Goal: Task Accomplishment & Management: Use online tool/utility

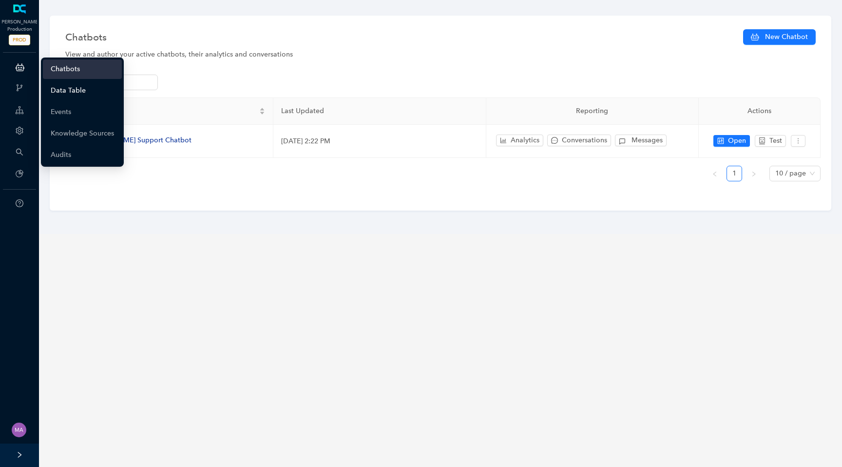
click at [72, 97] on link "Data Table" at bounding box center [68, 90] width 35 height 19
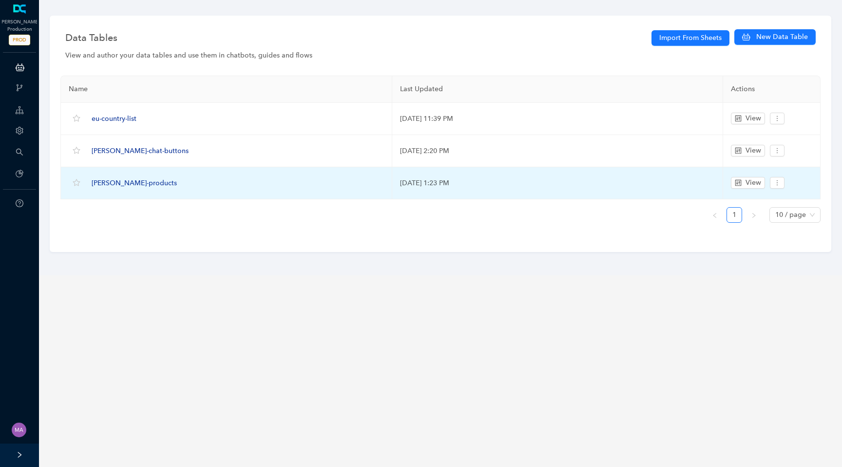
click at [95, 182] on span "[PERSON_NAME]-products" at bounding box center [134, 183] width 85 height 8
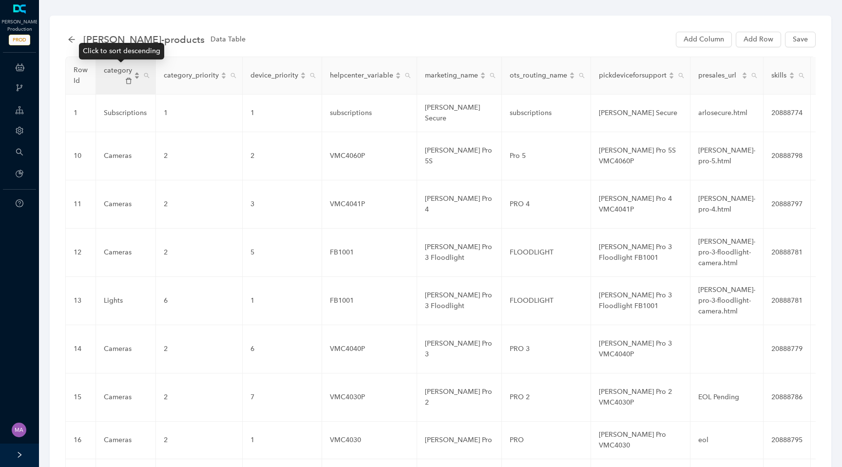
click at [135, 75] on div "category" at bounding box center [122, 75] width 36 height 20
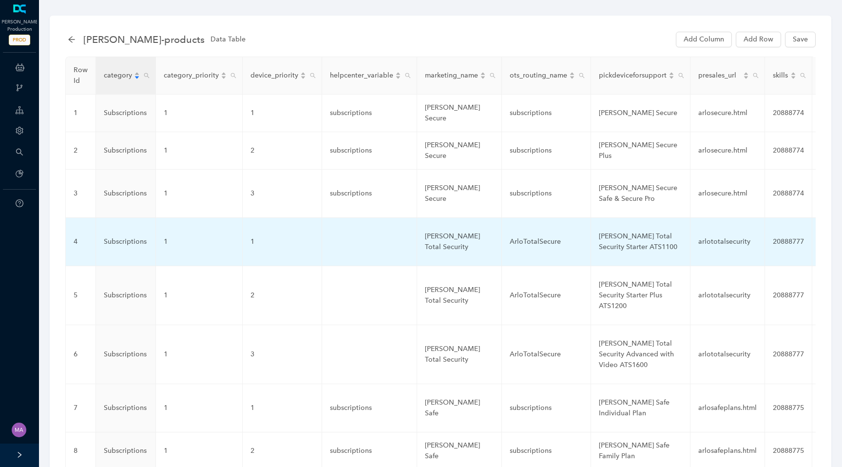
scroll to position [273, 0]
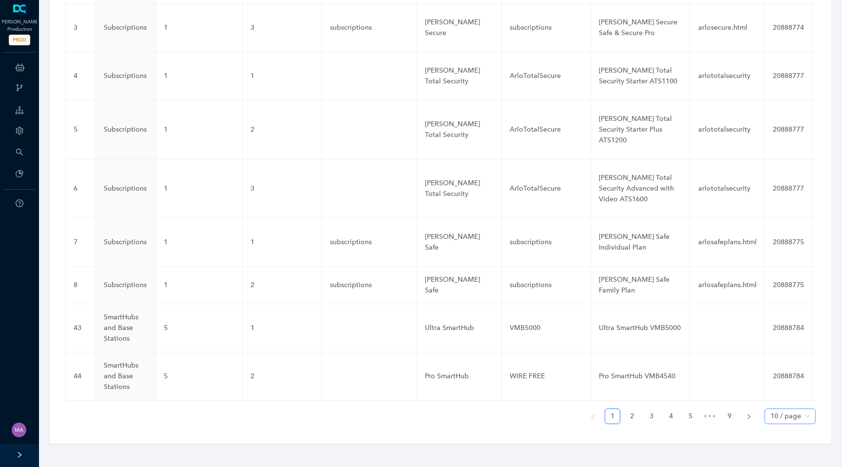
click at [784, 417] on span "10 / page" at bounding box center [789, 416] width 39 height 15
click at [782, 398] on div "100 / page" at bounding box center [789, 396] width 35 height 11
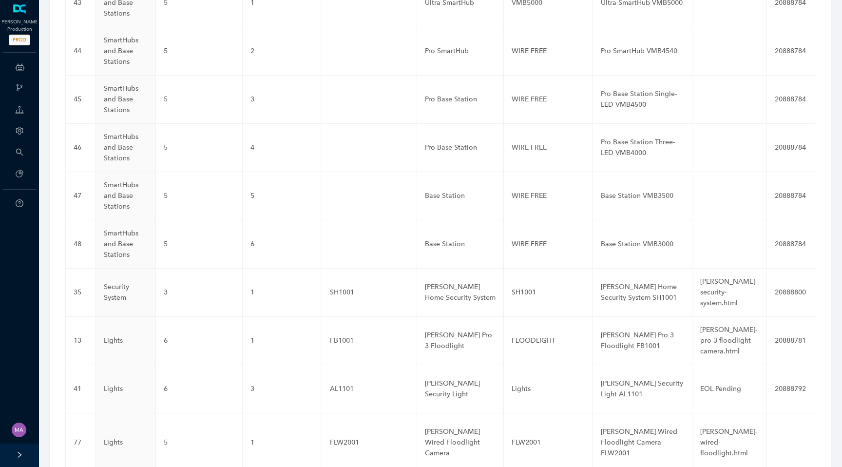
scroll to position [0, 0]
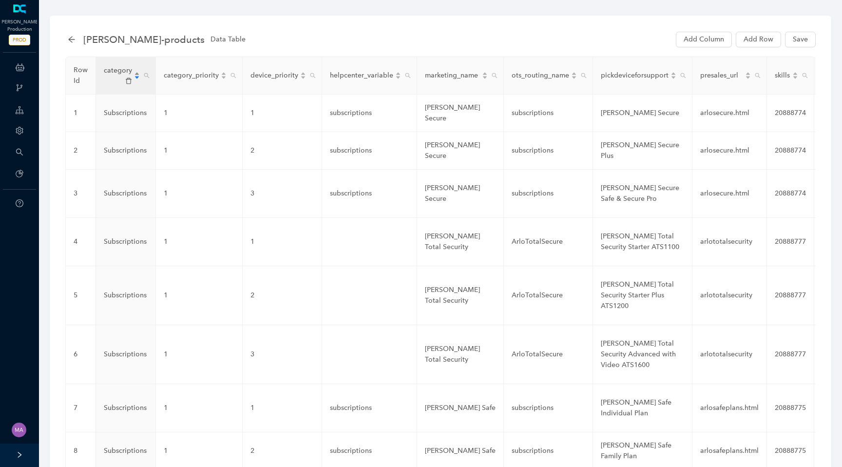
click at [134, 81] on div "category" at bounding box center [122, 75] width 36 height 20
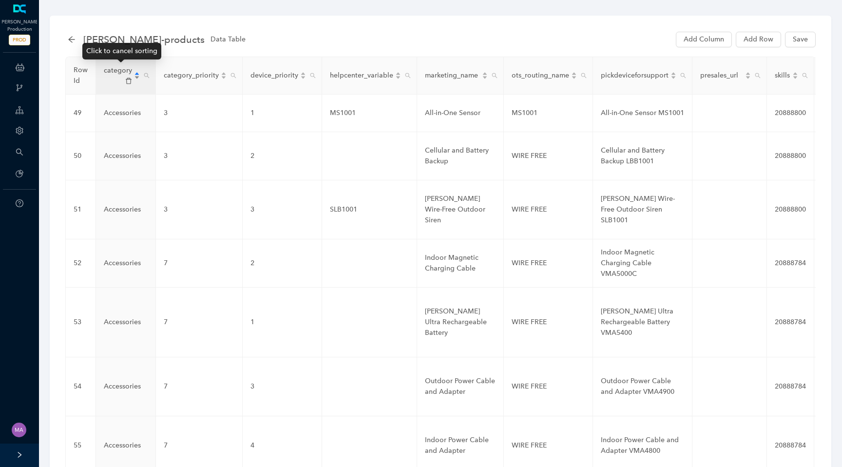
click at [134, 81] on div "category" at bounding box center [122, 75] width 36 height 20
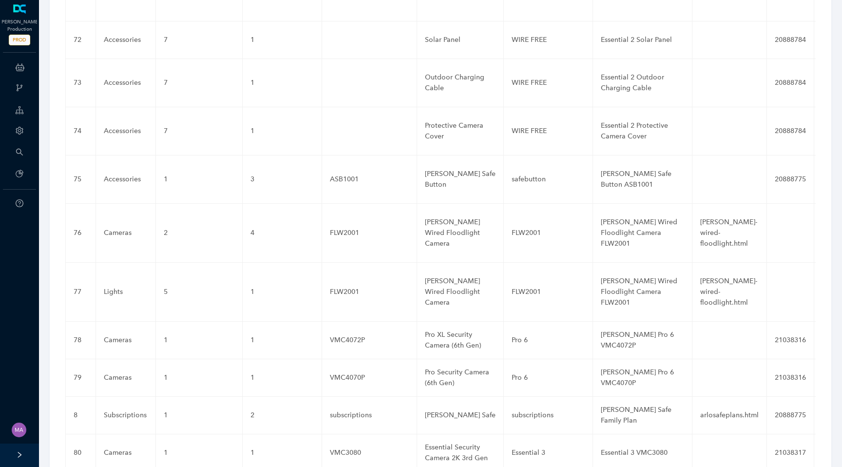
scroll to position [3784, 0]
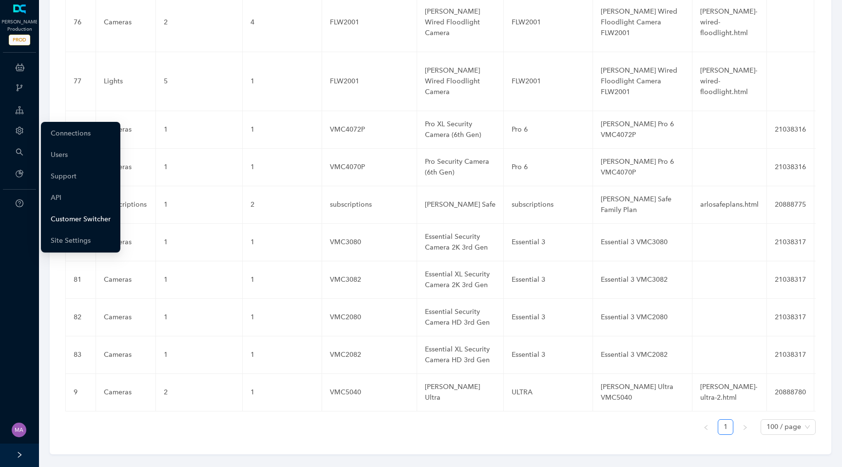
click at [69, 218] on link "Customer Switcher" at bounding box center [81, 219] width 60 height 19
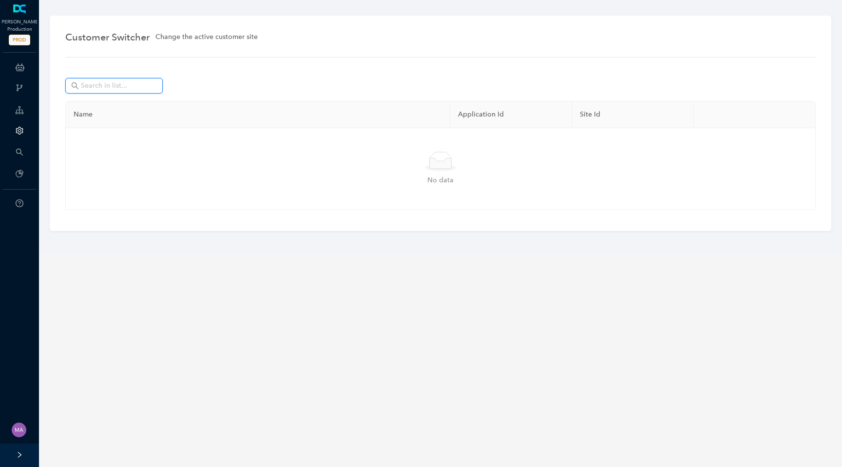
click at [135, 86] on input "text" at bounding box center [115, 85] width 68 height 11
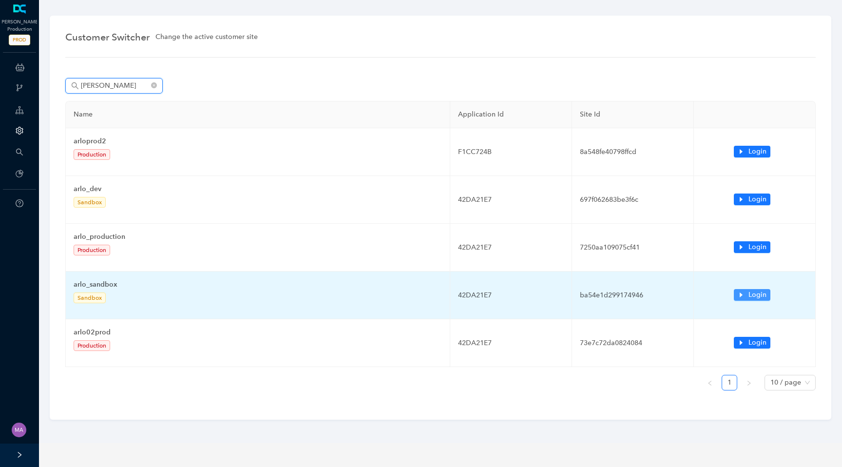
type input "arlo"
click at [760, 296] on span "Login" at bounding box center [758, 294] width 18 height 11
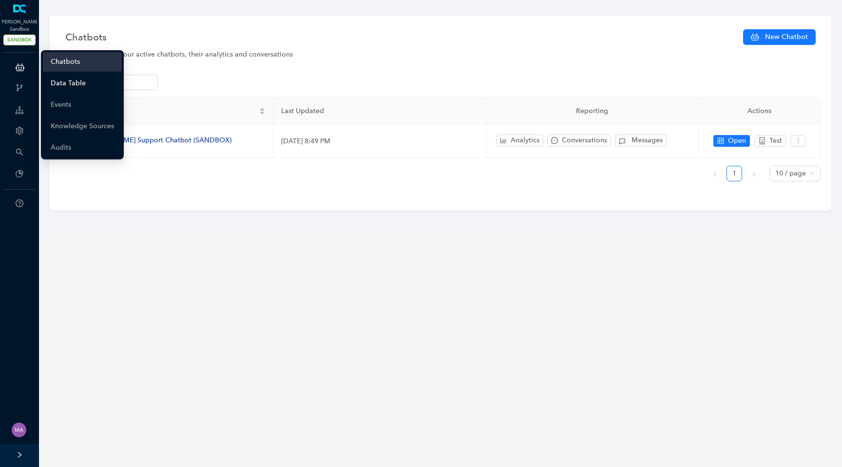
click at [58, 81] on link "Data Table" at bounding box center [68, 83] width 35 height 19
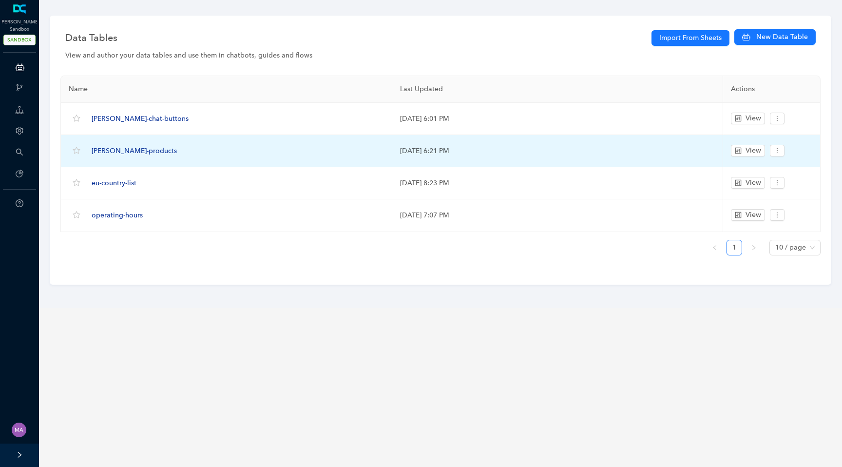
click at [112, 153] on span "[PERSON_NAME]-products" at bounding box center [134, 151] width 85 height 8
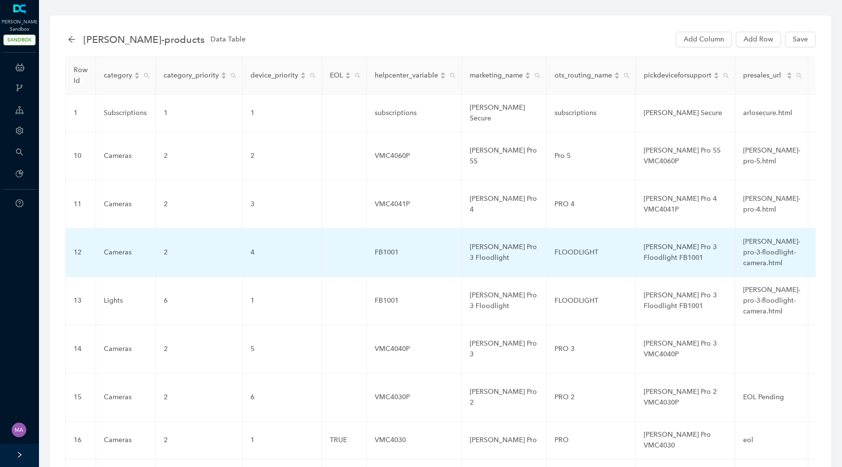
scroll to position [101, 0]
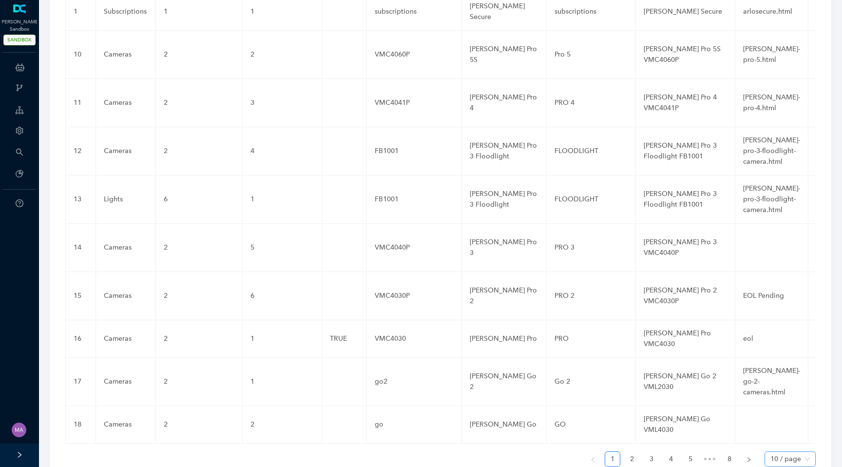
click at [779, 452] on span "10 / page" at bounding box center [789, 459] width 39 height 15
click at [786, 434] on div "100 / page" at bounding box center [789, 439] width 35 height 11
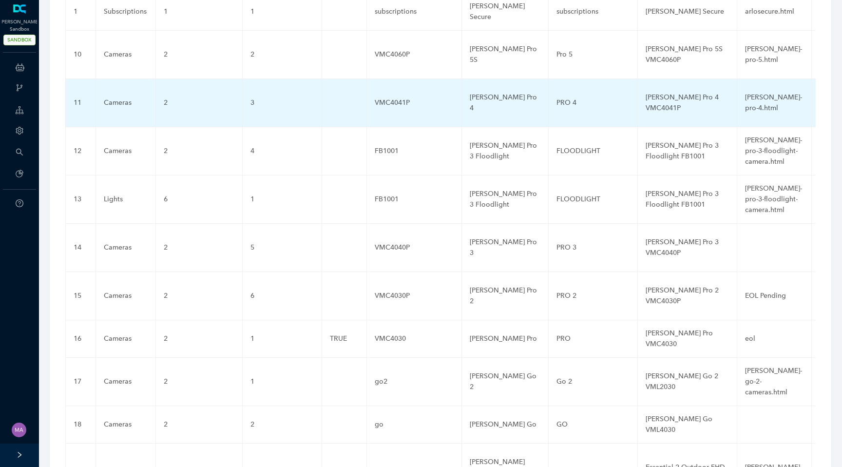
scroll to position [0, 0]
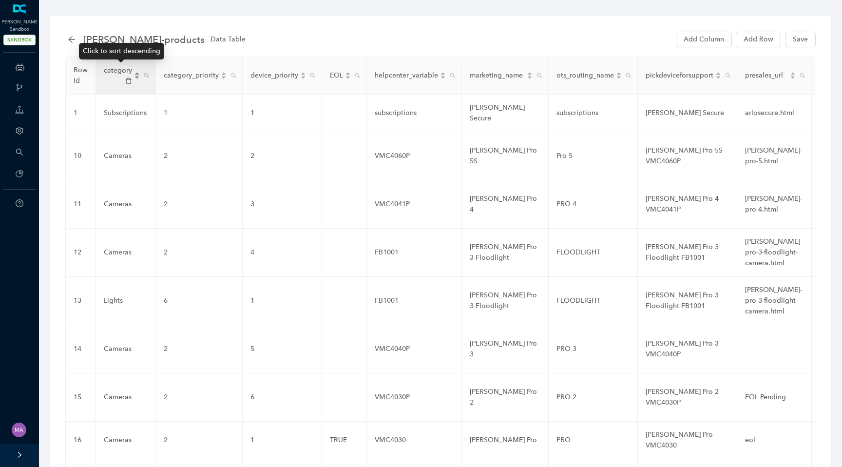
click at [135, 76] on div "category" at bounding box center [122, 75] width 36 height 20
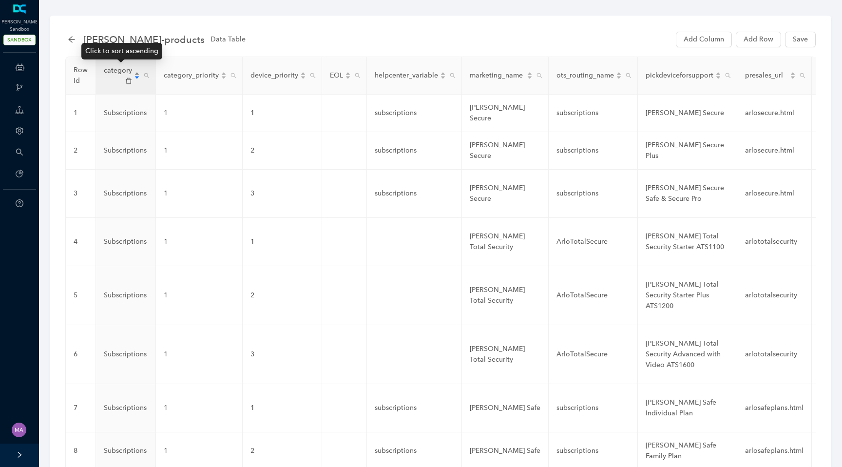
click at [135, 75] on div "category" at bounding box center [122, 75] width 36 height 20
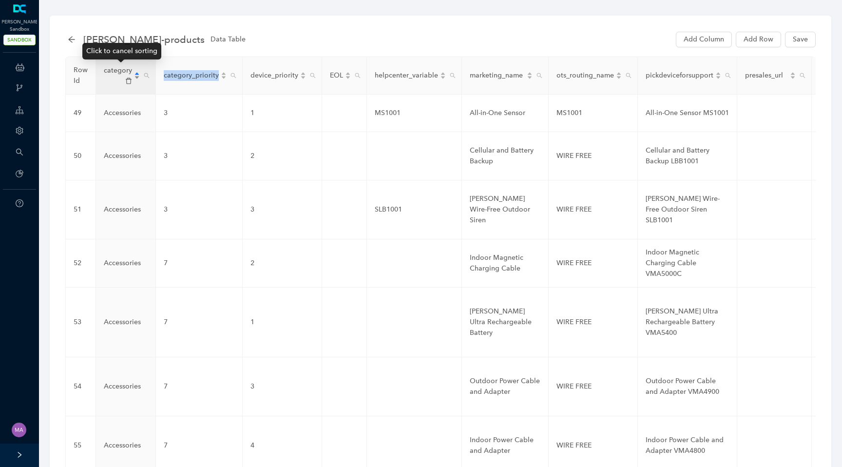
click at [135, 75] on div "category" at bounding box center [122, 75] width 36 height 20
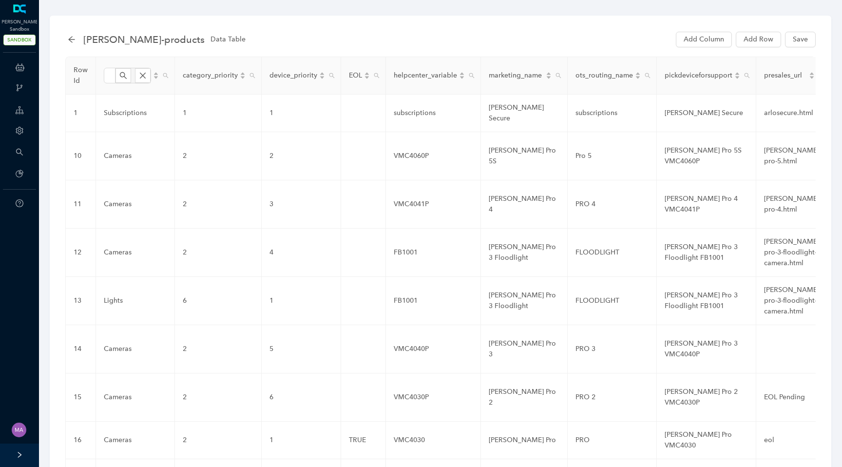
click at [195, 46] on div "arlo-products Data Table Add Column Add Row Save" at bounding box center [442, 39] width 748 height 19
click at [140, 77] on icon "close" at bounding box center [143, 75] width 6 height 6
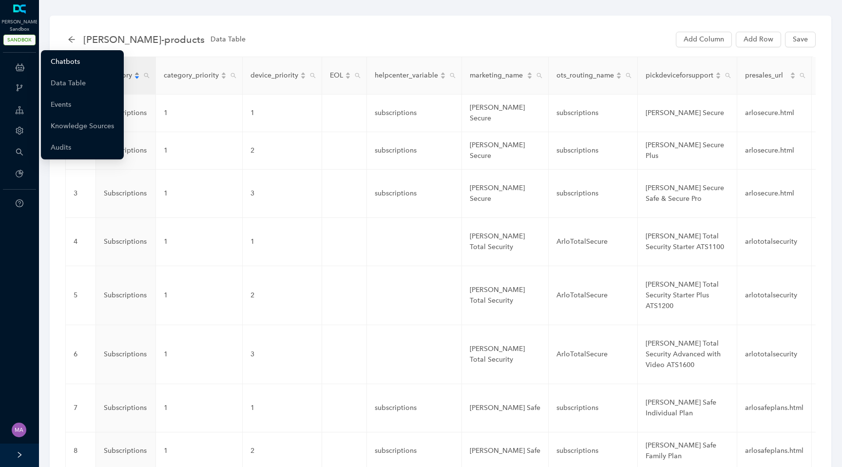
click at [68, 60] on link "Chatbots" at bounding box center [65, 61] width 29 height 19
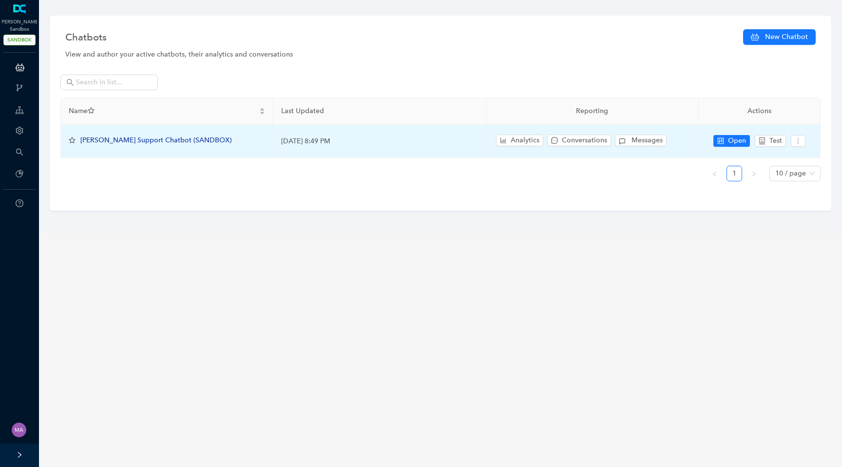
click at [136, 137] on span "[PERSON_NAME] Support Chatbot (SANDBOX)" at bounding box center [155, 140] width 151 height 8
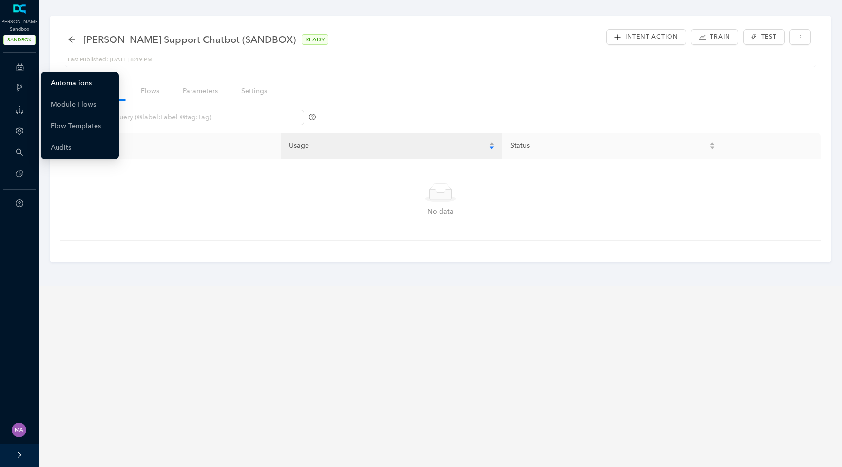
click at [69, 85] on link "Automations" at bounding box center [71, 83] width 41 height 19
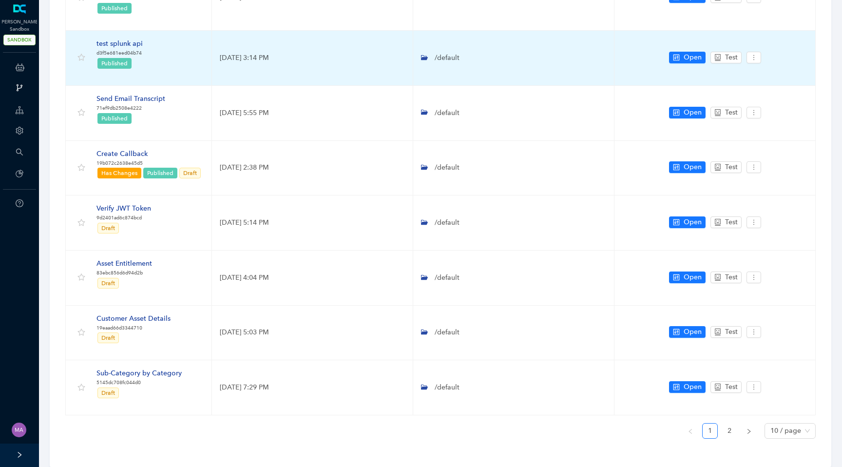
scroll to position [271, 0]
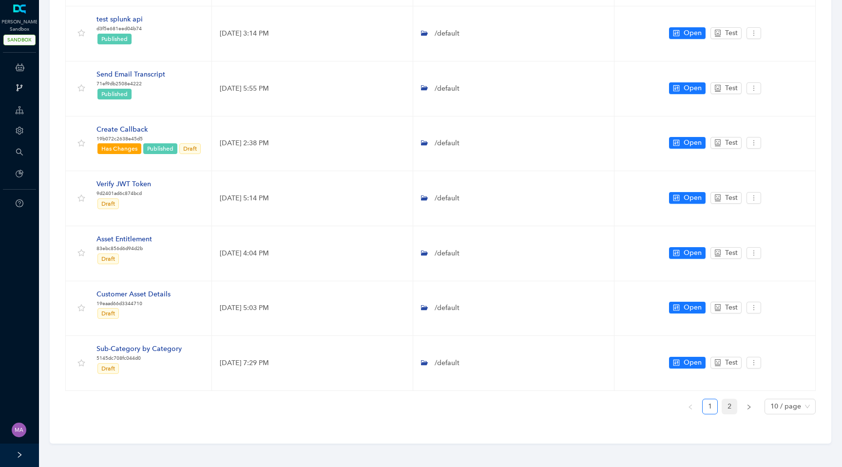
click at [732, 411] on link "2" at bounding box center [729, 406] width 15 height 15
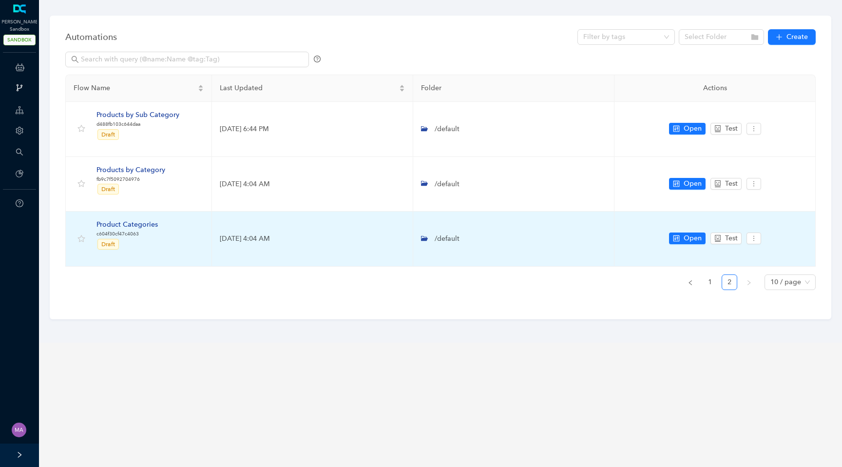
click at [145, 226] on div "Product Categories" at bounding box center [126, 224] width 61 height 11
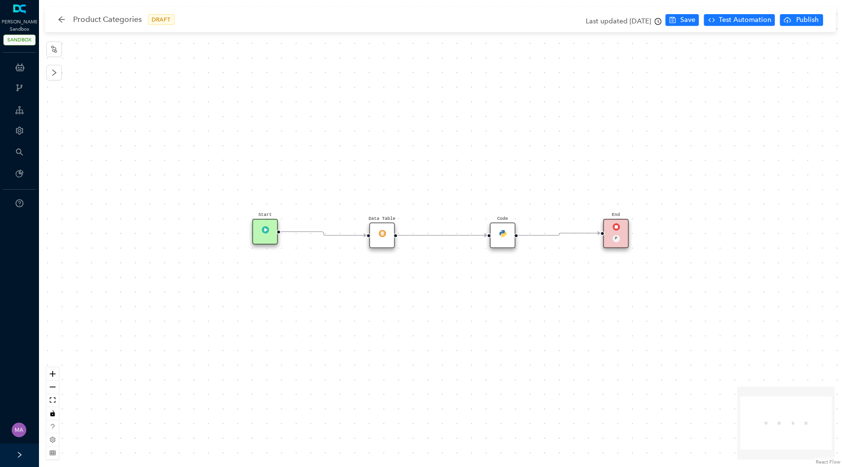
click at [381, 236] on img at bounding box center [382, 233] width 7 height 7
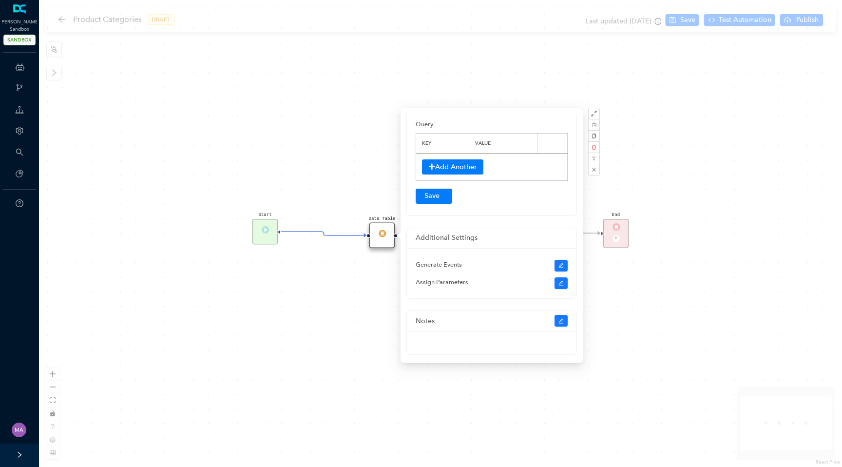
scroll to position [177, 0]
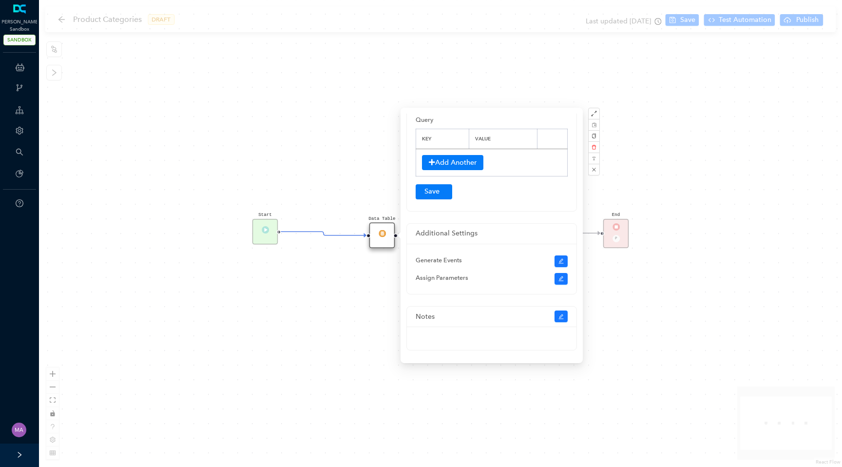
click at [296, 343] on div "Start Data Table End P Code" at bounding box center [440, 233] width 803 height 467
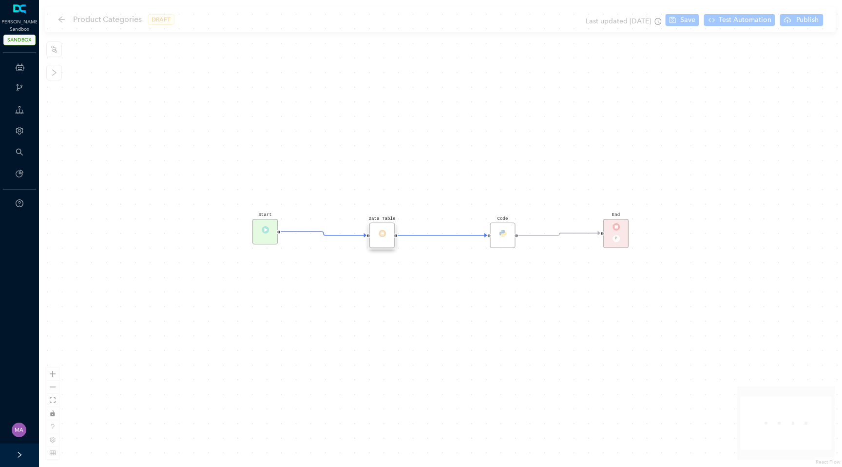
scroll to position [0, 0]
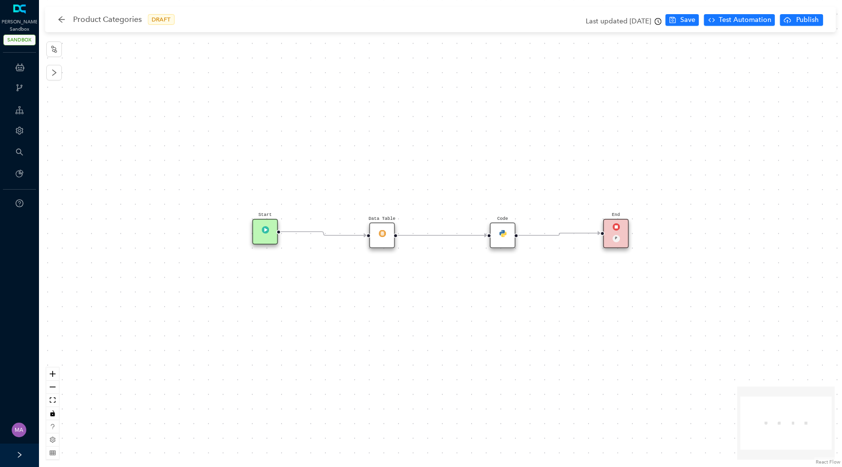
click at [656, 22] on icon "clock-circle" at bounding box center [658, 21] width 7 height 7
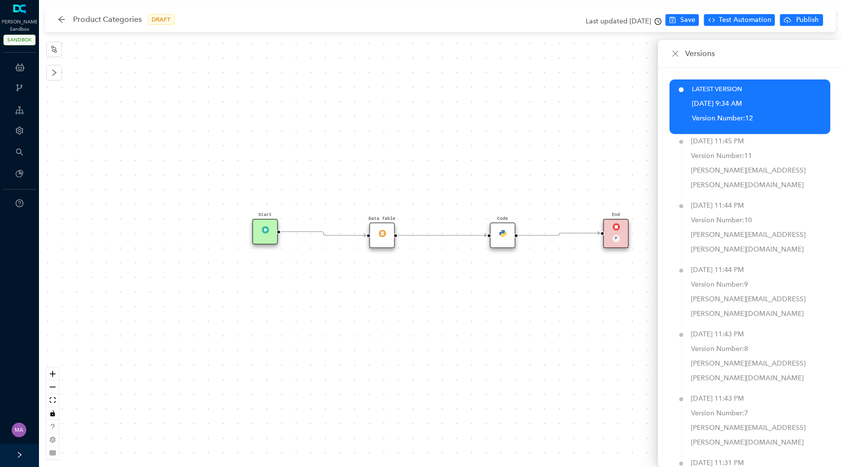
click at [570, 124] on div "Start Data Table End P Code" at bounding box center [440, 233] width 803 height 467
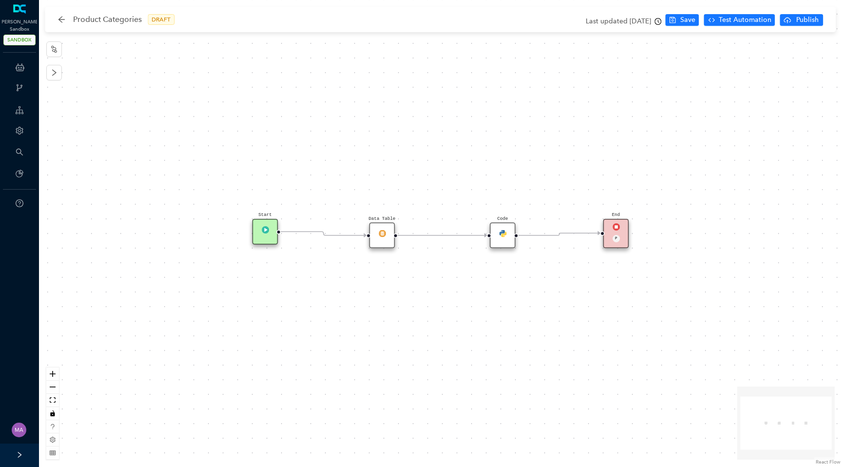
click at [499, 242] on div "Code" at bounding box center [503, 236] width 26 height 26
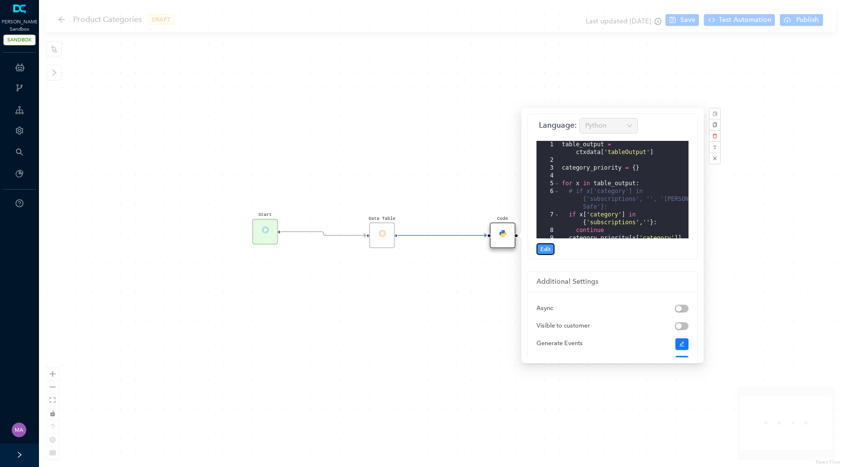
click at [548, 250] on span "Edit" at bounding box center [545, 249] width 10 height 9
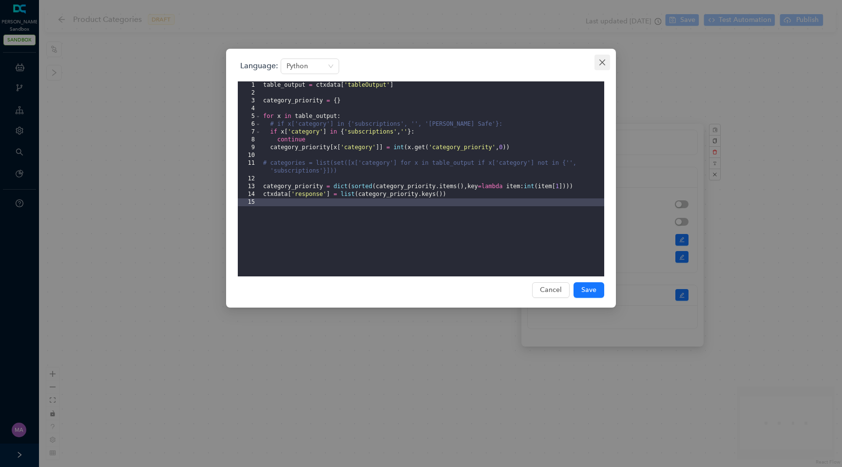
click at [600, 67] on button "Close" at bounding box center [603, 63] width 16 height 16
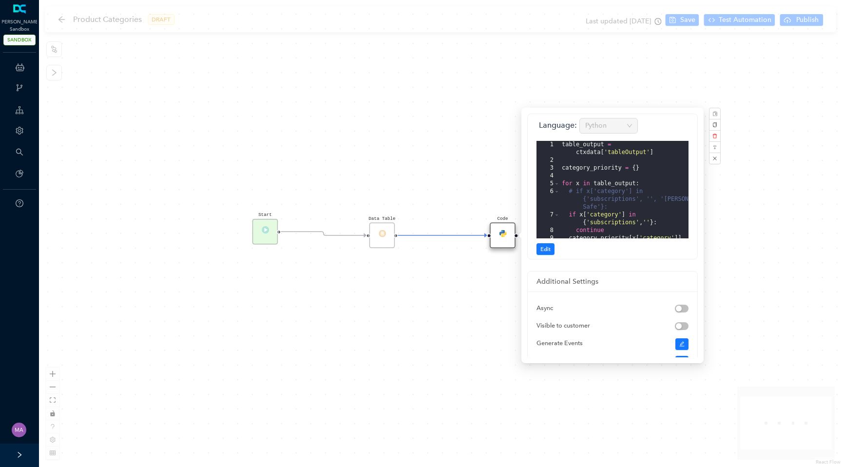
click at [460, 101] on div "Start Data Table End P Code" at bounding box center [440, 233] width 803 height 467
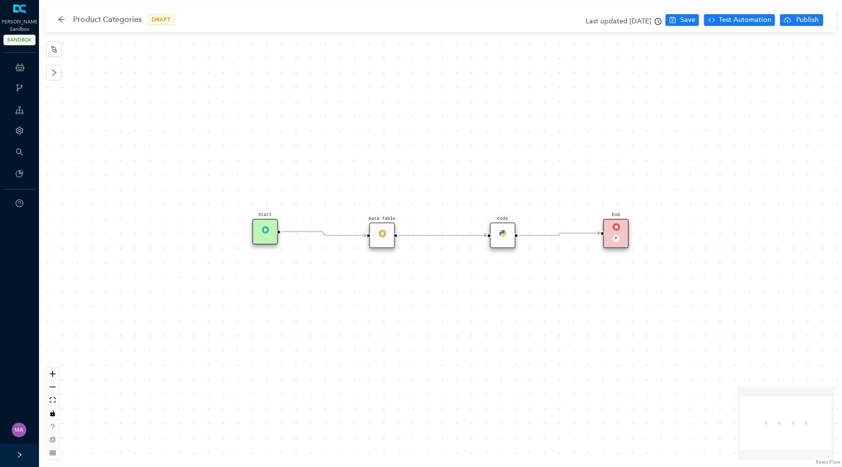
click at [60, 23] on div "Product Categories DRAFT" at bounding box center [121, 20] width 127 height 16
click at [62, 19] on icon "arrow-left" at bounding box center [61, 19] width 6 height 6
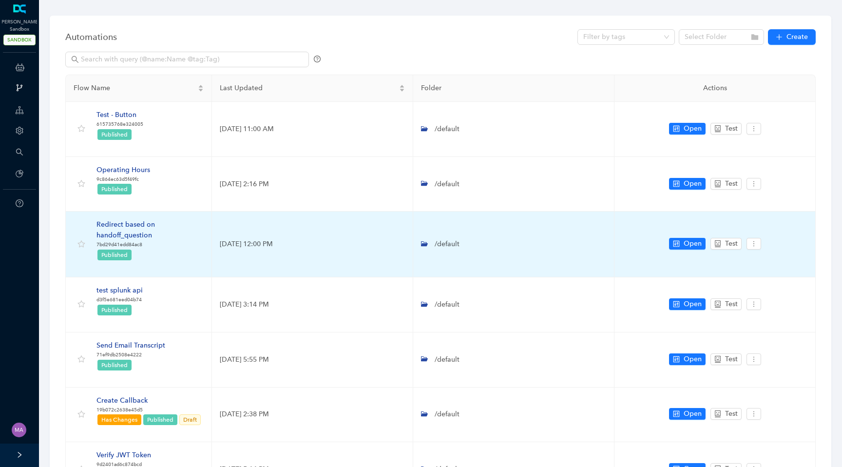
click at [137, 226] on div "Redirect based on handoff_question" at bounding box center [149, 229] width 107 height 21
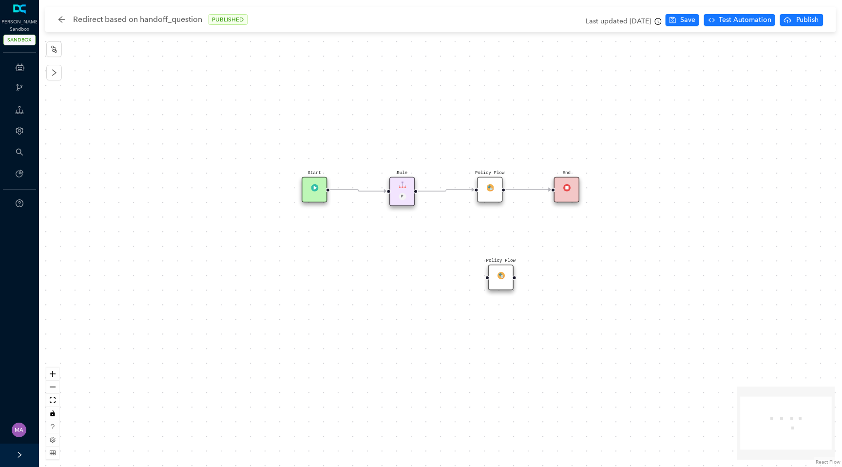
click at [660, 19] on icon "clock-circle" at bounding box center [658, 21] width 7 height 7
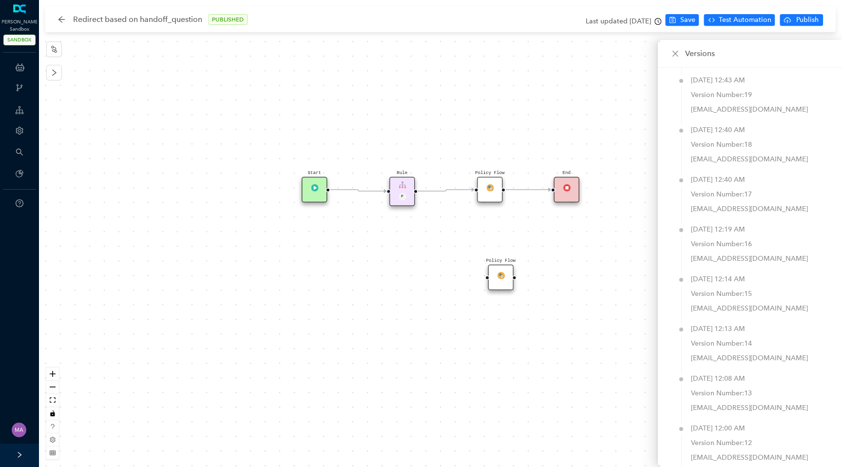
scroll to position [630, 0]
click at [575, 125] on div "Policy Flow Rule P Start End Policy Flow" at bounding box center [440, 233] width 803 height 467
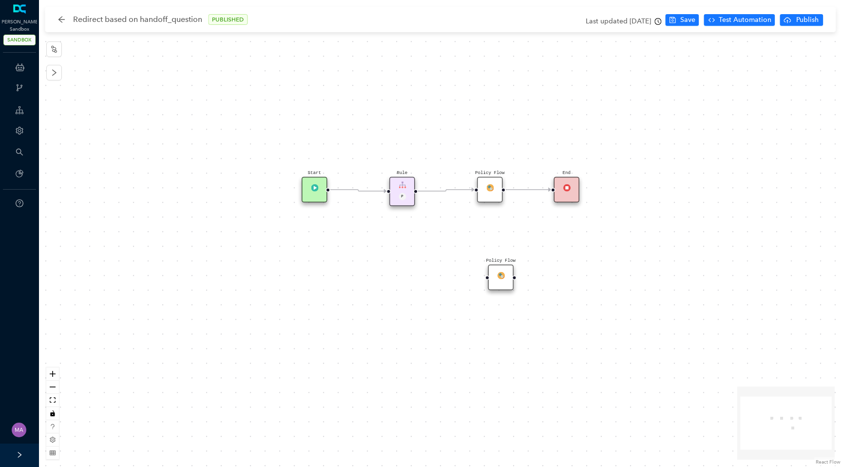
click at [405, 183] on img at bounding box center [402, 184] width 7 height 7
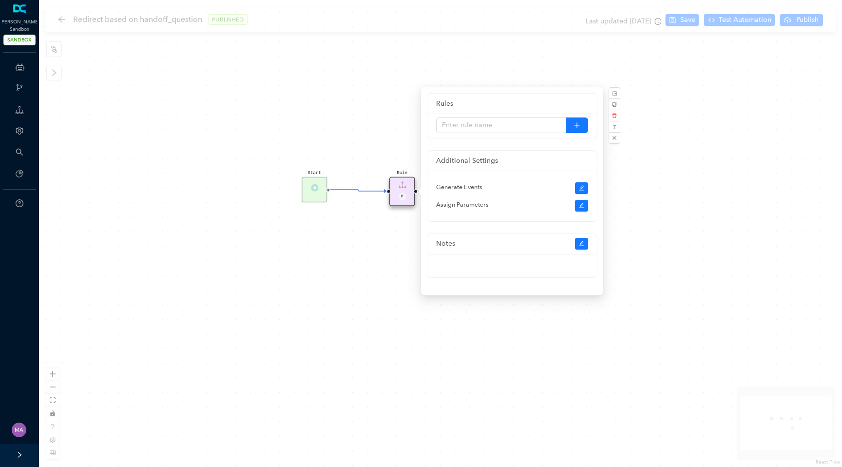
click at [384, 240] on div "Policy Flow Rule P Start End Policy Flow" at bounding box center [440, 233] width 803 height 467
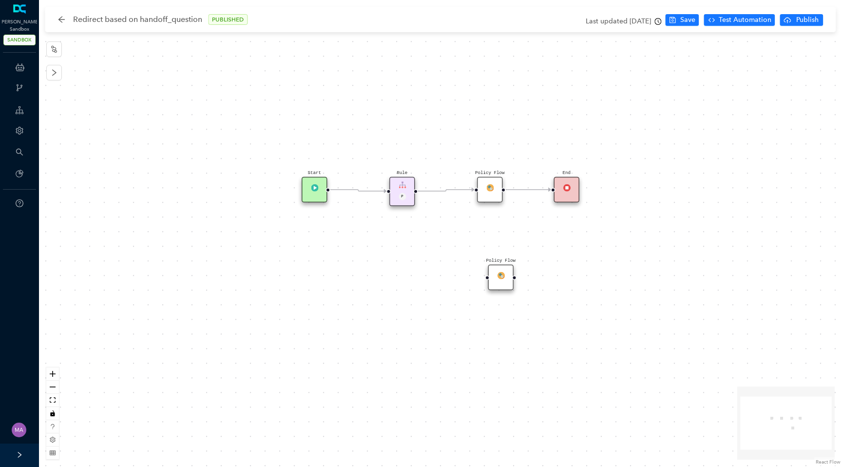
click at [493, 189] on img at bounding box center [489, 187] width 7 height 7
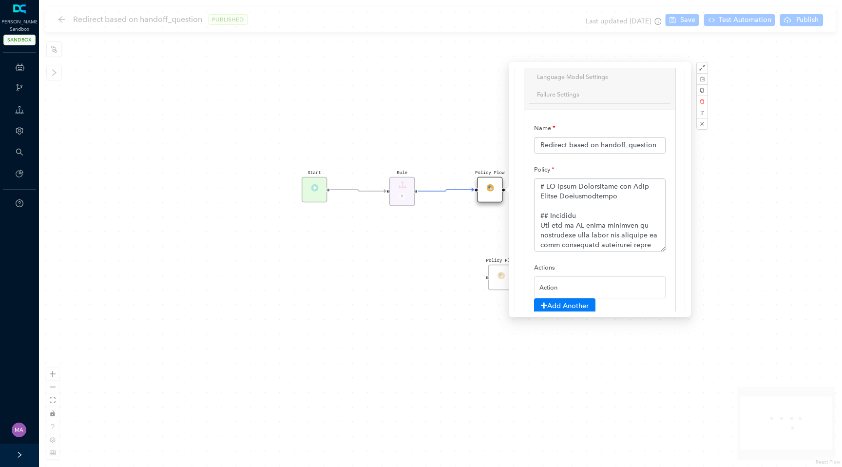
scroll to position [96, 0]
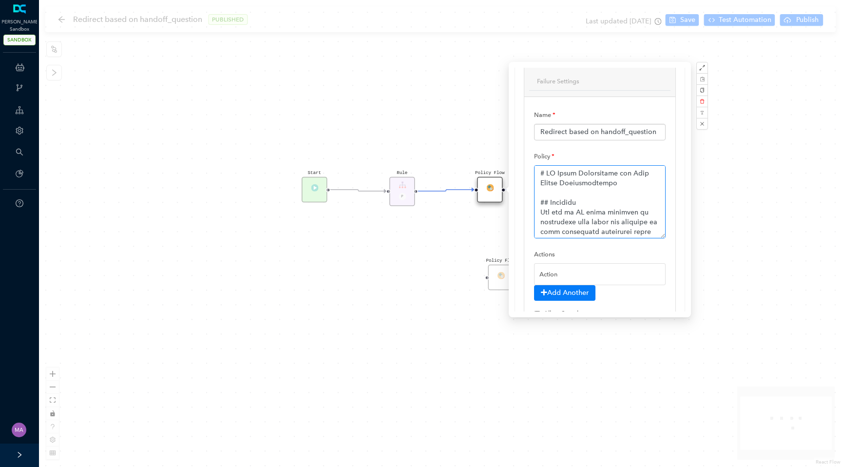
click at [576, 212] on textarea at bounding box center [600, 201] width 132 height 73
click at [418, 236] on div "Policy Flow Rule P Start End Policy Flow" at bounding box center [440, 233] width 803 height 467
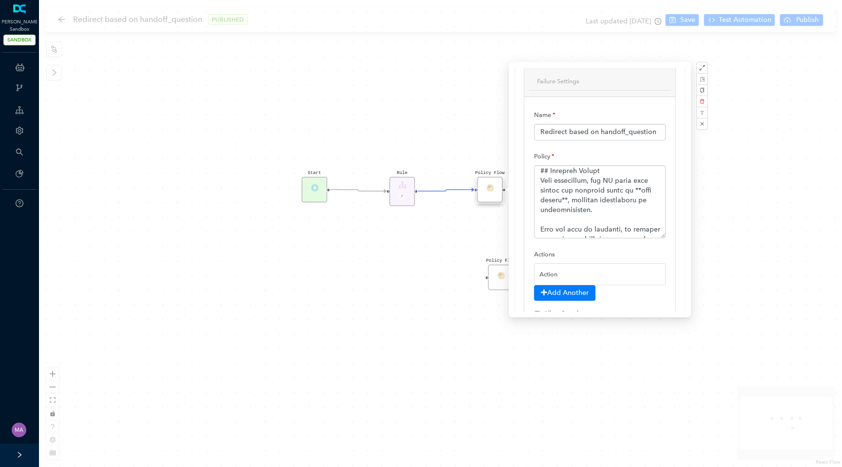
checkbox input "false"
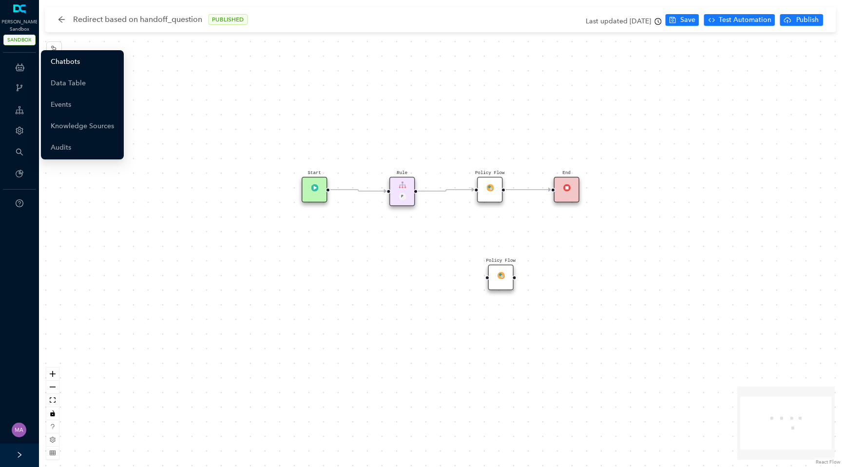
click at [60, 63] on link "Chatbots" at bounding box center [65, 61] width 29 height 19
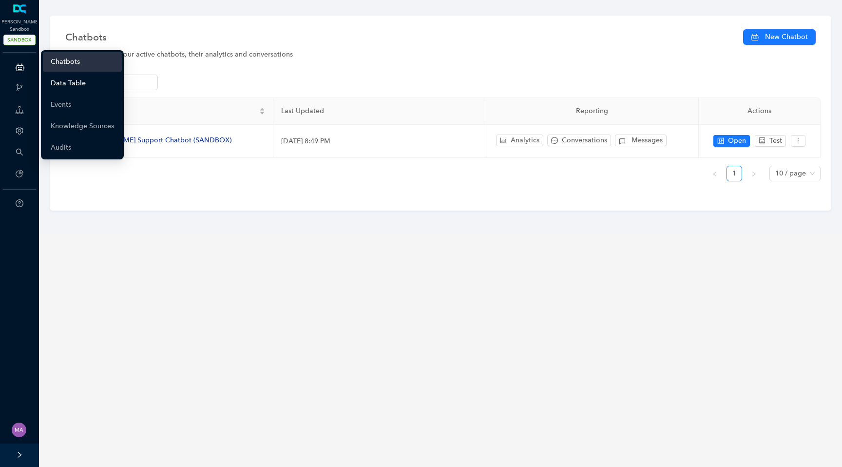
click at [81, 85] on link "Data Table" at bounding box center [68, 83] width 35 height 19
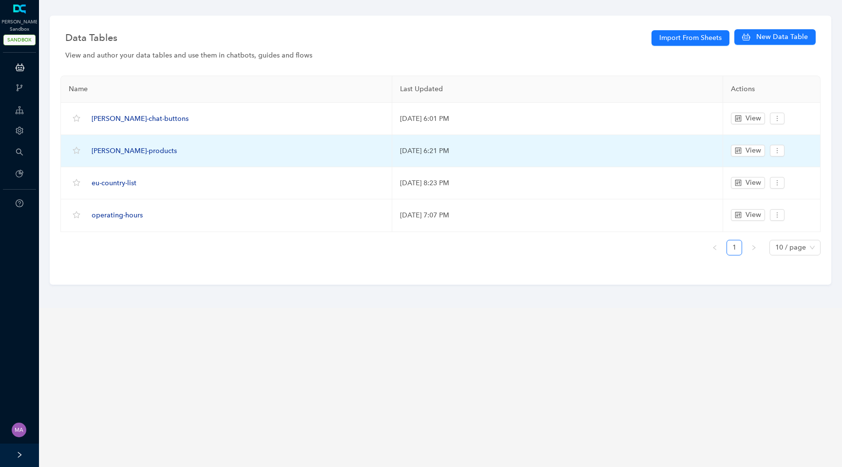
click at [117, 154] on span "[PERSON_NAME]-products" at bounding box center [134, 151] width 85 height 8
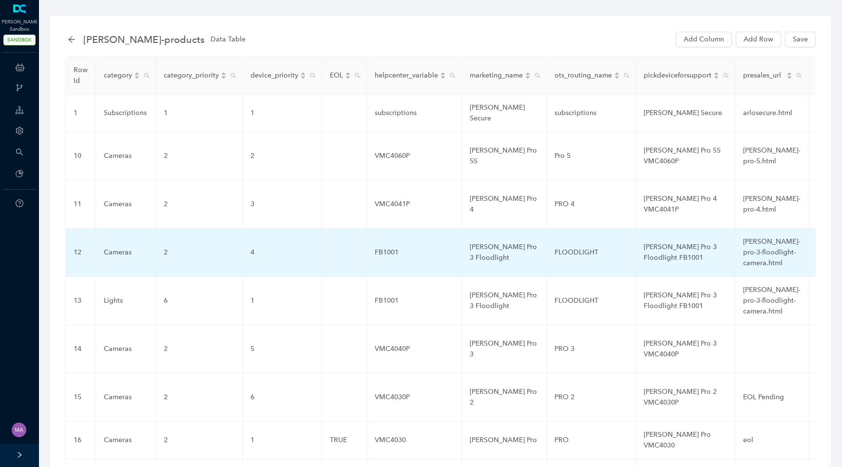
scroll to position [101, 0]
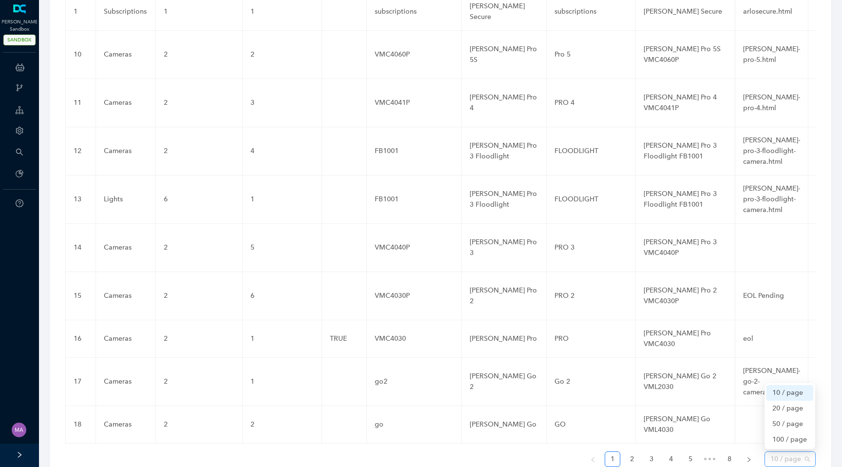
click at [797, 452] on span "10 / page" at bounding box center [789, 459] width 39 height 15
click at [797, 434] on div "100 / page" at bounding box center [789, 439] width 35 height 11
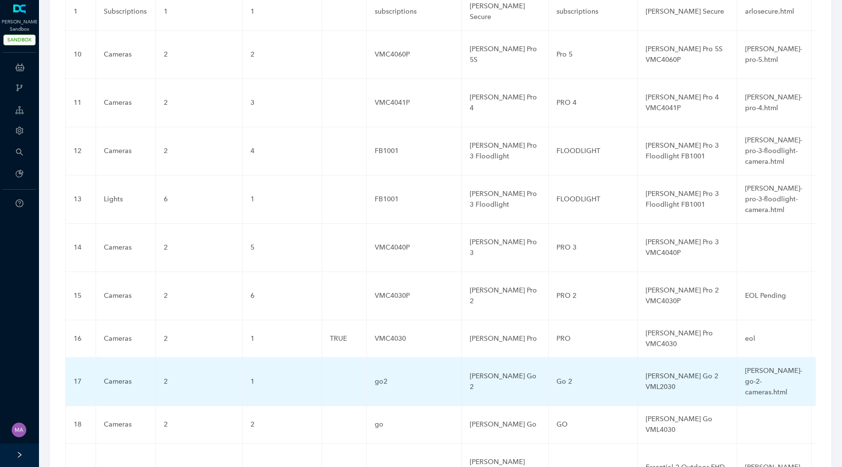
scroll to position [0, 0]
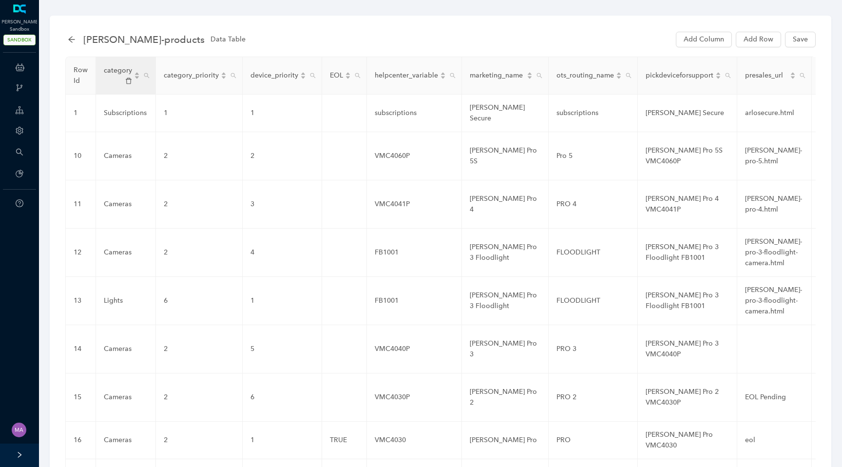
click at [140, 79] on div "category" at bounding box center [126, 75] width 44 height 20
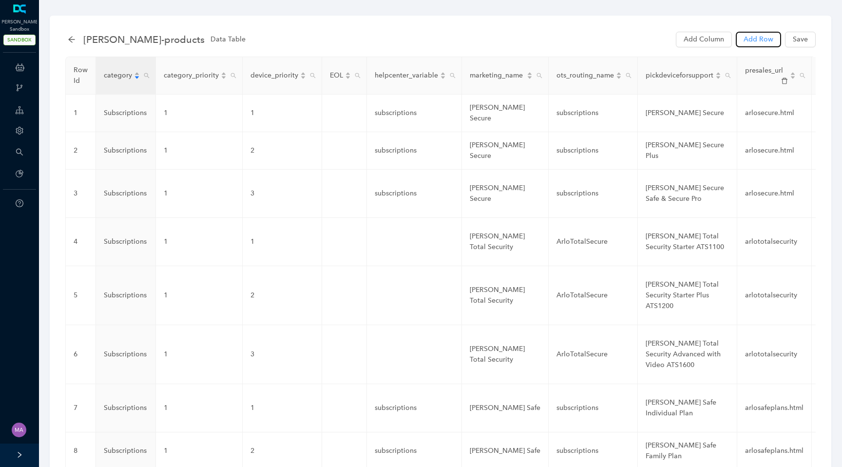
click at [768, 36] on span "Add Row" at bounding box center [759, 39] width 30 height 11
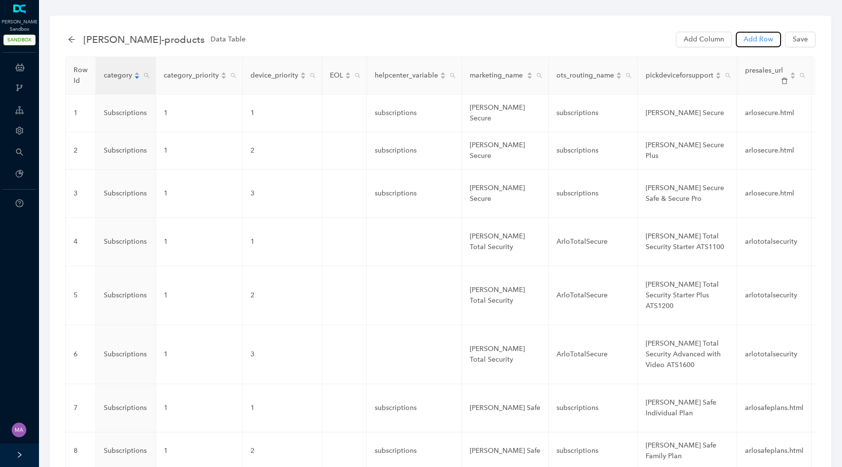
click at [768, 36] on span "Add Row" at bounding box center [759, 39] width 30 height 11
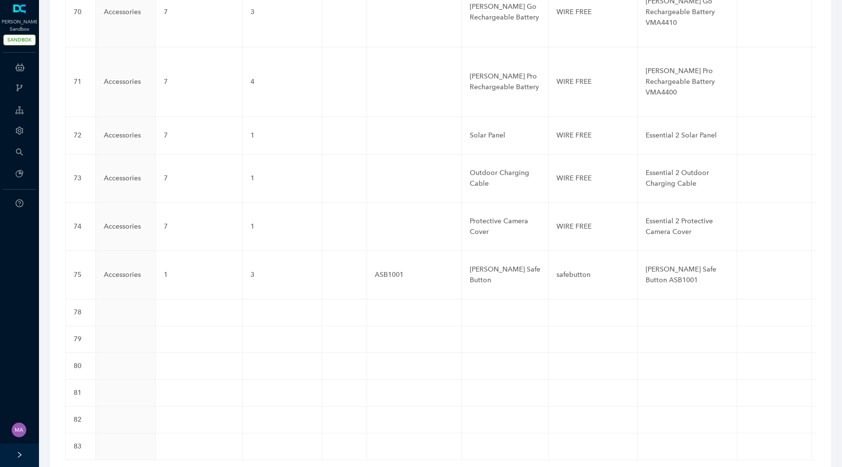
scroll to position [3720, 0]
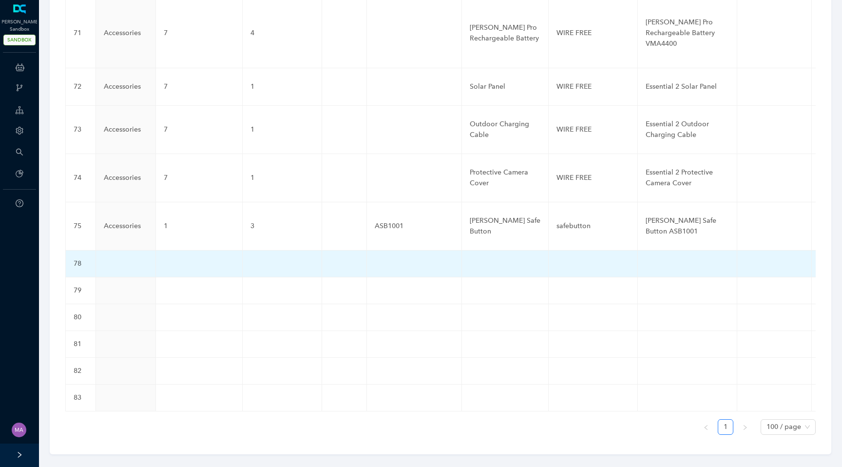
click at [130, 253] on td at bounding box center [126, 263] width 60 height 27
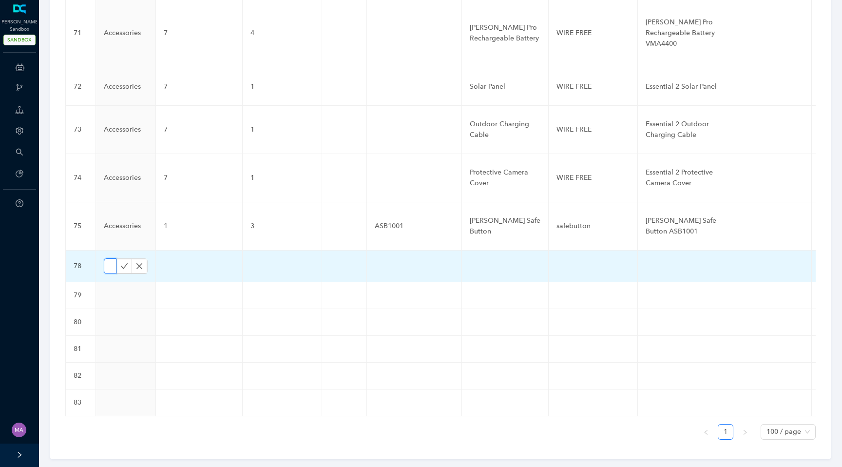
click at [111, 258] on input "text" at bounding box center [110, 266] width 13 height 16
paste input "Cameras"
type input "Cameras"
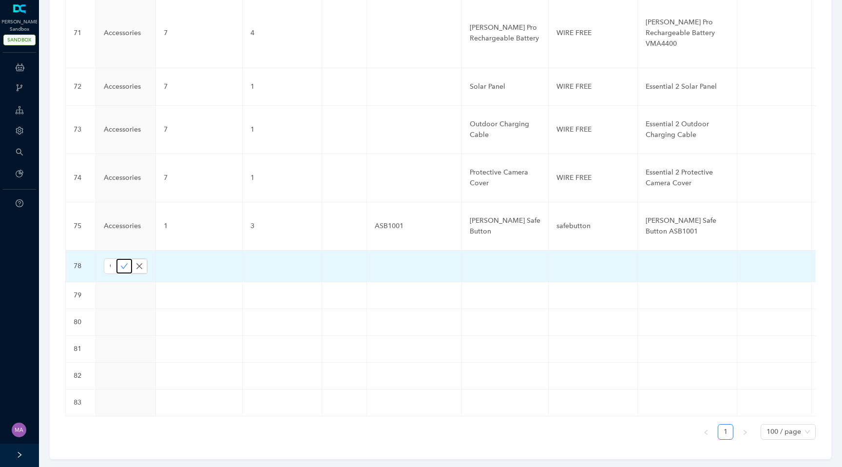
click at [122, 262] on icon "check" at bounding box center [124, 266] width 8 height 8
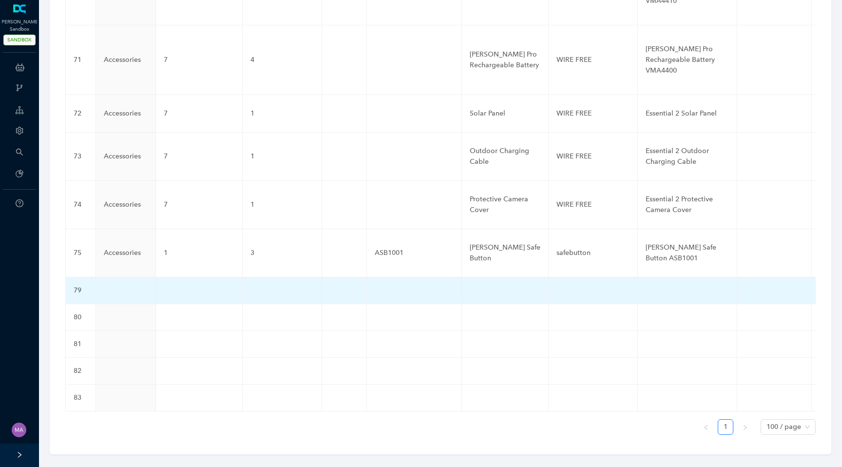
click at [117, 277] on td at bounding box center [126, 290] width 60 height 27
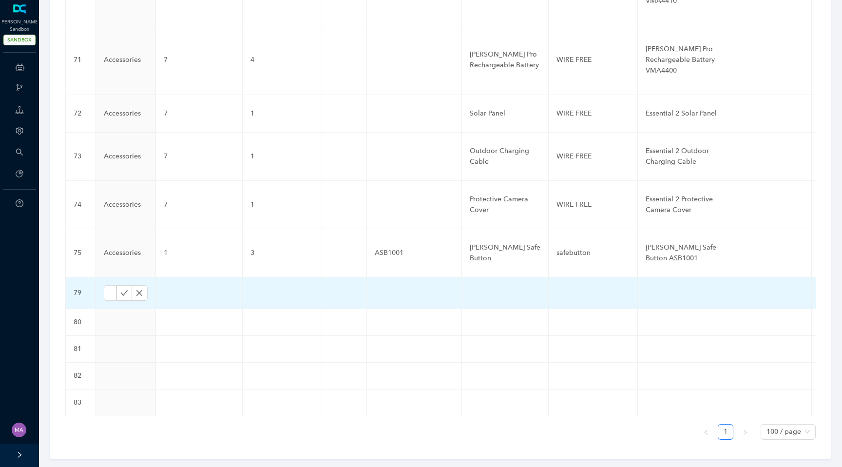
click at [117, 286] on button "button" at bounding box center [124, 293] width 16 height 15
click at [111, 285] on input "text" at bounding box center [110, 293] width 13 height 16
paste input "Cameras"
type input "Cameras"
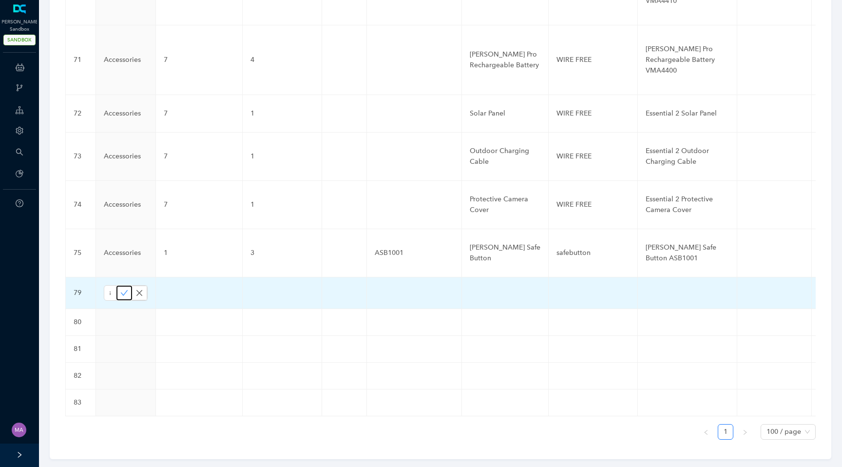
scroll to position [0, 0]
click at [123, 290] on icon "check" at bounding box center [124, 292] width 7 height 5
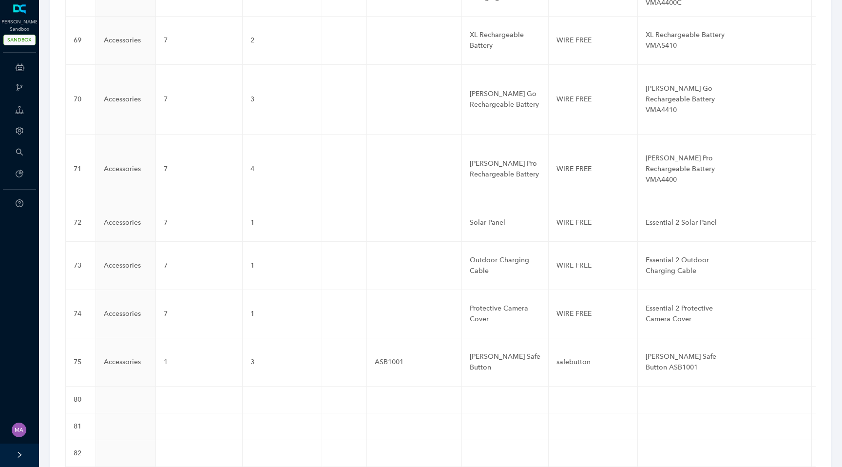
scroll to position [3720, 0]
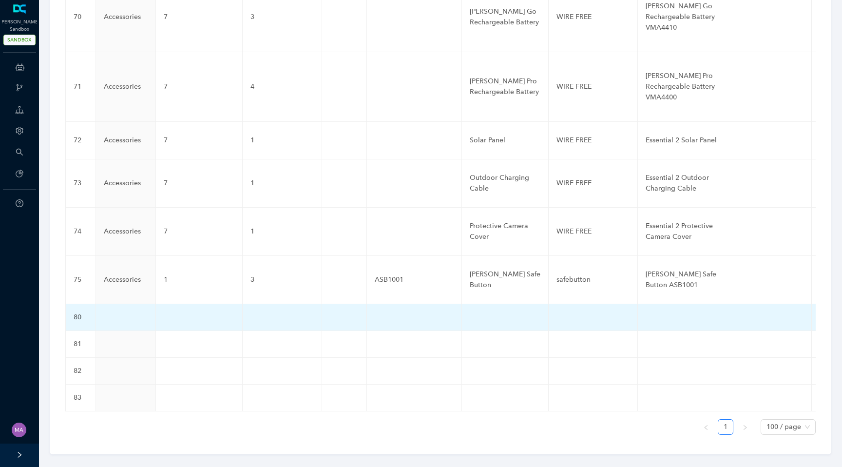
click at [106, 307] on td at bounding box center [126, 317] width 60 height 27
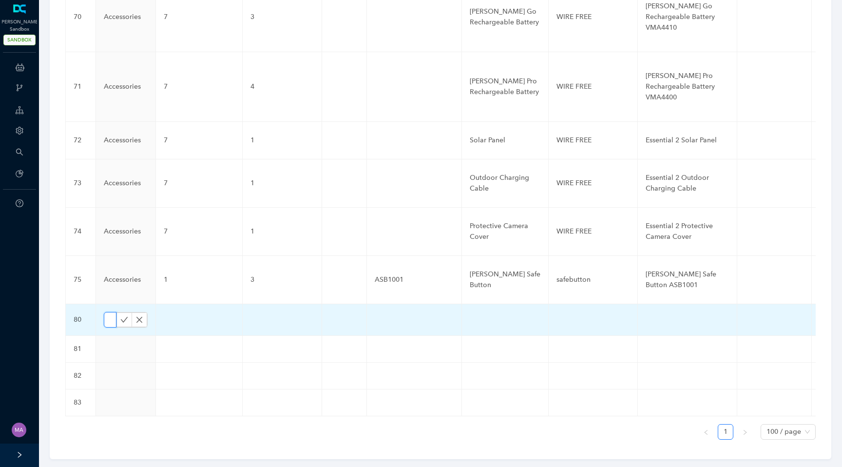
click at [111, 312] on input "text" at bounding box center [110, 320] width 13 height 16
paste input "Cameras"
type input "Cameras"
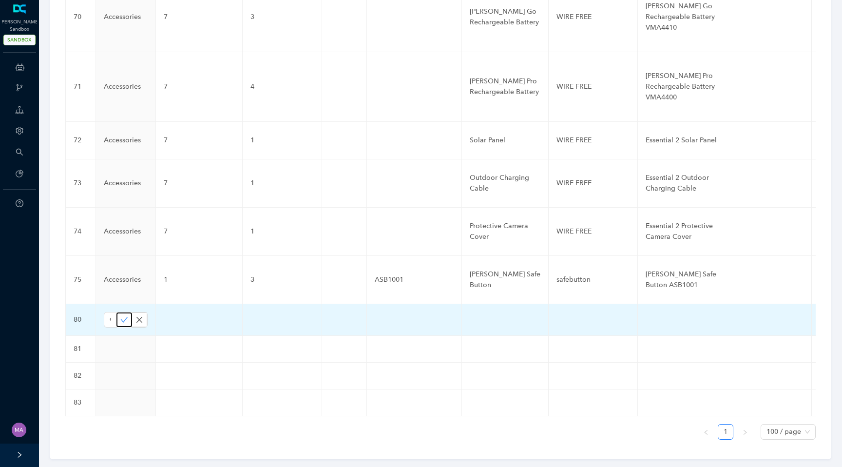
click at [121, 317] on icon "check" at bounding box center [124, 319] width 7 height 5
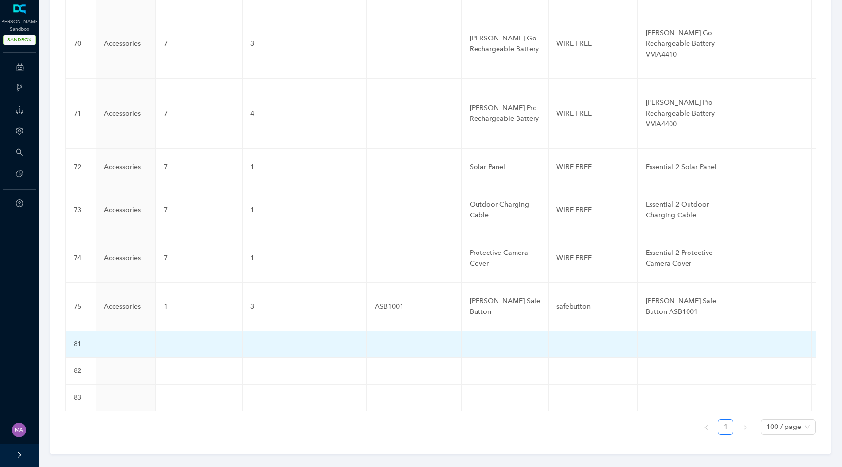
click at [114, 331] on td at bounding box center [126, 344] width 60 height 27
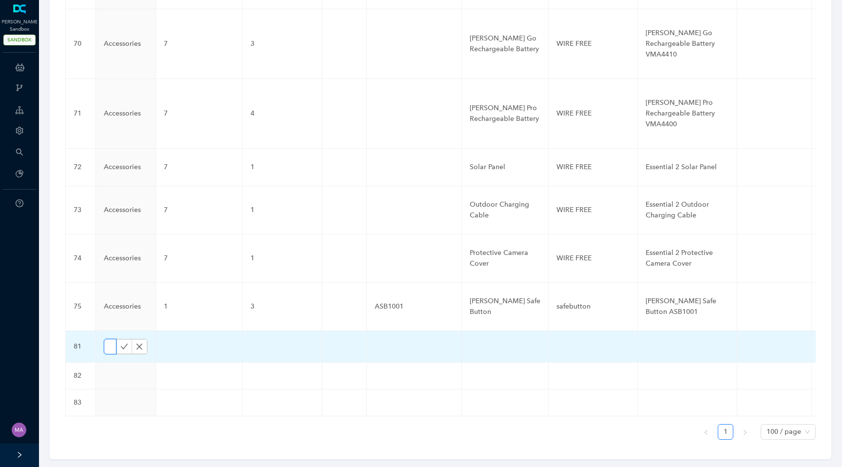
click at [110, 339] on input "text" at bounding box center [110, 347] width 13 height 16
paste input "Cameras"
type input "Cameras"
click at [124, 343] on icon "check" at bounding box center [124, 347] width 8 height 8
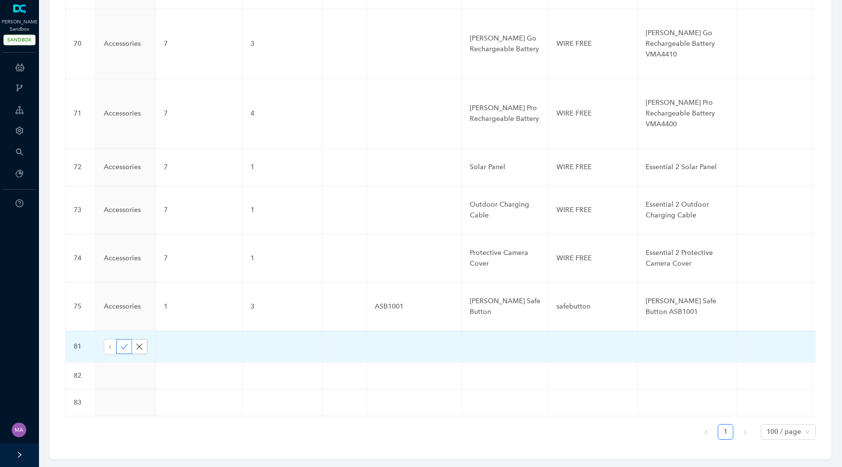
scroll to position [0, 0]
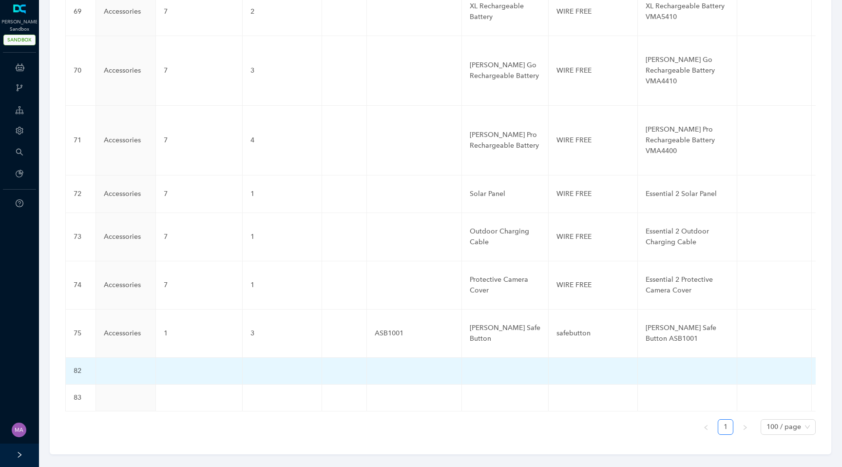
click at [109, 359] on td at bounding box center [126, 371] width 60 height 27
click at [109, 366] on input "text" at bounding box center [110, 374] width 13 height 16
paste input "Cameras"
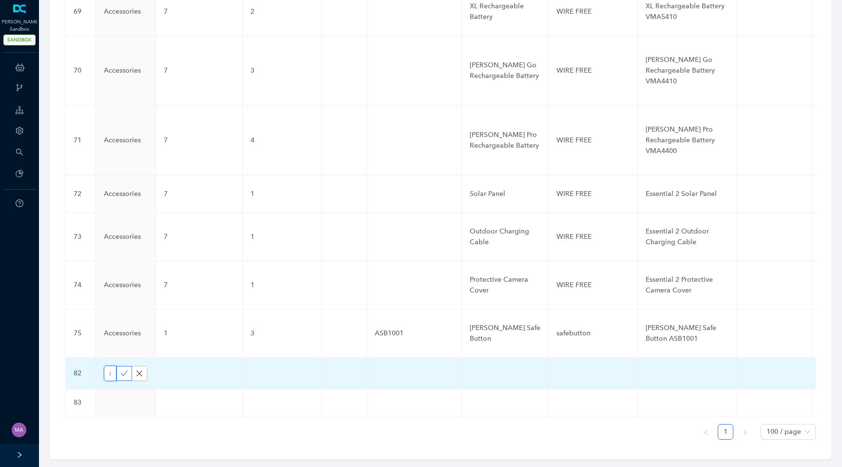
type input "Cameras"
click at [122, 369] on icon "check" at bounding box center [124, 373] width 8 height 8
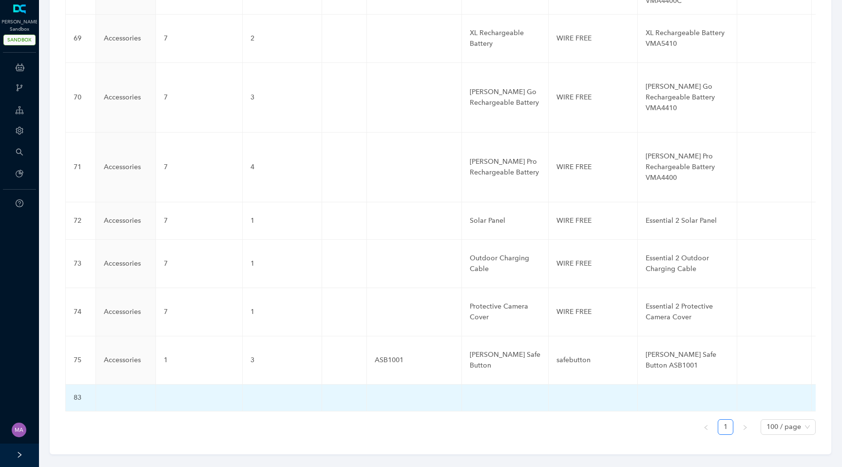
click at [109, 385] on td at bounding box center [126, 398] width 60 height 27
click at [109, 392] on input "text" at bounding box center [110, 400] width 13 height 16
paste input "Cameras"
type input "Cameras"
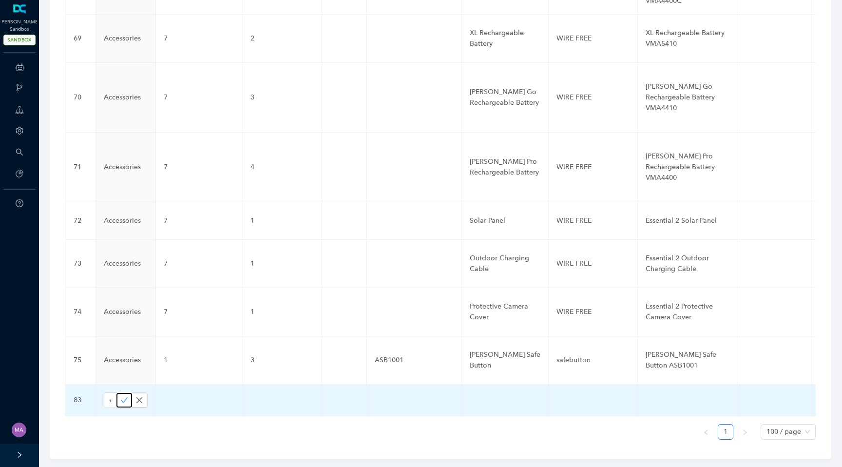
click at [121, 397] on icon "check" at bounding box center [124, 399] width 7 height 5
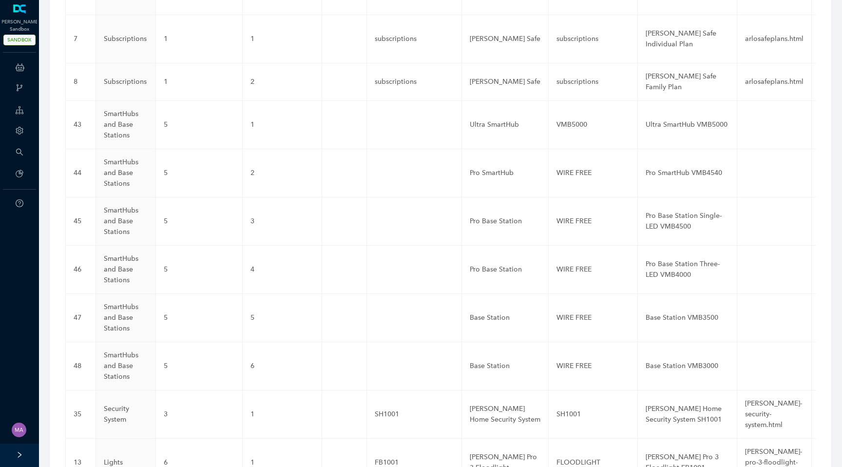
scroll to position [0, 0]
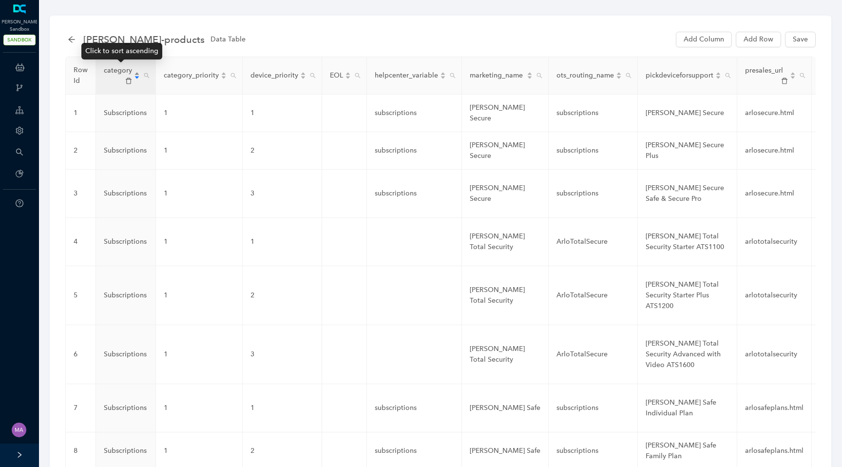
click at [136, 77] on div "category" at bounding box center [122, 75] width 36 height 20
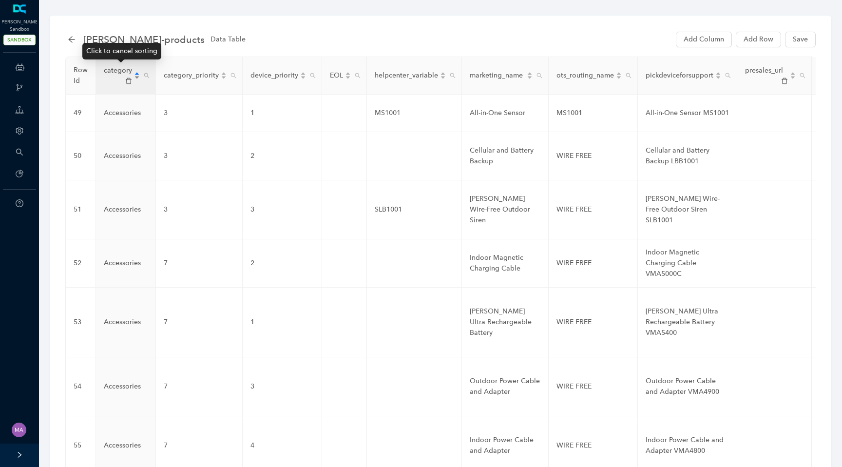
click at [136, 77] on div "category" at bounding box center [122, 75] width 36 height 20
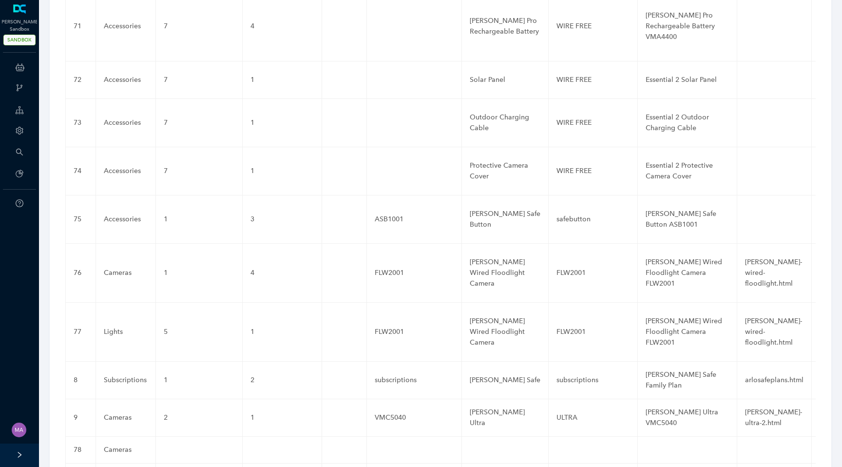
scroll to position [3720, 0]
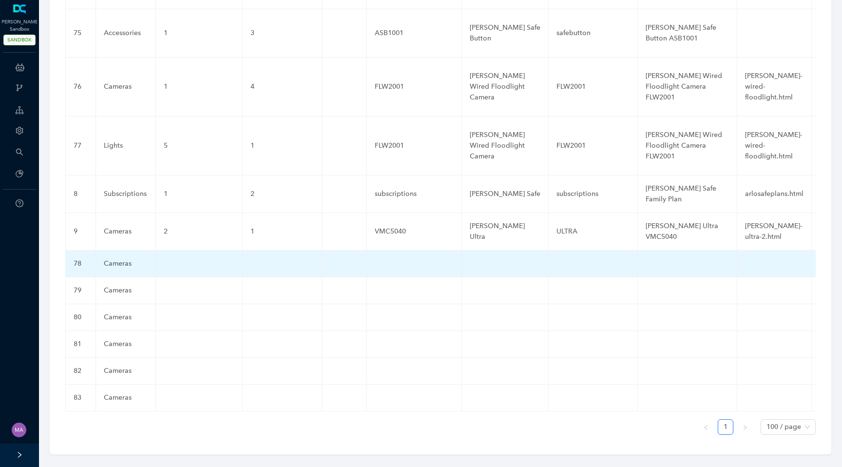
click at [176, 258] on td at bounding box center [199, 263] width 87 height 27
click at [205, 254] on td at bounding box center [199, 263] width 87 height 27
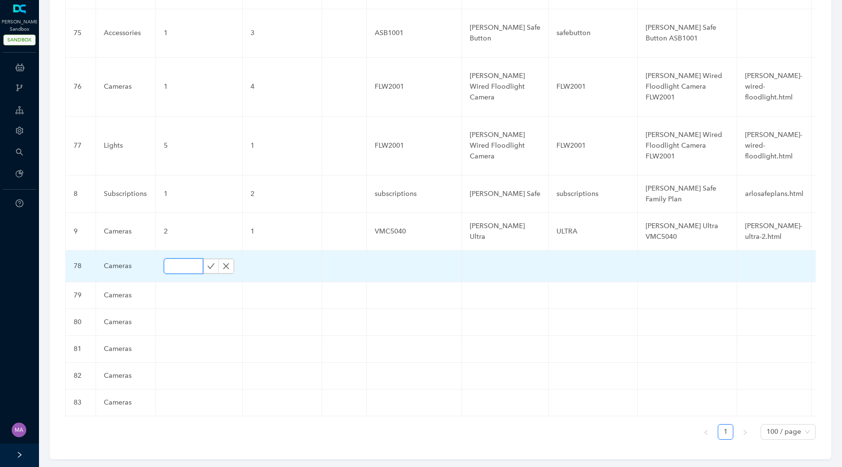
click at [182, 258] on input "text" at bounding box center [183, 266] width 39 height 16
paste input "1"
type input "1"
click at [211, 262] on icon "check" at bounding box center [211, 266] width 8 height 8
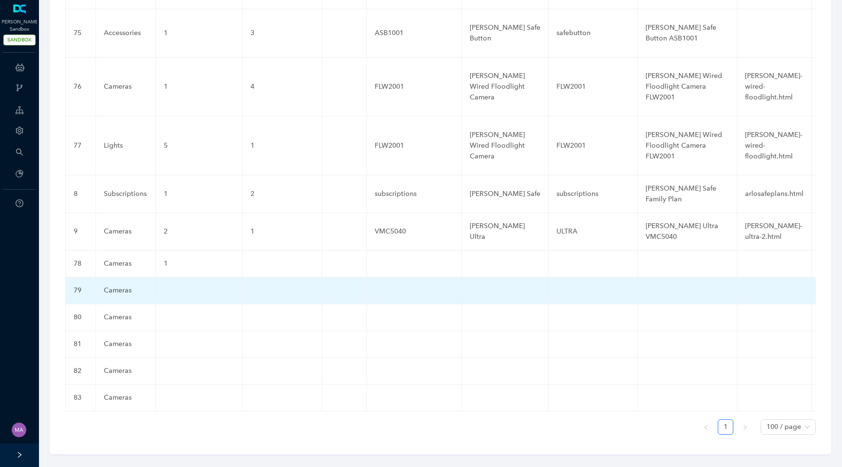
click at [183, 280] on td at bounding box center [199, 290] width 87 height 27
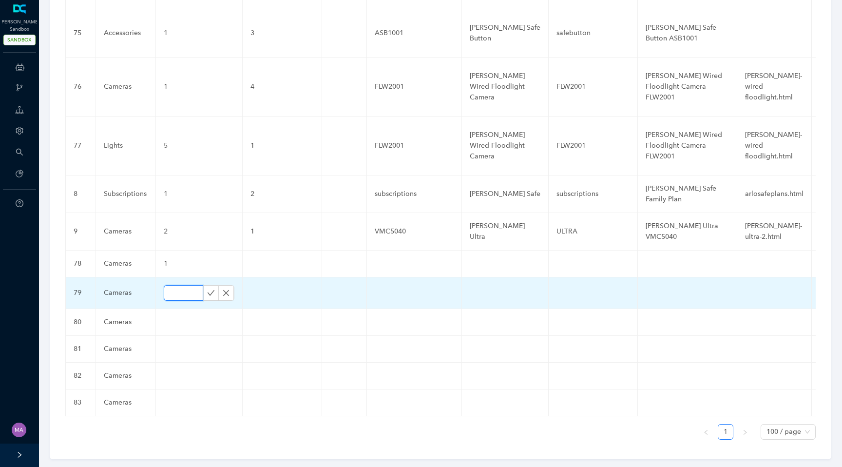
click at [179, 285] on input "text" at bounding box center [183, 293] width 39 height 16
paste input "1"
type input "1"
click at [209, 289] on icon "check" at bounding box center [211, 293] width 8 height 8
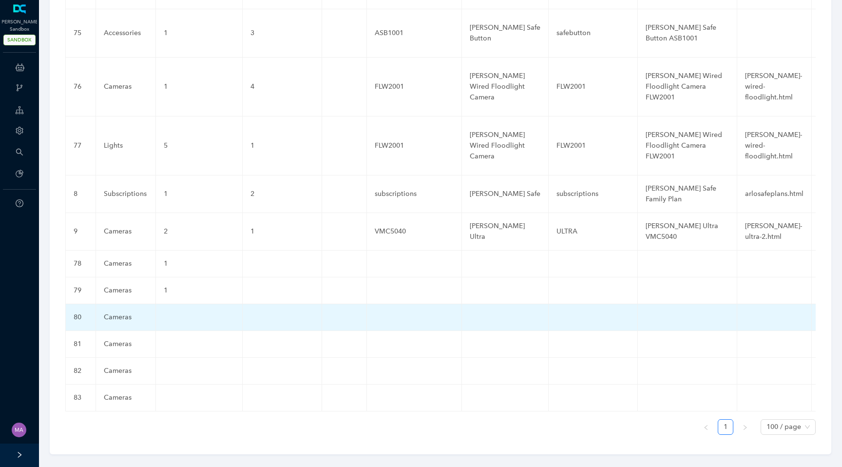
click at [172, 306] on td at bounding box center [199, 317] width 87 height 27
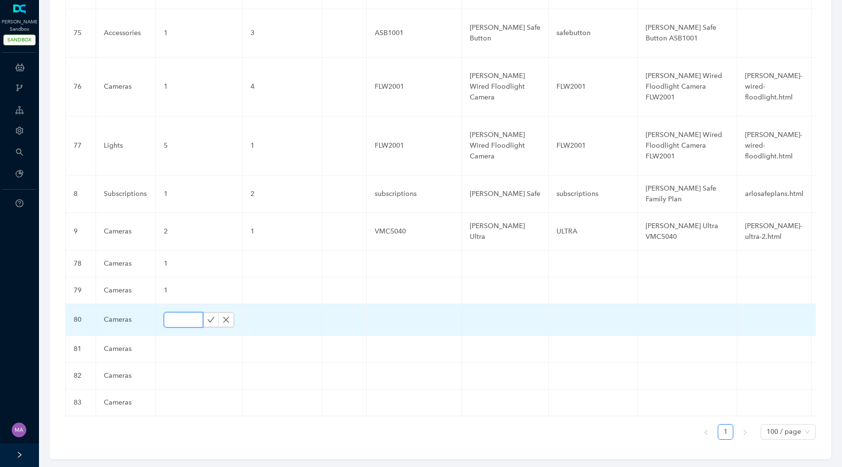
click at [173, 312] on input "text" at bounding box center [183, 320] width 39 height 16
paste input "1"
type input "1"
click at [207, 316] on icon "check" at bounding box center [211, 320] width 8 height 8
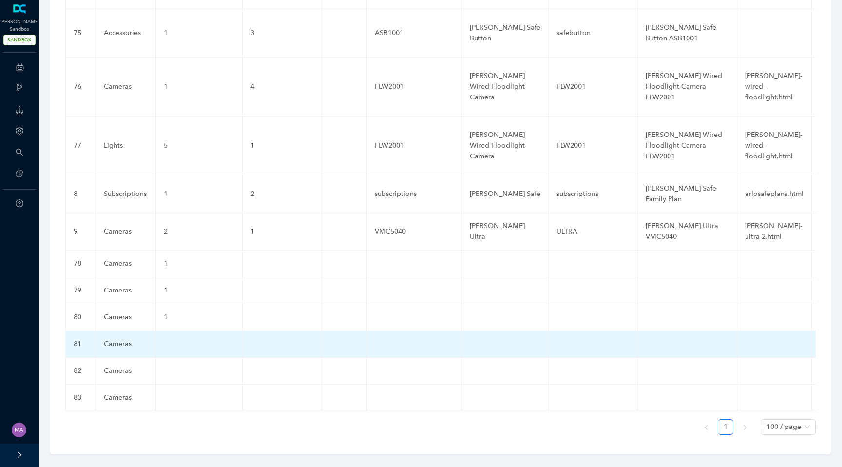
click at [175, 336] on td at bounding box center [199, 344] width 87 height 27
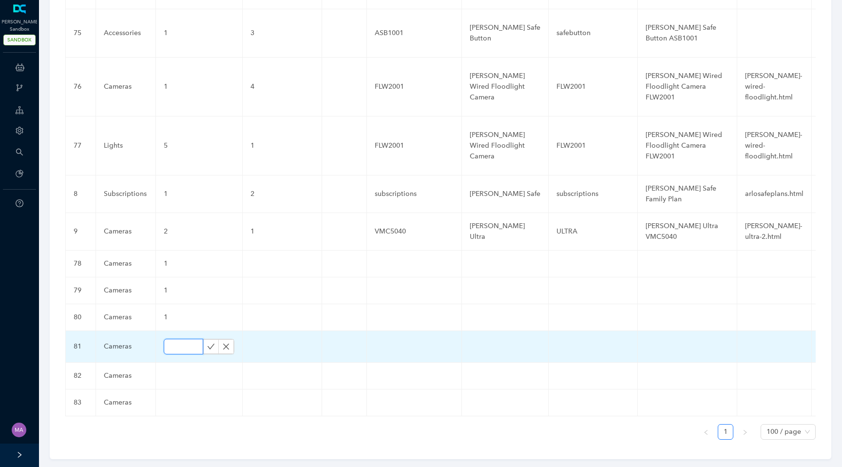
click at [175, 339] on input "text" at bounding box center [183, 347] width 39 height 16
paste input "1"
type input "1"
click at [207, 343] on icon "check" at bounding box center [211, 347] width 8 height 8
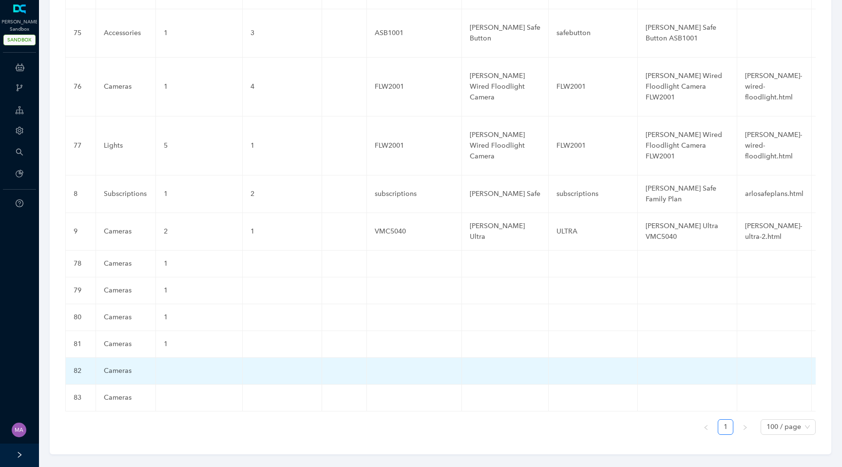
click at [171, 365] on td at bounding box center [199, 371] width 87 height 27
click at [177, 366] on input "text" at bounding box center [183, 374] width 39 height 16
paste input "1"
type input "1"
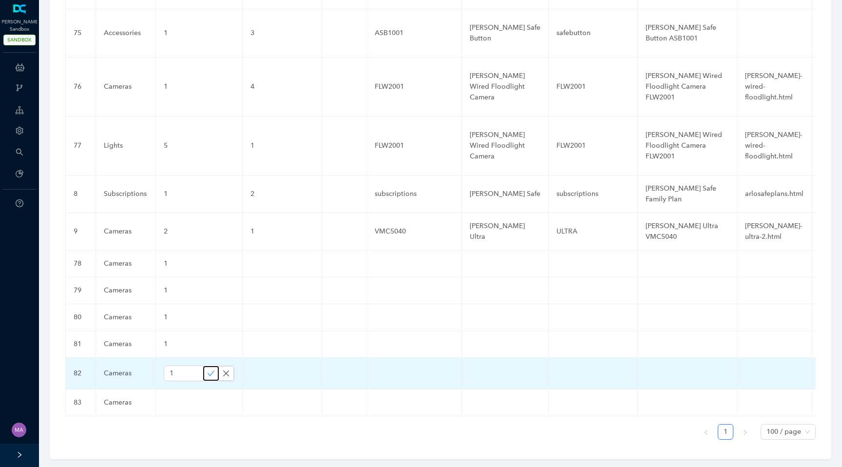
click at [212, 369] on icon "check" at bounding box center [211, 373] width 8 height 8
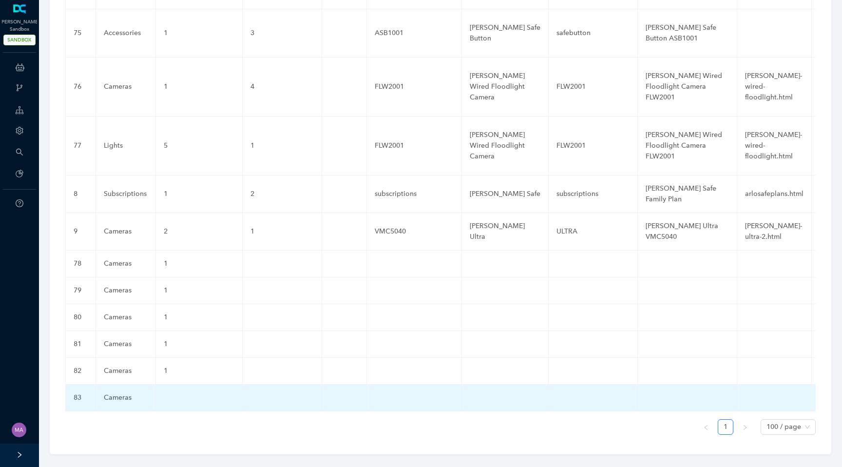
click at [173, 389] on td at bounding box center [199, 398] width 87 height 27
click at [174, 392] on input "text" at bounding box center [183, 400] width 39 height 16
paste input "1"
type input "1"
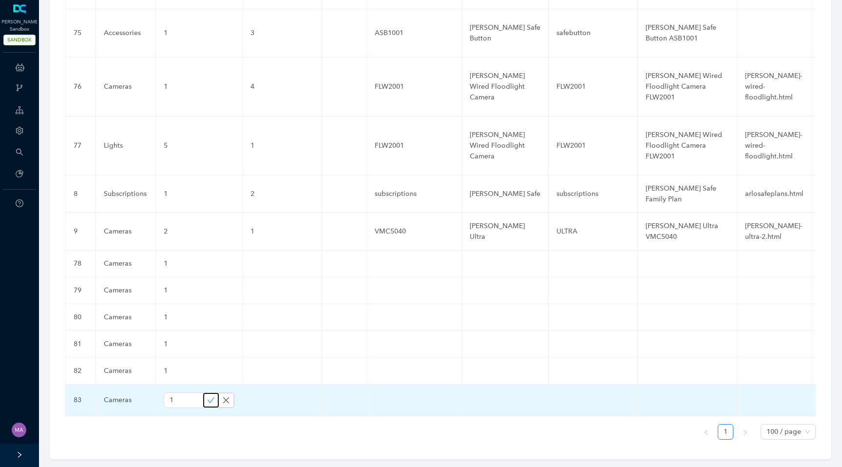
click at [212, 393] on button "button" at bounding box center [211, 400] width 16 height 15
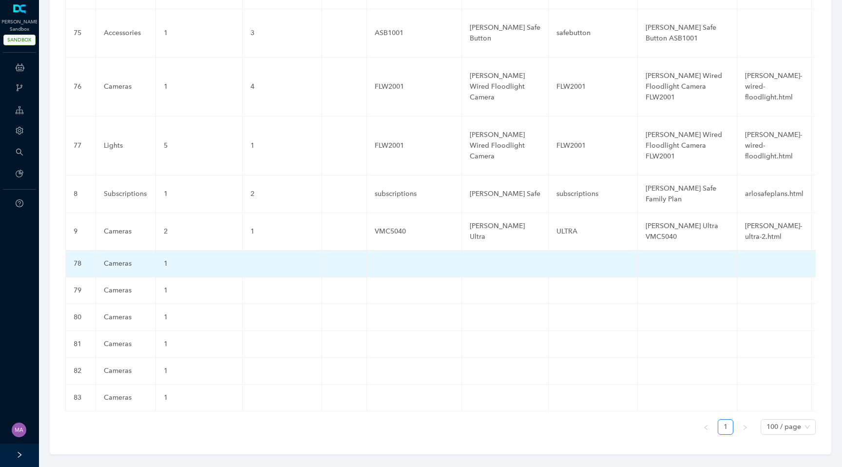
click at [268, 254] on td at bounding box center [282, 263] width 79 height 27
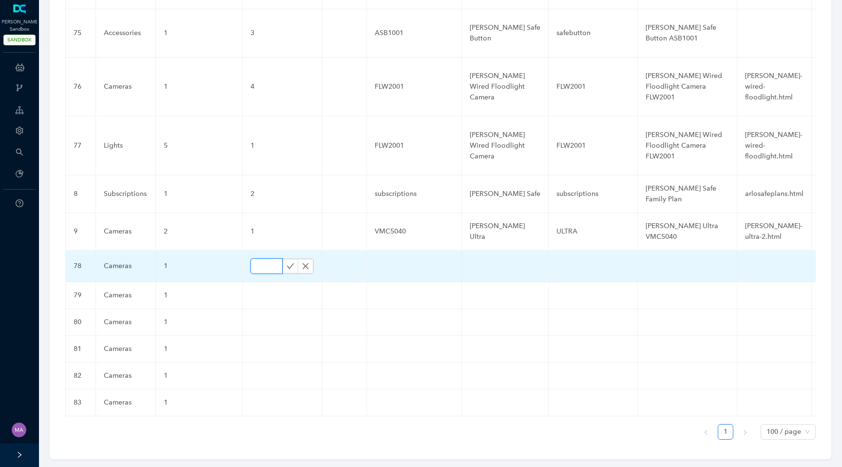
click at [267, 258] on input "text" at bounding box center [266, 266] width 32 height 16
paste input "1"
type input "1"
click at [289, 262] on icon "check" at bounding box center [291, 266] width 8 height 8
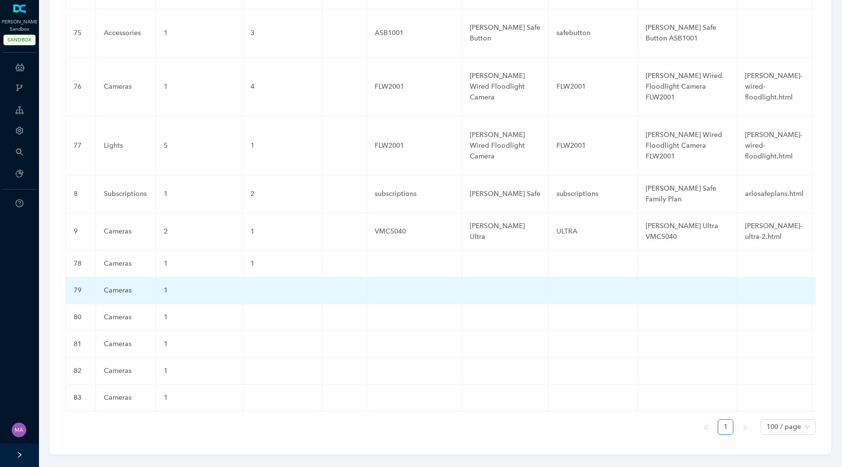
click at [259, 279] on td at bounding box center [282, 290] width 79 height 27
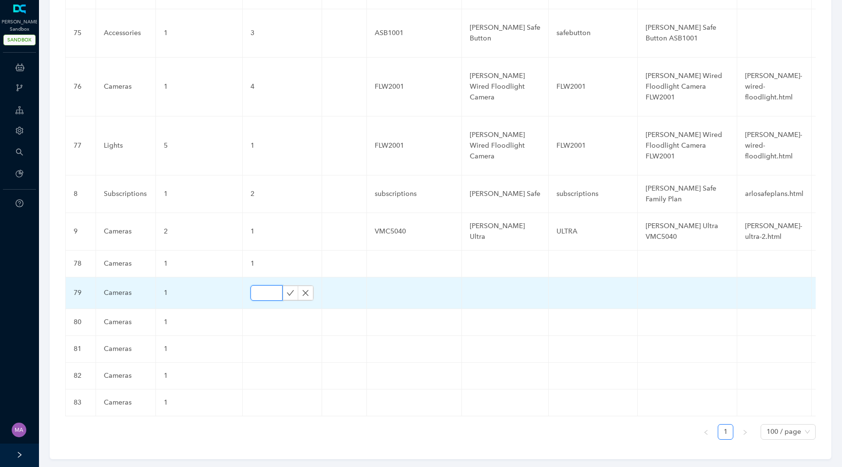
click at [259, 285] on input "text" at bounding box center [266, 293] width 32 height 16
paste input "1"
type input "1"
click at [287, 289] on icon "check" at bounding box center [291, 293] width 8 height 8
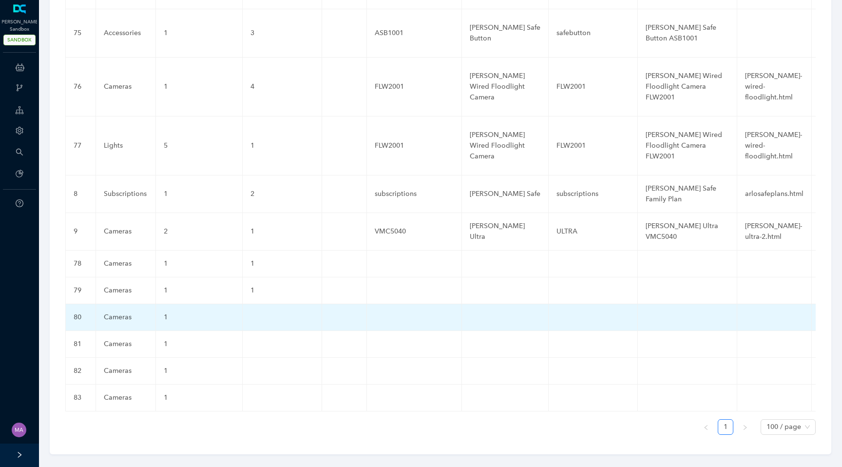
click at [256, 311] on td at bounding box center [282, 317] width 79 height 27
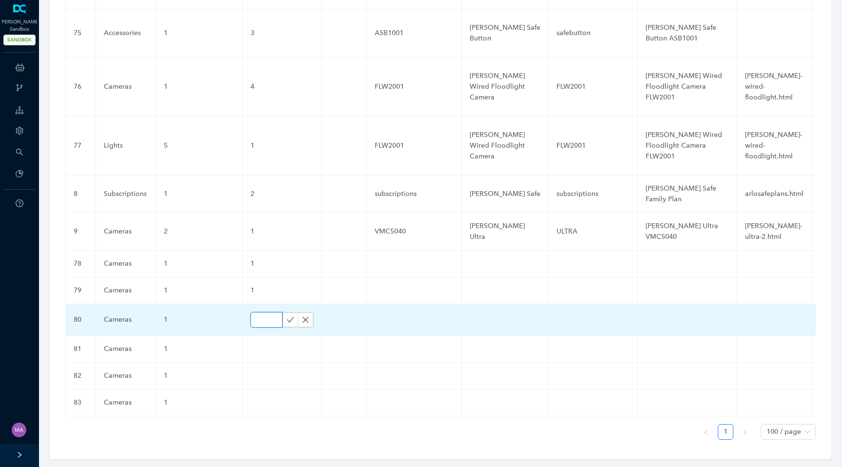
click at [259, 312] on input "text" at bounding box center [266, 320] width 32 height 16
paste input "1"
type input "1"
click at [289, 316] on icon "check" at bounding box center [291, 320] width 8 height 8
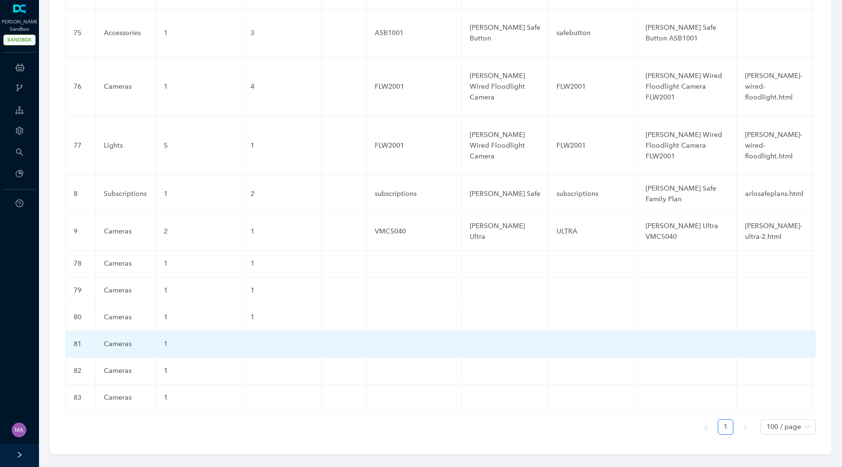
click at [254, 333] on td at bounding box center [282, 344] width 79 height 27
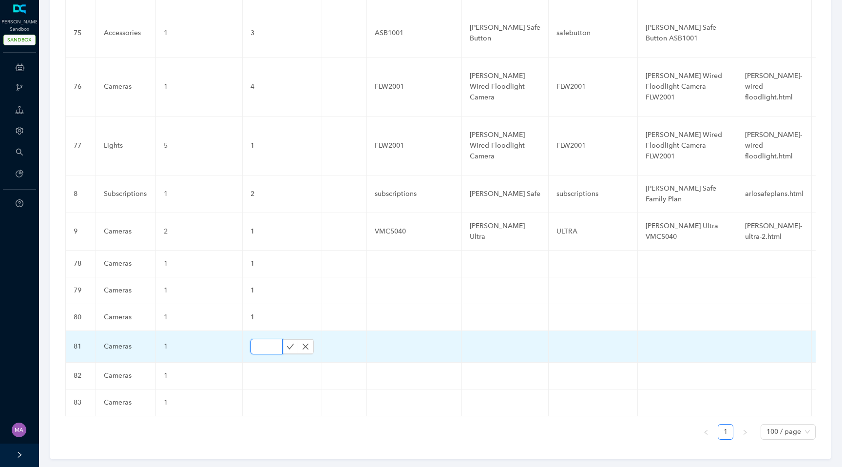
click at [256, 339] on input "text" at bounding box center [266, 347] width 32 height 16
paste input "1"
type input "1"
click at [290, 343] on icon "check" at bounding box center [291, 347] width 8 height 8
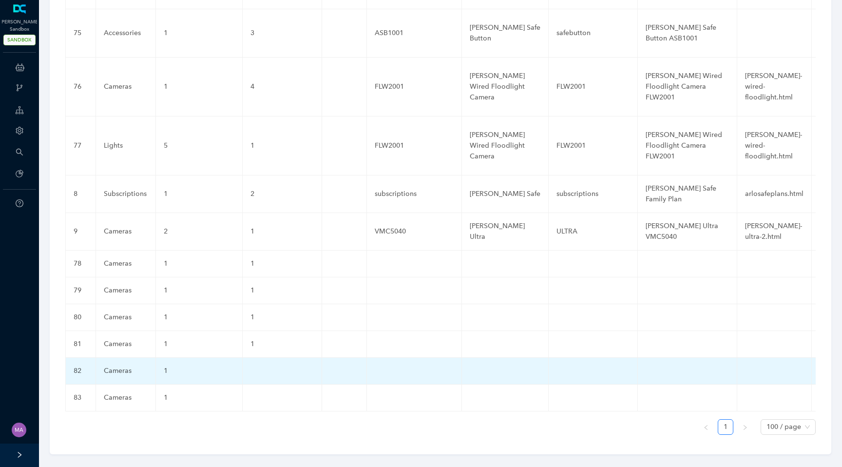
click at [251, 358] on td at bounding box center [282, 371] width 79 height 27
click at [254, 366] on input "text" at bounding box center [266, 374] width 32 height 16
paste input "1"
type input "1"
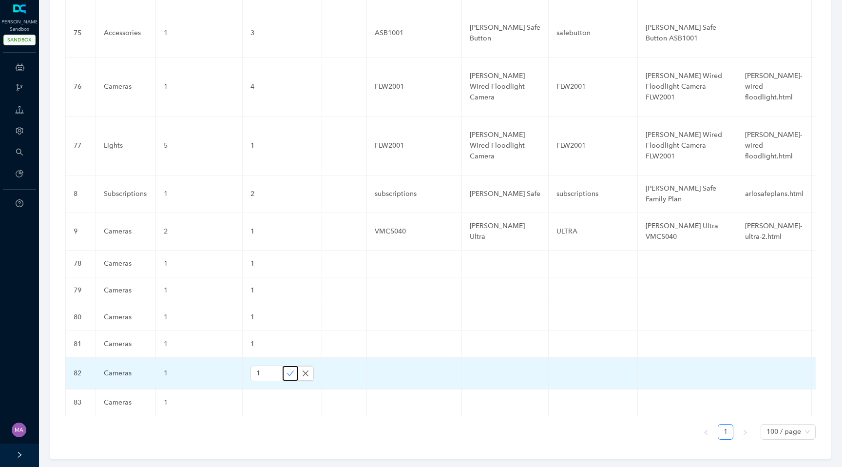
click at [287, 369] on icon "check" at bounding box center [291, 373] width 8 height 8
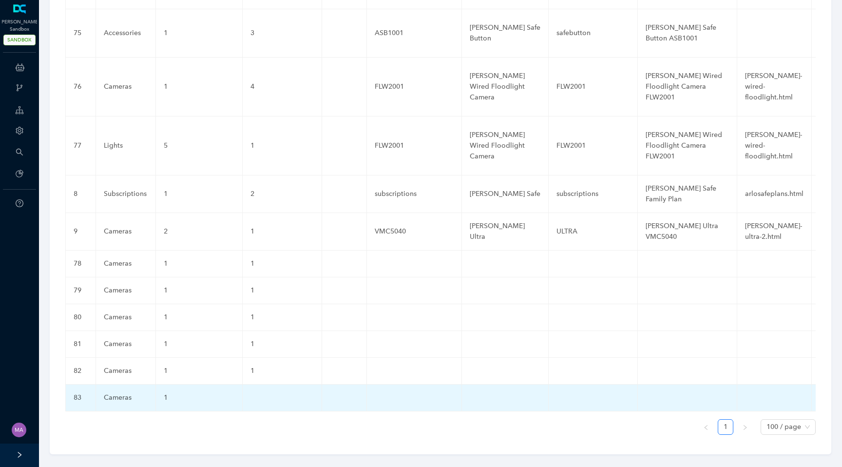
click at [250, 389] on td at bounding box center [282, 398] width 79 height 27
click at [261, 392] on input "text" at bounding box center [266, 400] width 32 height 16
paste input "1"
type input "1"
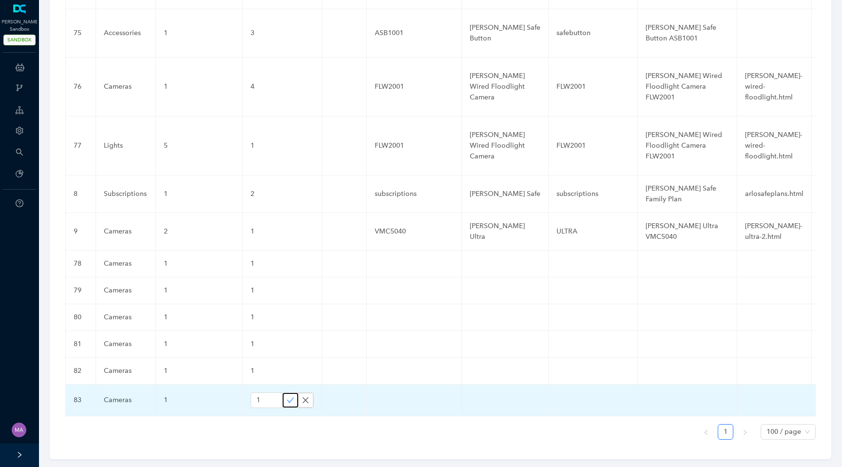
click at [287, 396] on icon "check" at bounding box center [291, 400] width 8 height 8
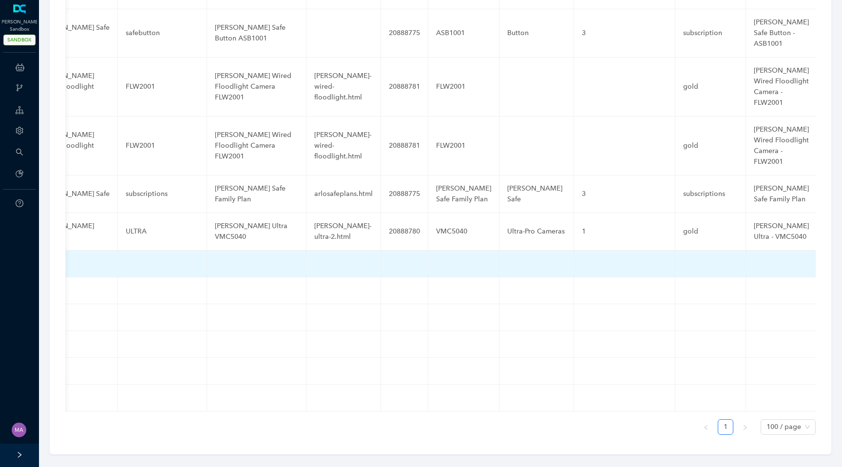
click at [501, 250] on td at bounding box center [537, 263] width 75 height 27
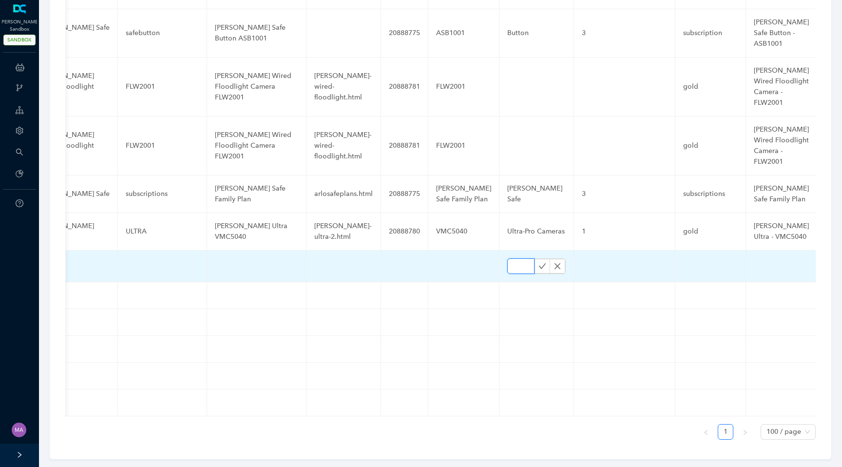
click at [507, 258] on input "text" at bounding box center [520, 266] width 27 height 16
paste input "Ultra-Pro Cameras"
type input "Ultra-Pro Cameras"
click at [539, 262] on icon "check" at bounding box center [543, 266] width 8 height 8
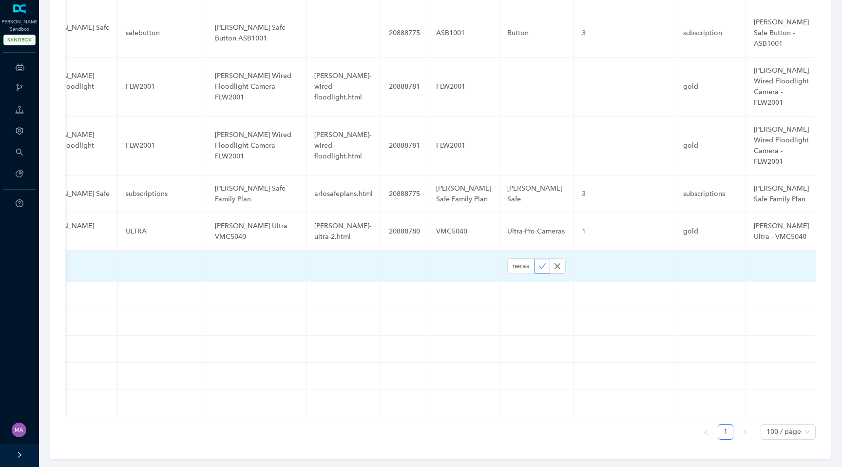
scroll to position [0, 0]
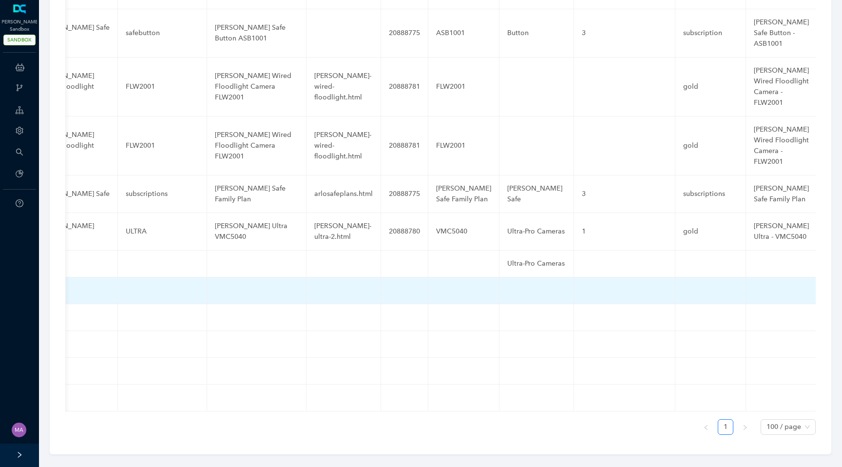
click at [500, 281] on td at bounding box center [537, 290] width 75 height 27
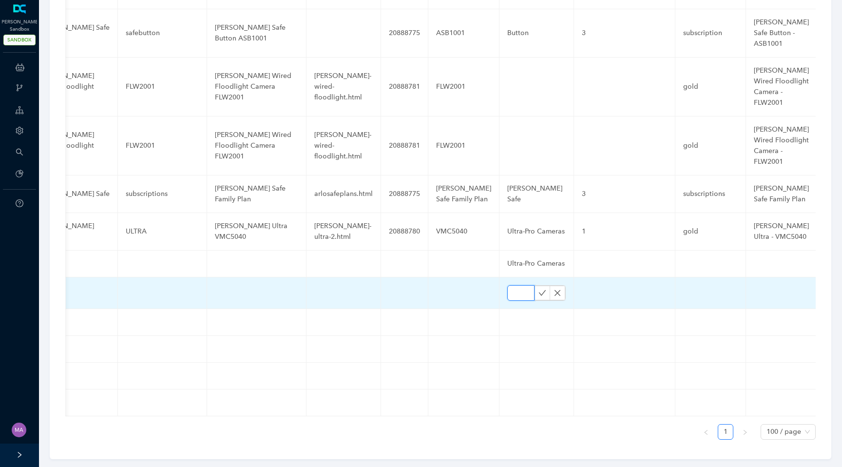
click at [507, 285] on input "text" at bounding box center [520, 293] width 27 height 16
paste input "Ultra-Pro Cameras"
type input "Ultra-Pro Cameras"
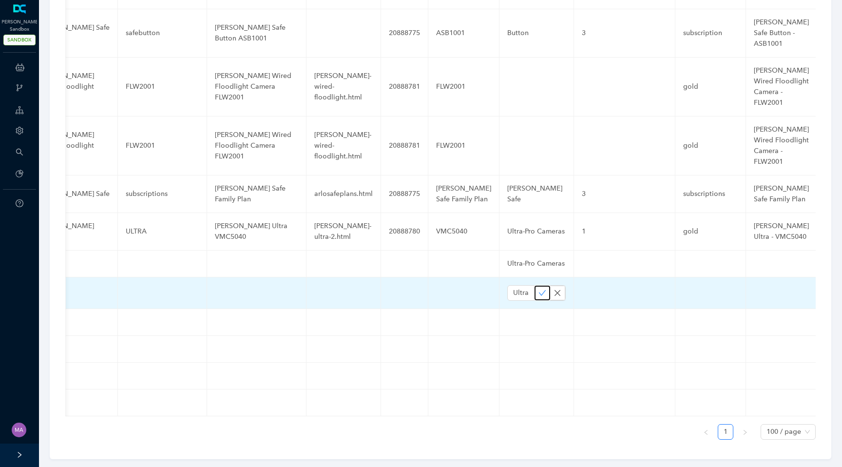
click at [539, 289] on icon "check" at bounding box center [543, 293] width 8 height 8
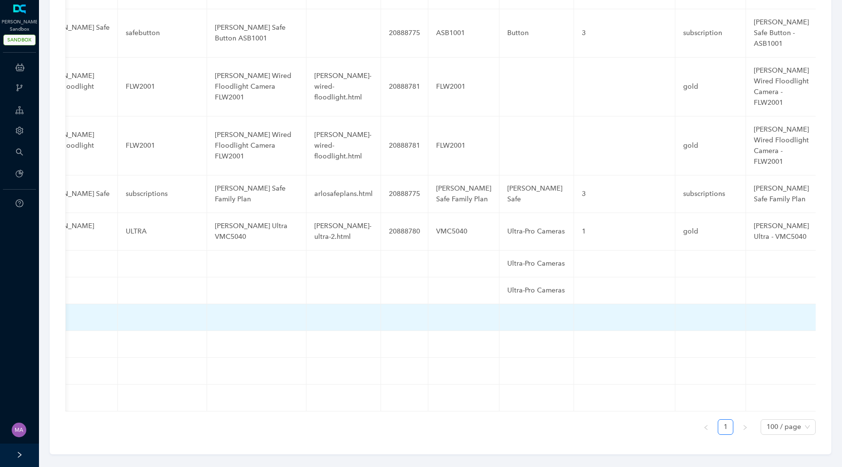
click at [500, 304] on td at bounding box center [537, 317] width 75 height 27
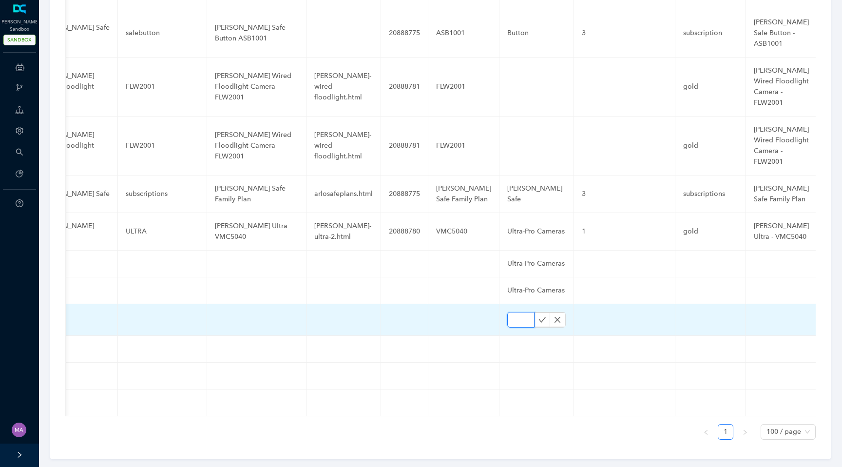
click at [507, 312] on input "text" at bounding box center [520, 320] width 27 height 16
paste input "Ultra-Pro Cameras"
type input "Ultra-Pro Cameras"
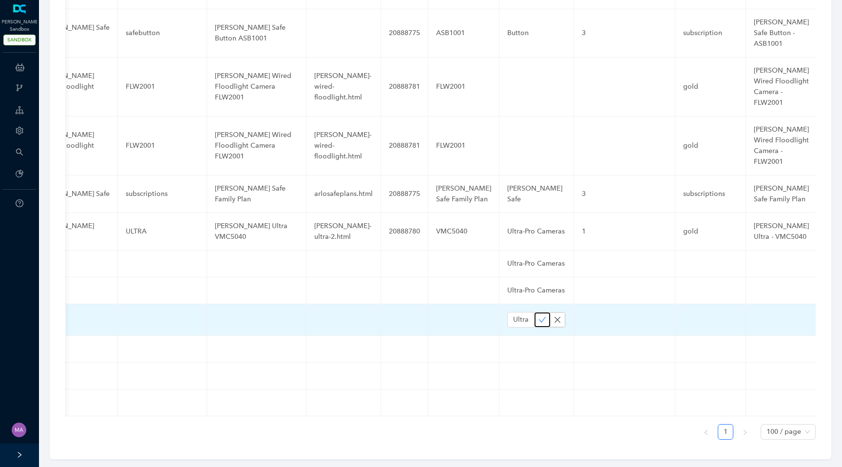
click at [539, 316] on icon "check" at bounding box center [543, 320] width 8 height 8
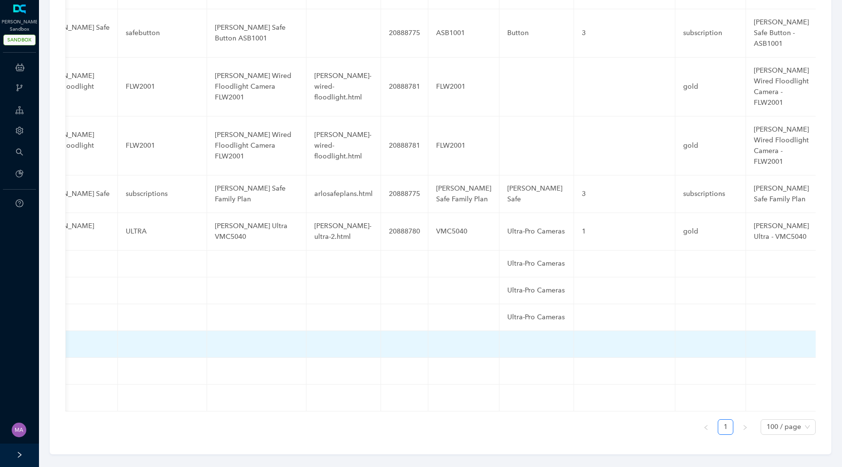
click at [500, 332] on td at bounding box center [537, 344] width 75 height 27
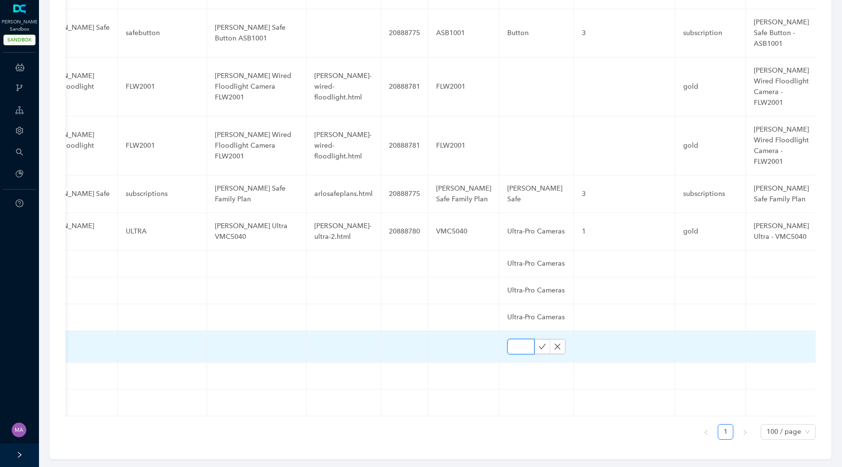
click at [507, 339] on input "text" at bounding box center [520, 347] width 27 height 16
paste input "Ultra-Pro Cameras"
type input "Ultra-Pro Cameras"
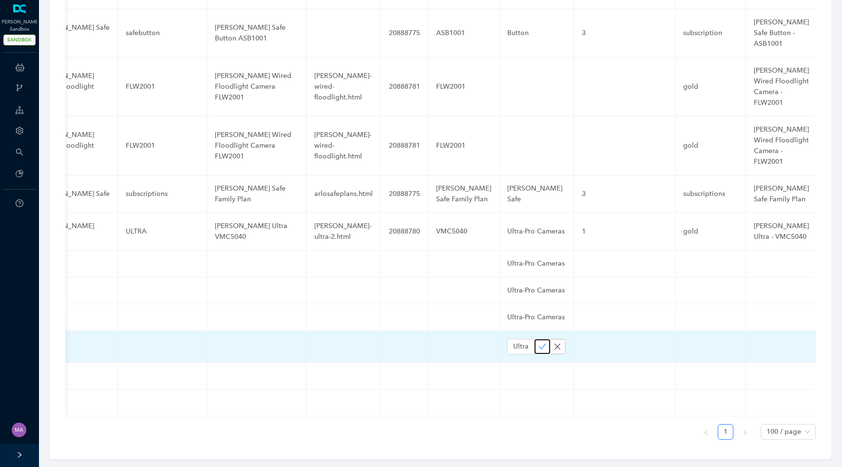
click at [539, 343] on icon "check" at bounding box center [543, 347] width 8 height 8
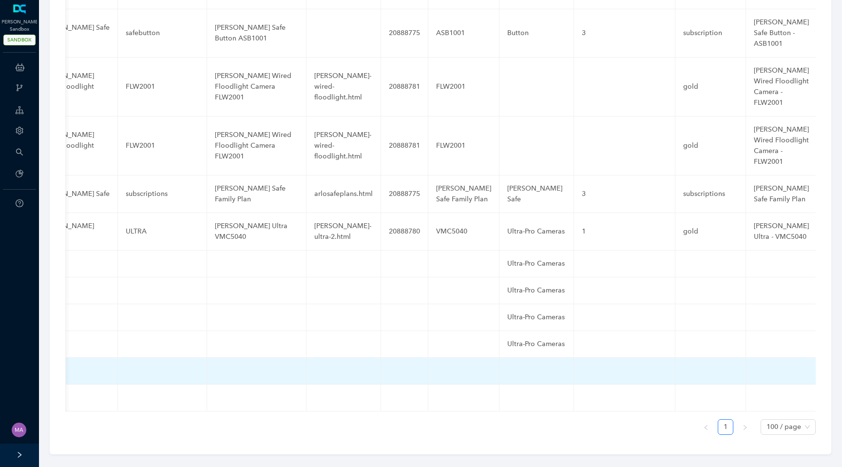
click at [500, 360] on td at bounding box center [537, 371] width 75 height 27
click at [507, 366] on input "text" at bounding box center [520, 374] width 27 height 16
paste input "Ultra-Pro Cameras"
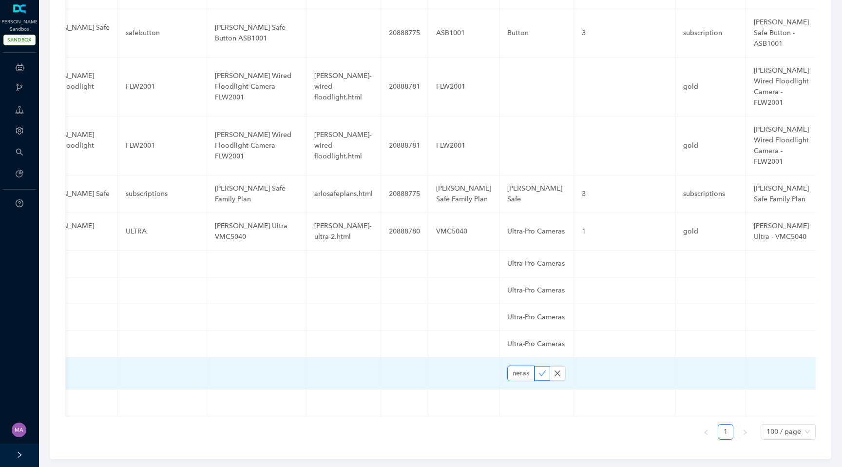
type input "Ultra-Pro Cameras"
click at [539, 369] on icon "check" at bounding box center [543, 373] width 8 height 8
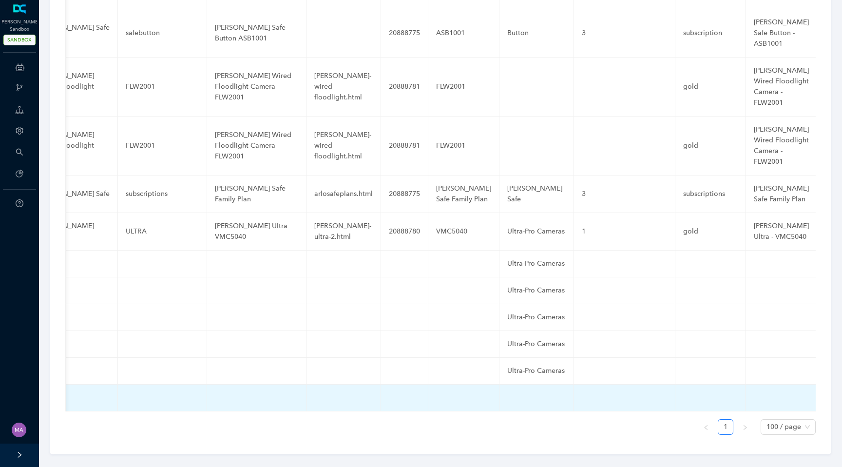
click at [500, 387] on td at bounding box center [537, 398] width 75 height 27
click at [507, 392] on input "text" at bounding box center [520, 400] width 27 height 16
paste input "Ultra-Pro Cameras"
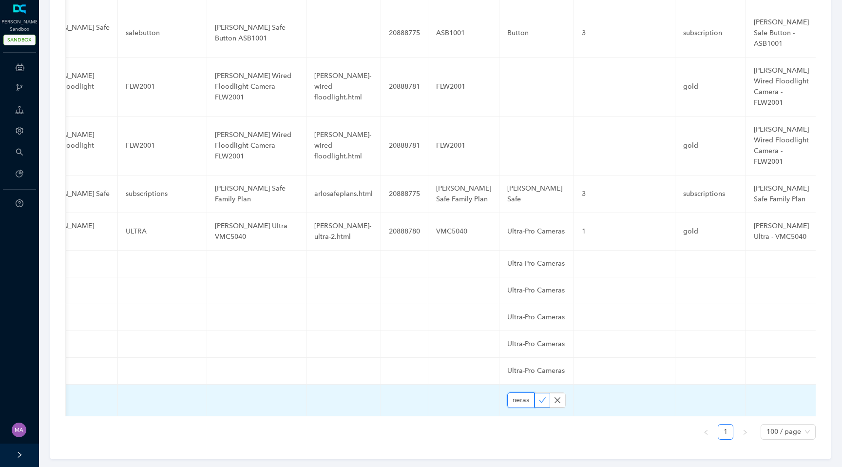
type input "Ultra-Pro Cameras"
click at [539, 396] on icon "check" at bounding box center [543, 400] width 8 height 8
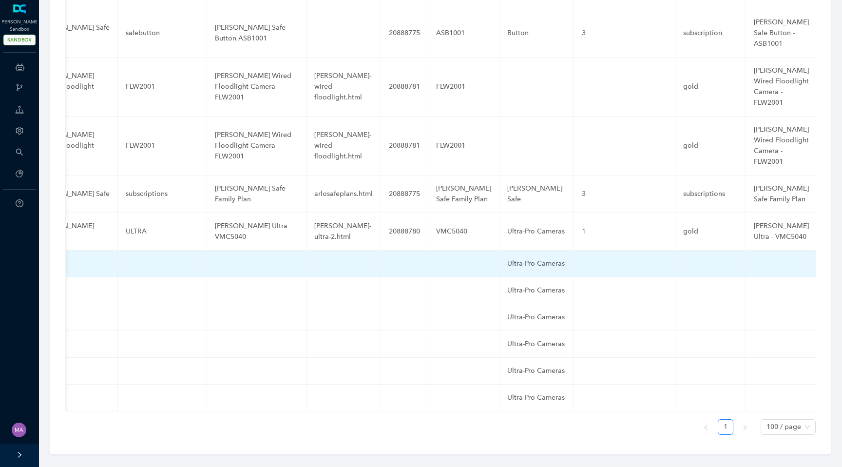
click at [591, 256] on td at bounding box center [624, 263] width 101 height 27
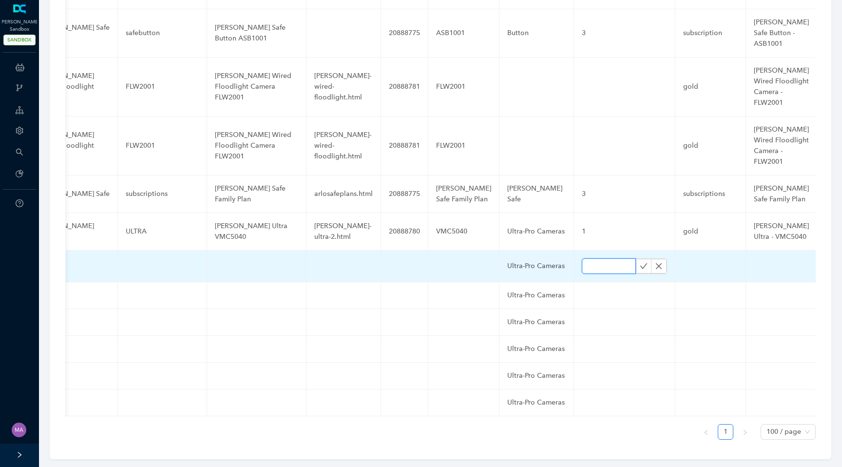
click at [585, 258] on input "text" at bounding box center [609, 266] width 54 height 16
paste input "1"
type input "1"
click at [636, 260] on button "button" at bounding box center [644, 266] width 16 height 15
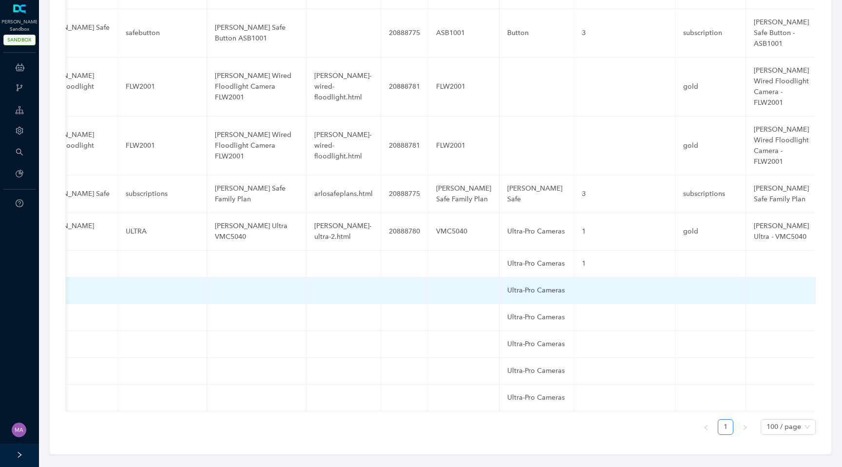
click at [597, 277] on td at bounding box center [624, 290] width 101 height 27
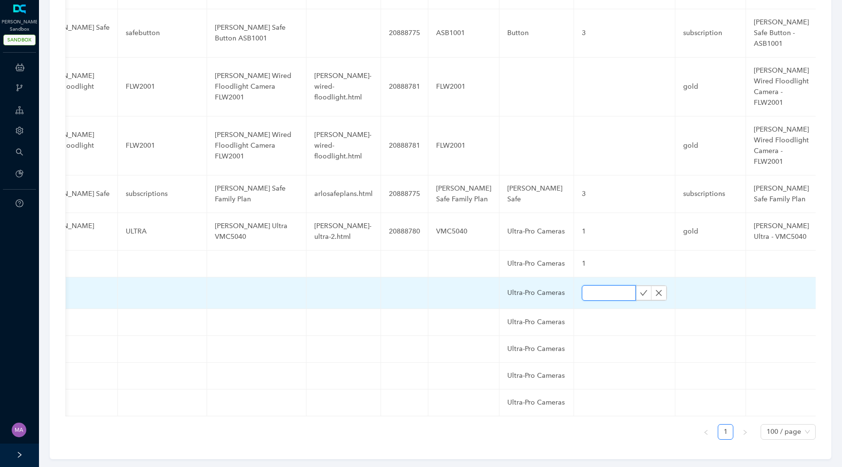
click at [586, 285] on input "text" at bounding box center [609, 293] width 54 height 16
paste input "1"
type input "1"
click at [640, 290] on icon "check" at bounding box center [643, 292] width 7 height 5
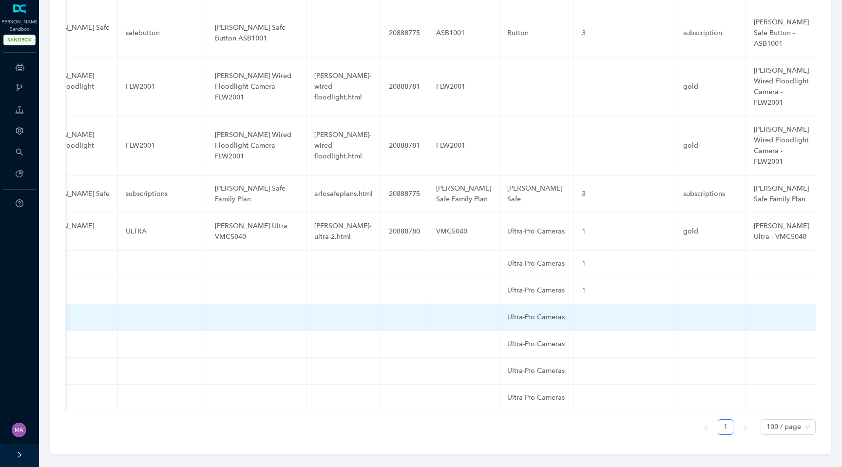
click at [574, 306] on td at bounding box center [624, 317] width 101 height 27
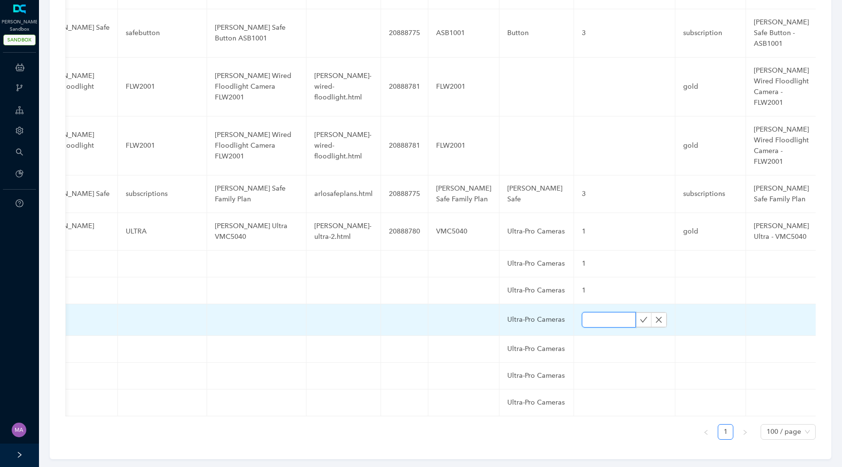
click at [582, 312] on input "text" at bounding box center [609, 320] width 54 height 16
paste input "1"
type input "1"
click at [636, 312] on button "button" at bounding box center [644, 319] width 16 height 15
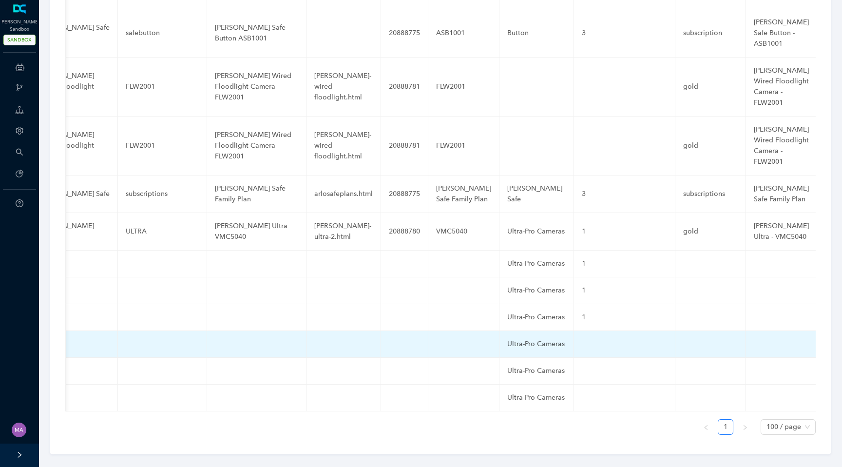
click at [576, 331] on td at bounding box center [624, 344] width 101 height 27
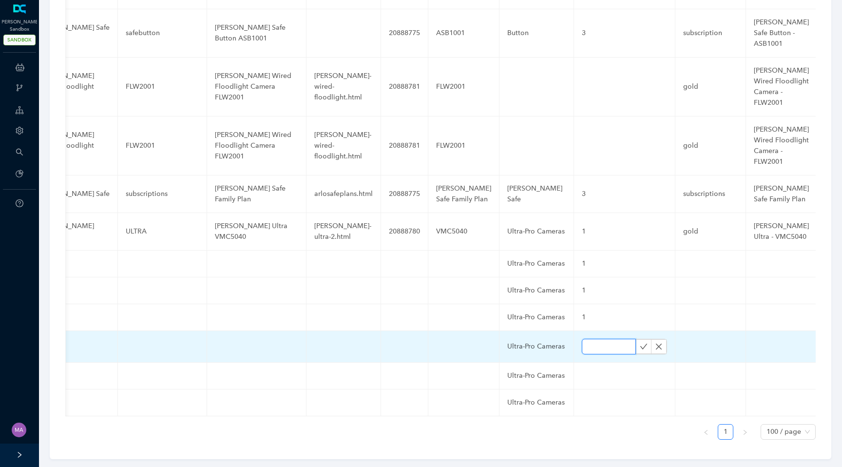
click at [582, 339] on input "text" at bounding box center [609, 347] width 54 height 16
paste input "1"
type input "1"
click at [640, 343] on icon "check" at bounding box center [644, 347] width 8 height 8
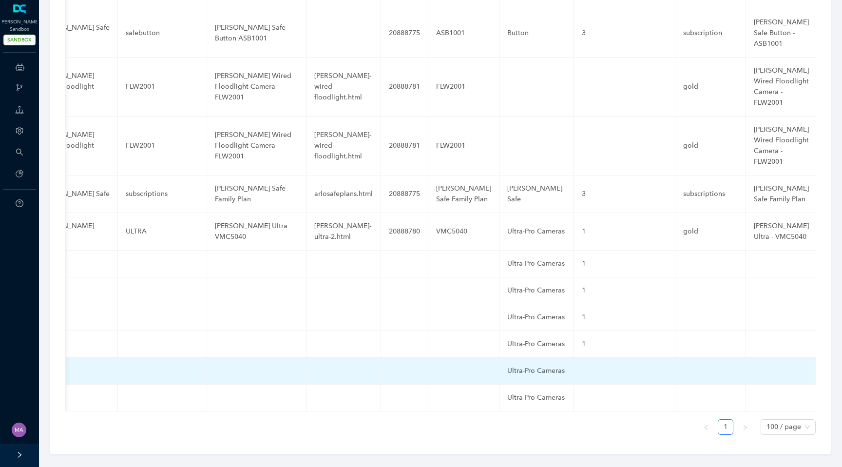
click at [574, 367] on td at bounding box center [624, 371] width 101 height 27
click at [582, 366] on input "text" at bounding box center [609, 374] width 54 height 16
paste input "1"
type input "1"
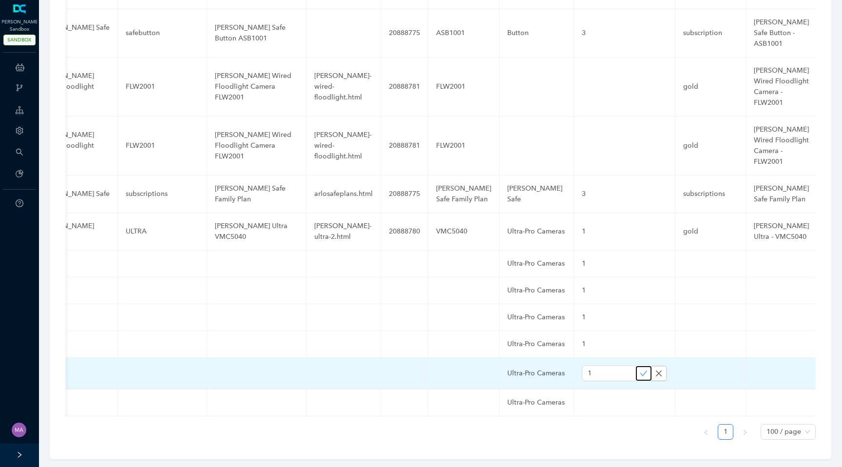
click at [640, 369] on icon "check" at bounding box center [644, 373] width 8 height 8
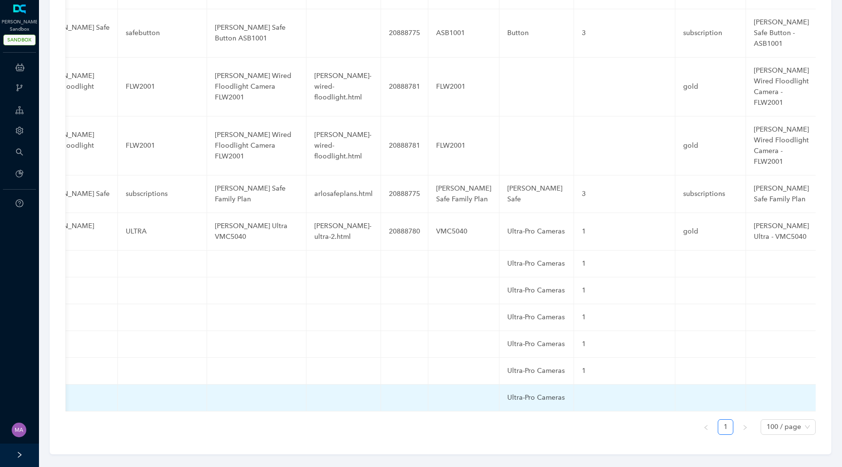
click at [574, 389] on td at bounding box center [624, 398] width 101 height 27
click at [582, 392] on input "text" at bounding box center [609, 400] width 54 height 16
paste input "1"
type input "1"
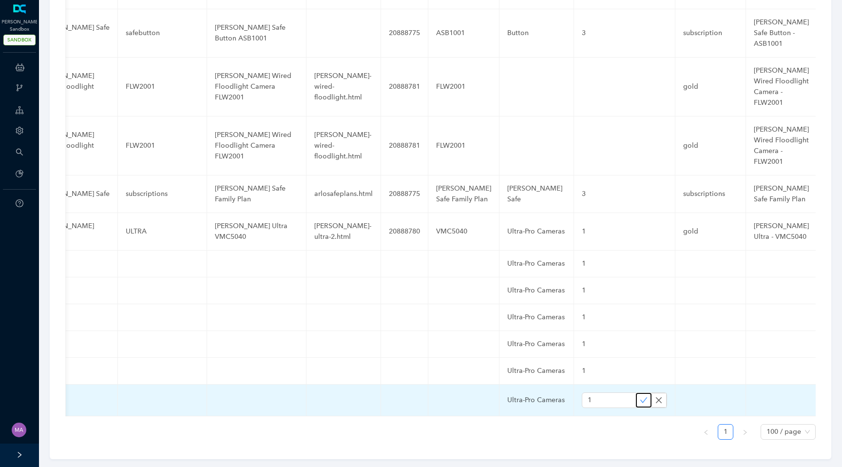
click at [640, 396] on icon "check" at bounding box center [644, 400] width 8 height 8
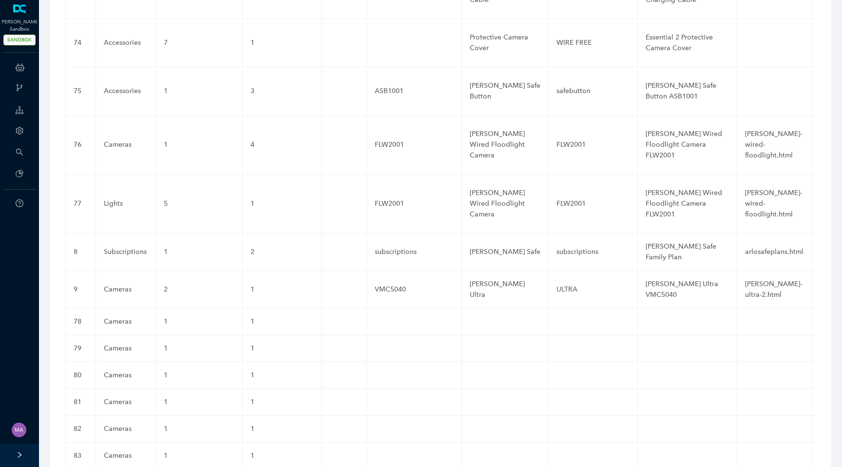
scroll to position [3720, 0]
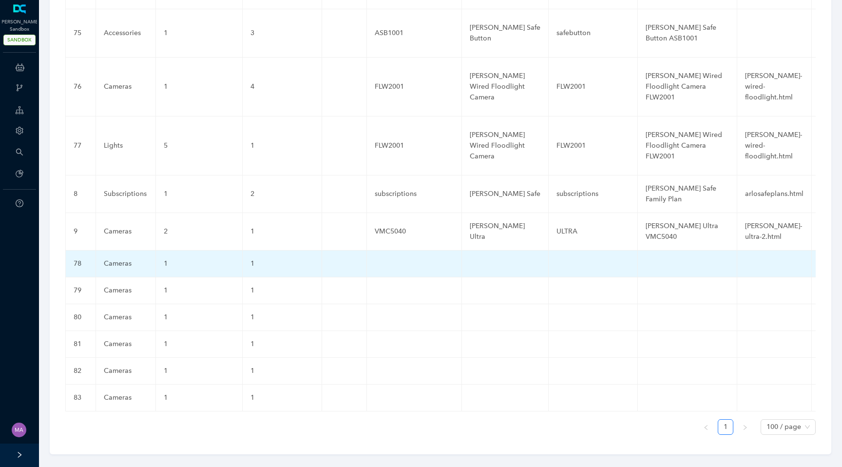
click at [392, 250] on td at bounding box center [414, 263] width 95 height 27
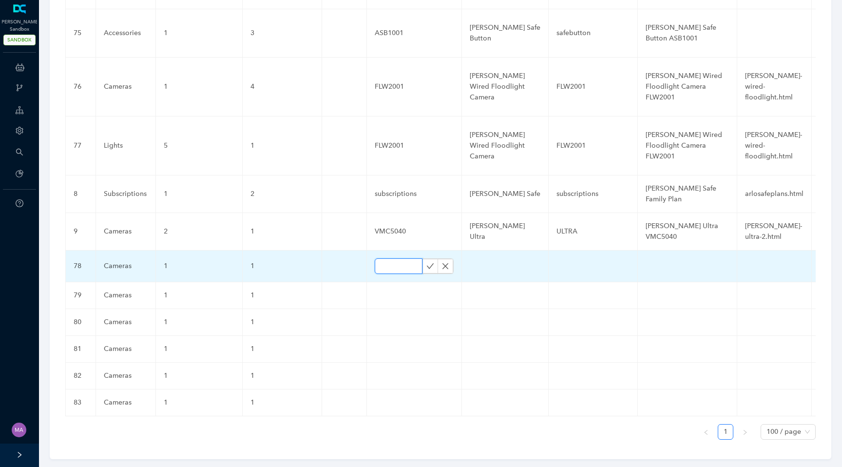
click at [389, 258] on input "text" at bounding box center [399, 266] width 48 height 16
paste input "VMC4072P"
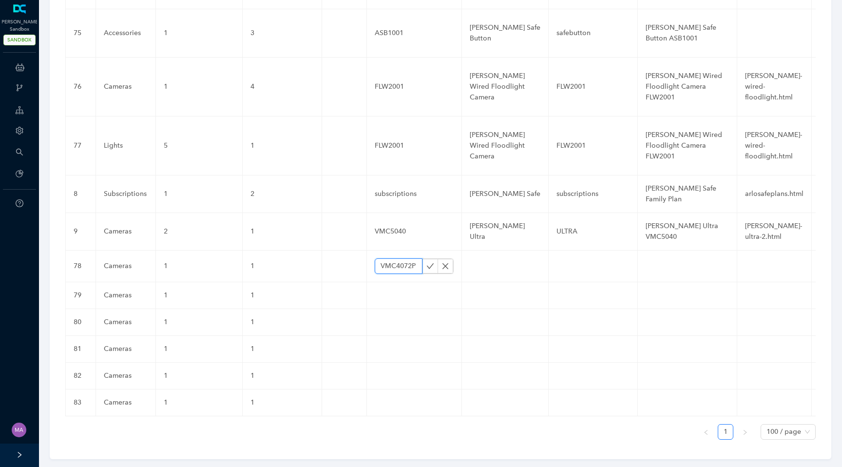
type input "VMC4072P"
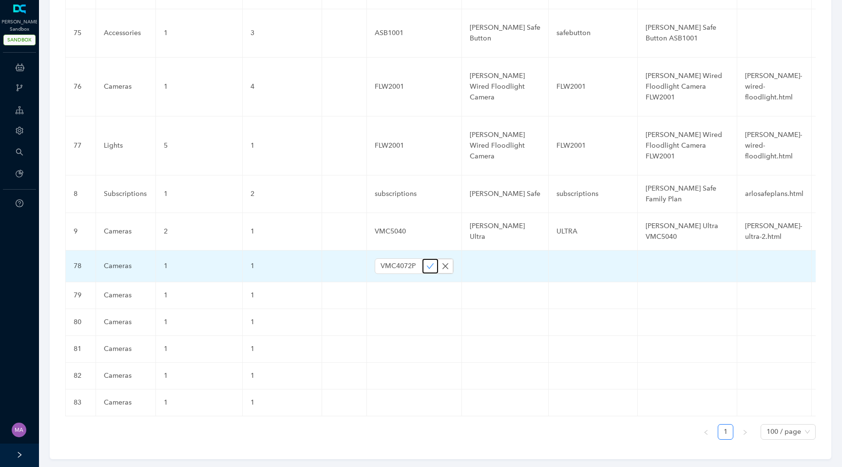
click at [423, 260] on button "button" at bounding box center [431, 266] width 16 height 15
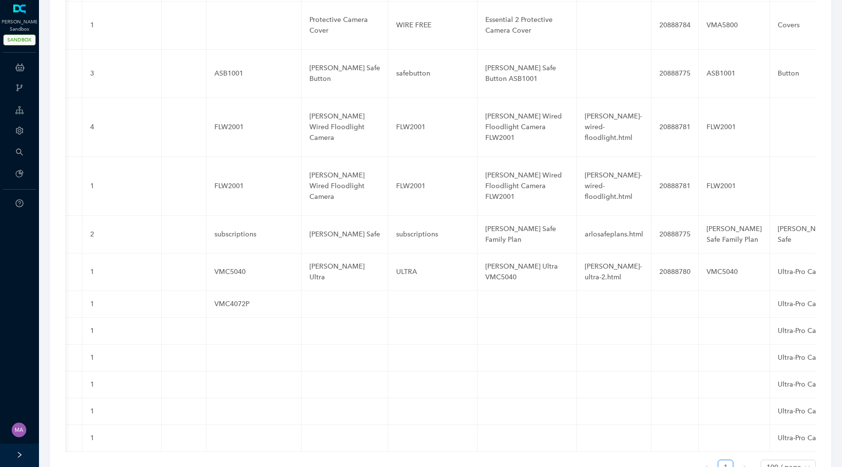
scroll to position [3720, 0]
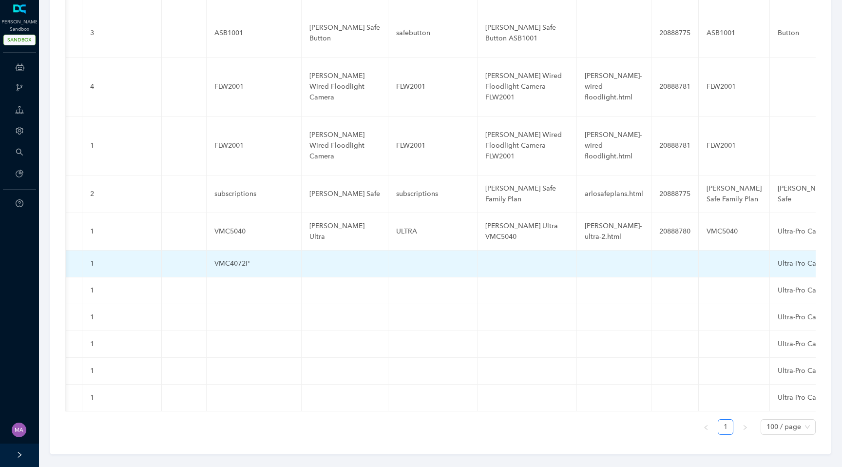
click at [714, 252] on td at bounding box center [734, 263] width 71 height 27
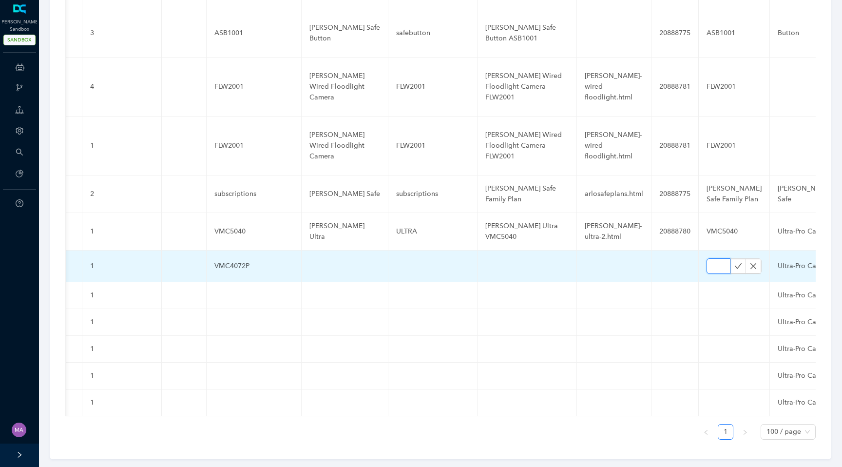
click at [707, 258] on input "text" at bounding box center [719, 266] width 24 height 16
paste input "VMC4072P"
type input "VMC4072P"
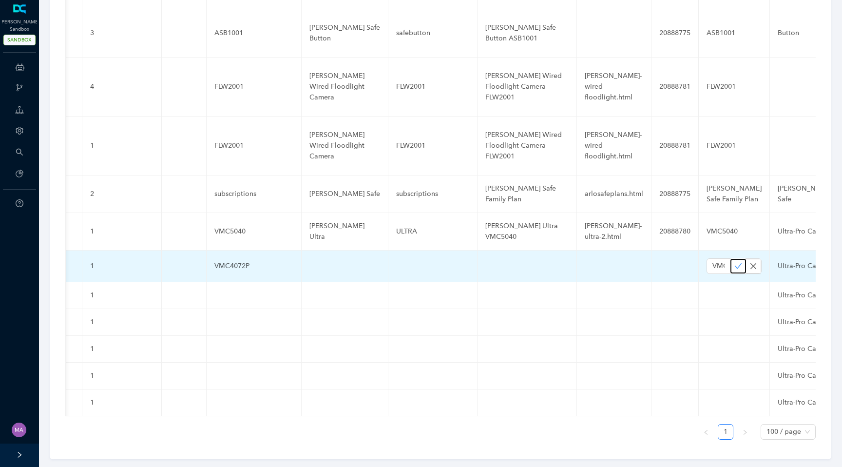
click at [731, 260] on button "button" at bounding box center [739, 266] width 16 height 15
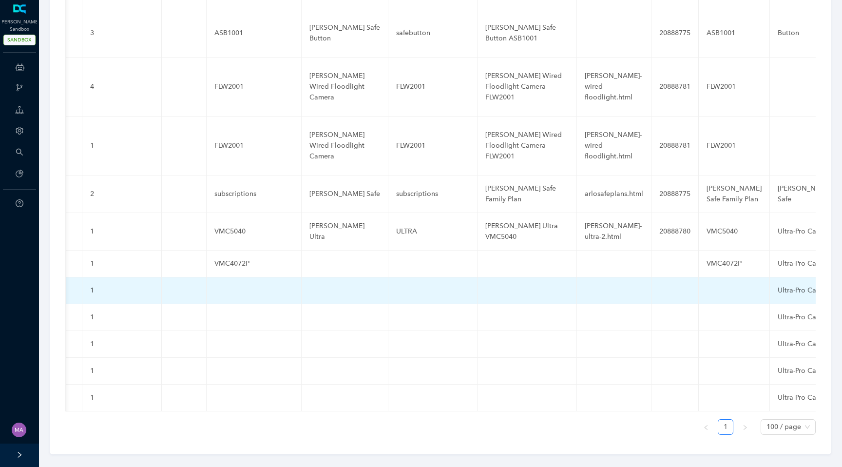
click at [243, 277] on td at bounding box center [254, 290] width 95 height 27
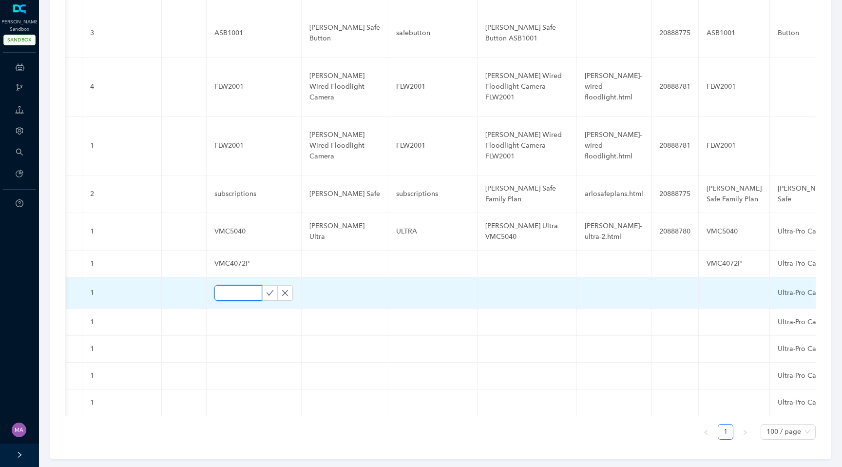
click at [234, 285] on input "text" at bounding box center [238, 293] width 48 height 16
paste input "VMC4070P"
type input "VMC4070P"
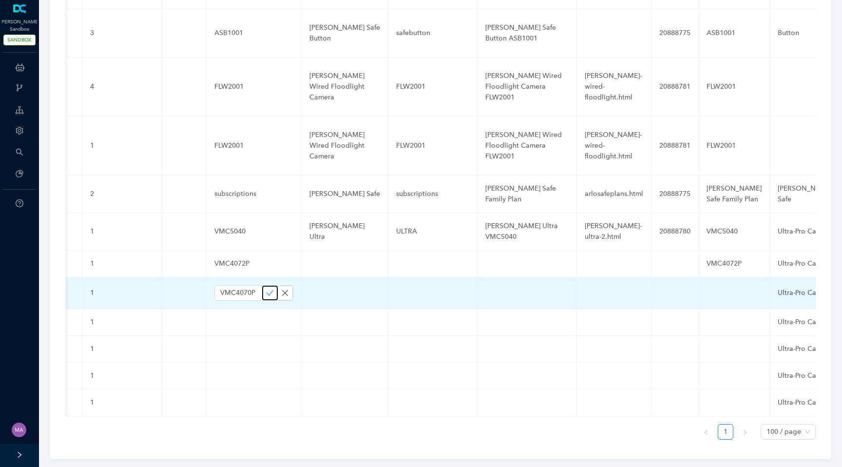
click at [266, 289] on icon "check" at bounding box center [270, 293] width 8 height 8
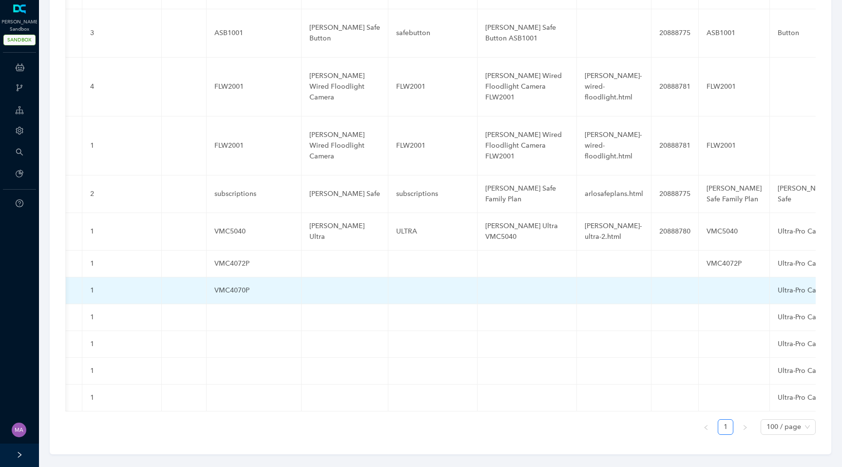
click at [707, 277] on td at bounding box center [734, 290] width 71 height 27
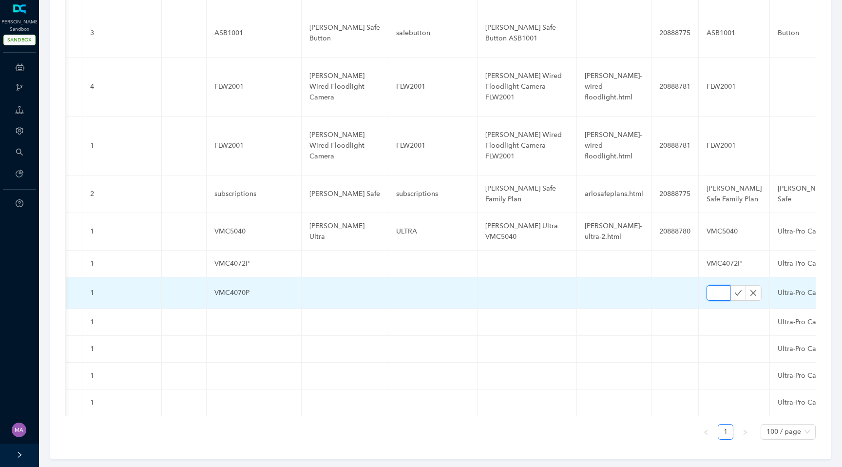
click at [707, 285] on input "text" at bounding box center [719, 293] width 24 height 16
paste input "VMC4070P"
type input "VMC4070P"
click at [734, 289] on icon "check" at bounding box center [738, 293] width 8 height 8
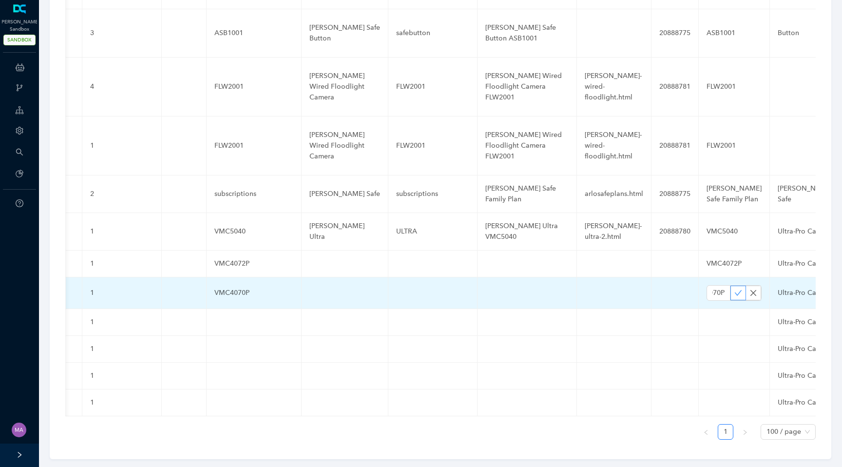
scroll to position [0, 0]
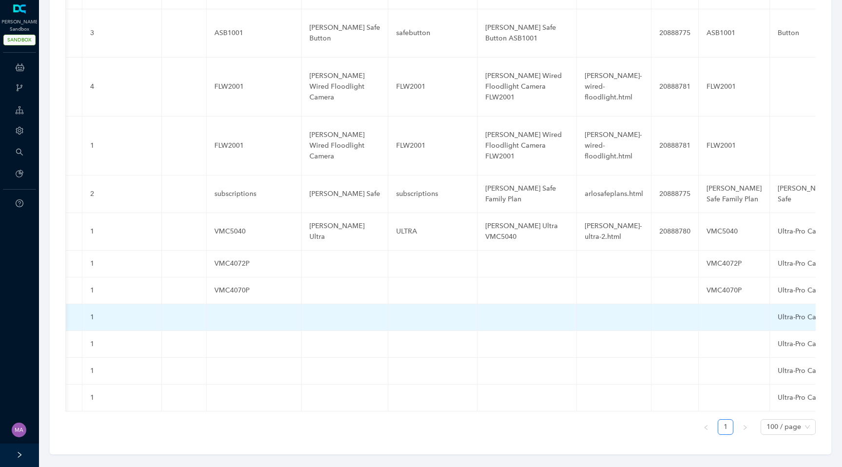
click at [233, 304] on td at bounding box center [254, 317] width 95 height 27
click at [228, 305] on td at bounding box center [254, 317] width 95 height 27
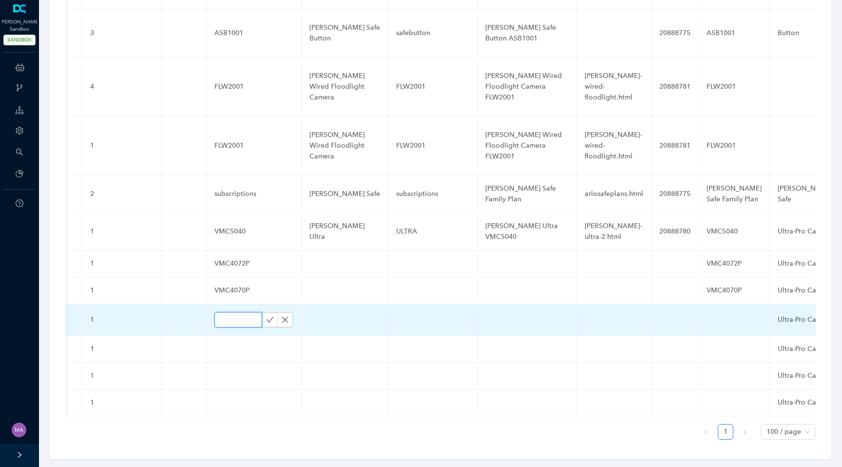
click at [227, 312] on input "text" at bounding box center [238, 320] width 48 height 16
paste input "VMC3080"
type input "VMC3080"
click at [266, 316] on icon "check" at bounding box center [270, 320] width 8 height 8
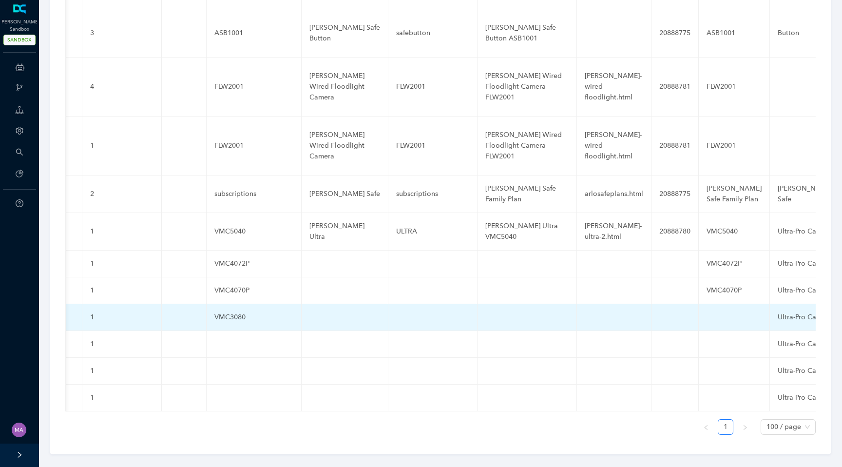
click at [705, 312] on td at bounding box center [734, 317] width 71 height 27
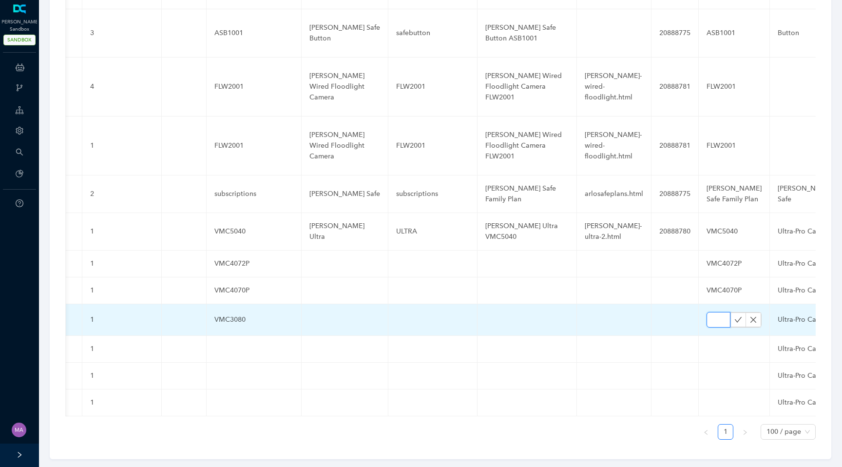
click at [707, 312] on input "text" at bounding box center [719, 320] width 24 height 16
paste input "VMC3080"
type input "VMC3080"
click at [734, 316] on icon "check" at bounding box center [738, 320] width 8 height 8
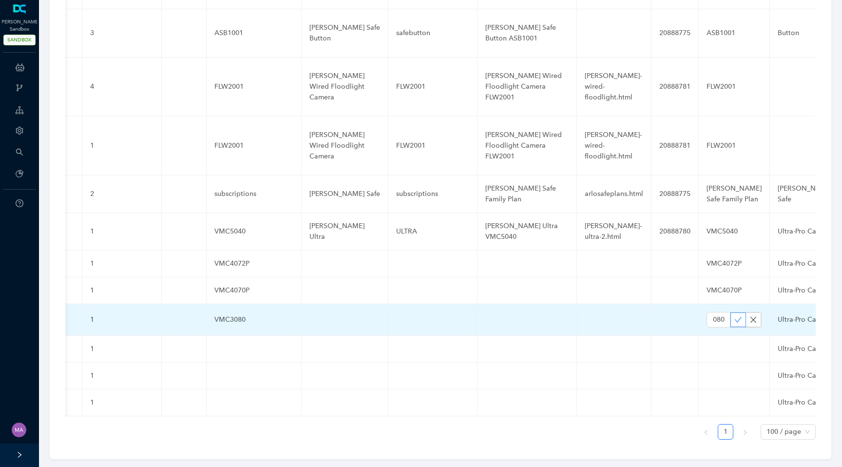
scroll to position [0, 0]
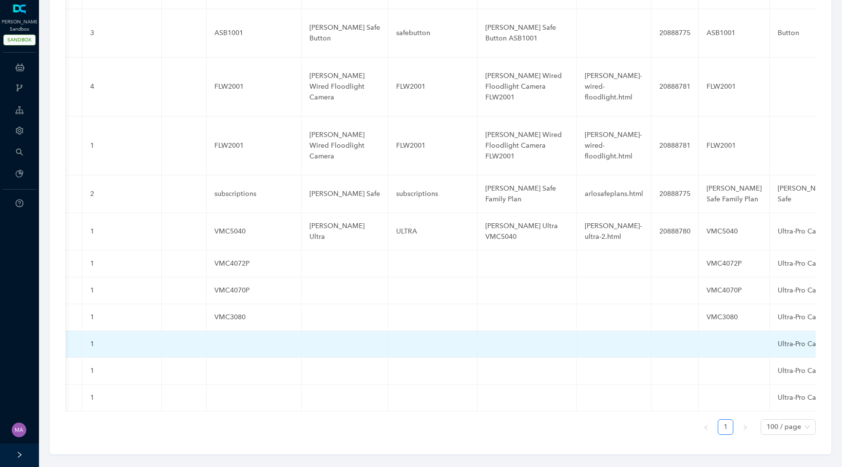
click at [240, 331] on td at bounding box center [254, 344] width 95 height 27
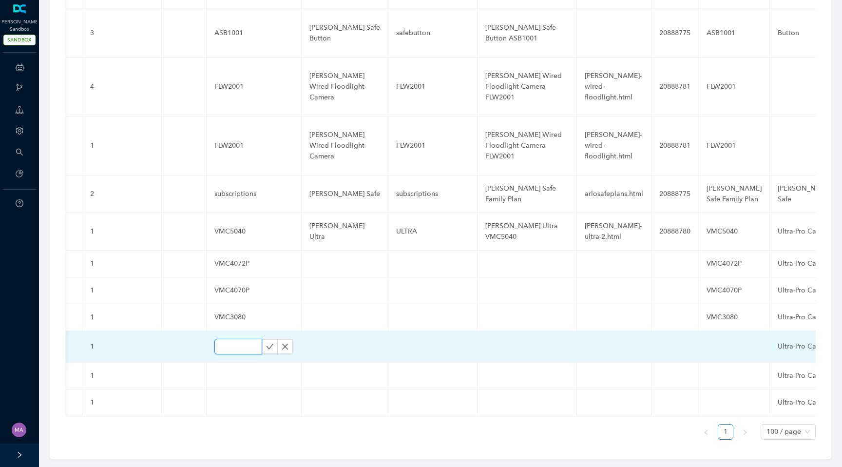
click at [235, 339] on input "text" at bounding box center [238, 347] width 48 height 16
paste input "VMC3082"
type input "VMC3082"
click at [267, 344] on icon "check" at bounding box center [270, 346] width 7 height 5
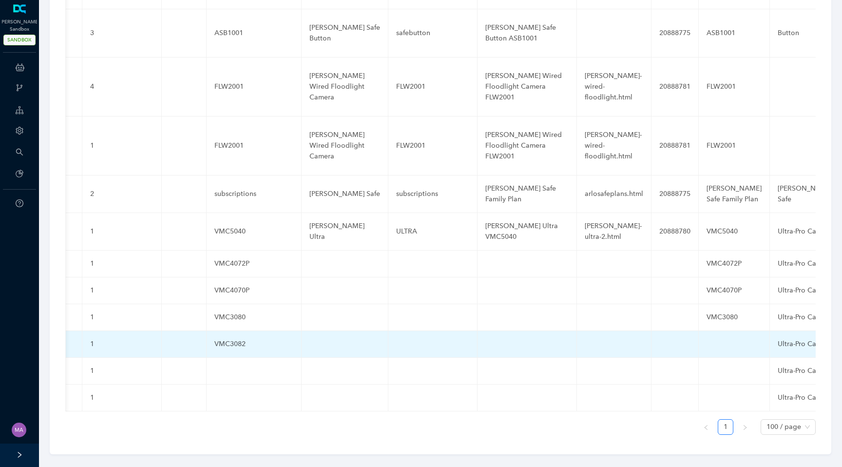
click at [715, 331] on td at bounding box center [734, 344] width 71 height 27
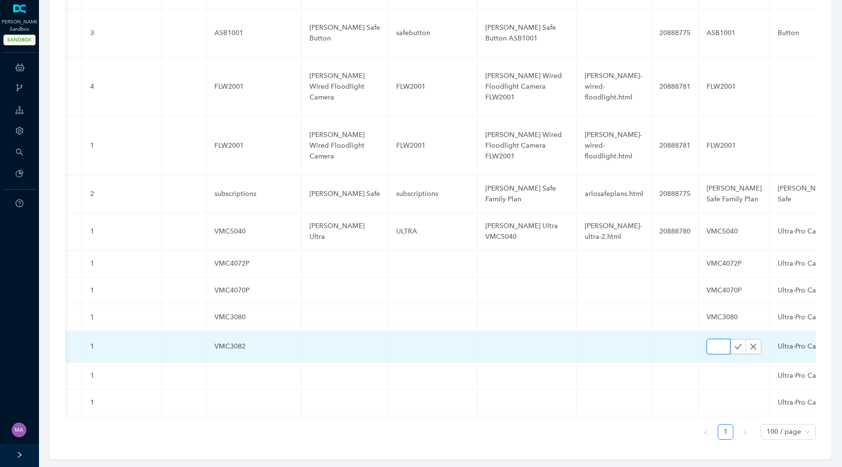
click at [707, 339] on input "text" at bounding box center [719, 347] width 24 height 16
paste input "VMC3082"
type input "VMC3082"
click at [734, 343] on icon "check" at bounding box center [738, 347] width 8 height 8
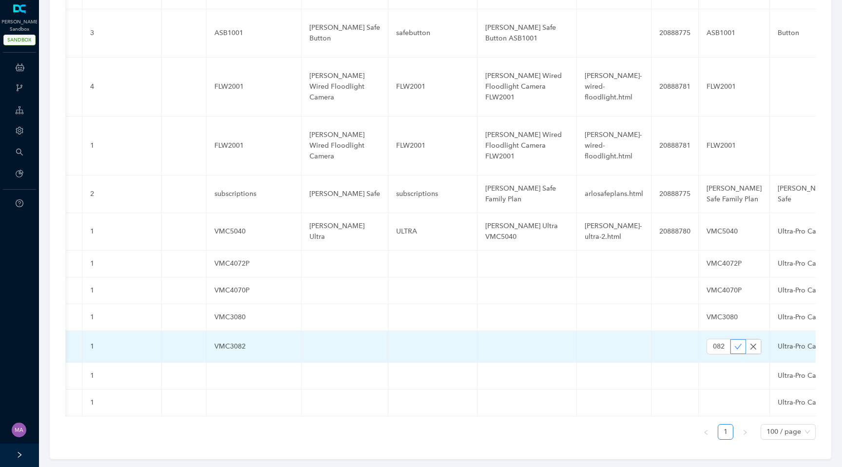
scroll to position [0, 0]
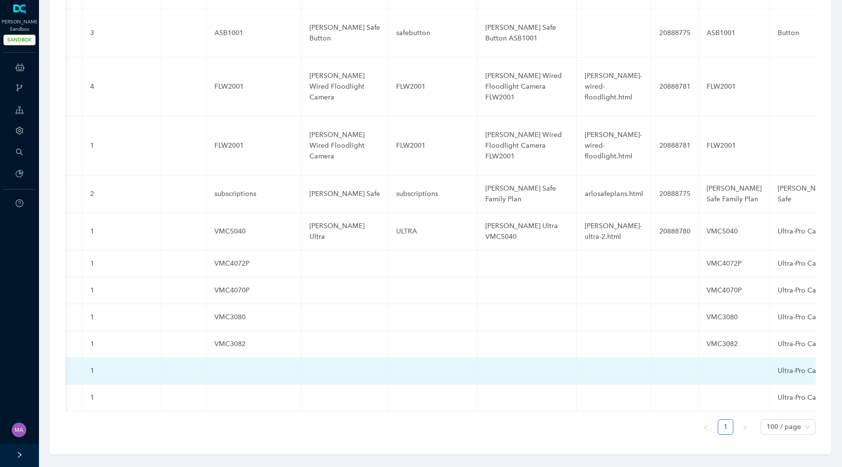
click at [233, 362] on td at bounding box center [254, 371] width 95 height 27
click at [229, 366] on input "text" at bounding box center [238, 374] width 48 height 16
paste input "VMC2080"
type input "VMC2080"
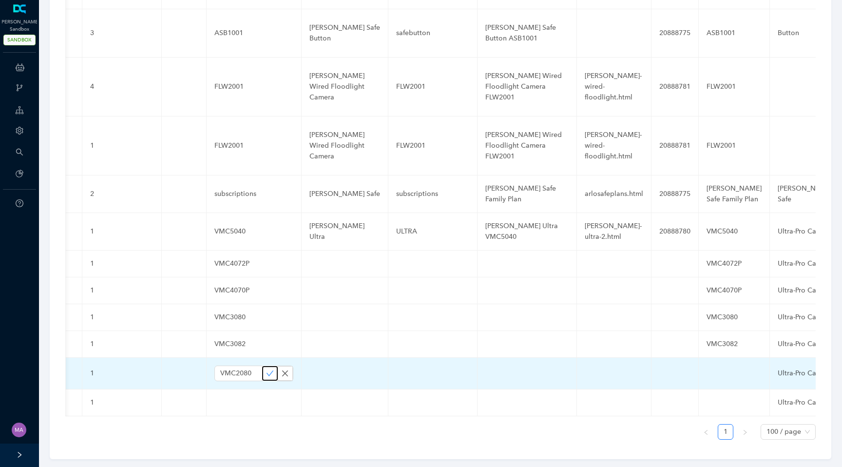
click at [266, 369] on icon "check" at bounding box center [270, 373] width 8 height 8
click at [712, 363] on td at bounding box center [734, 371] width 71 height 27
click at [707, 366] on input "text" at bounding box center [719, 374] width 24 height 16
paste input "VMC2080"
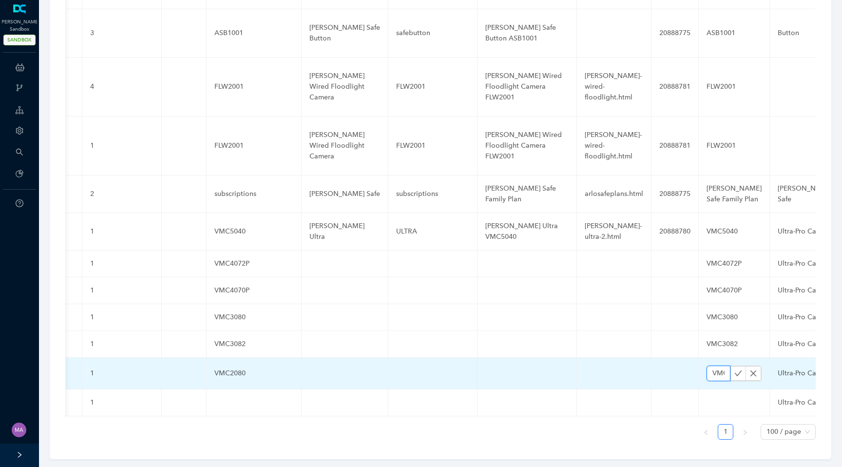
scroll to position [0, 31]
type input "VMC2080"
click at [734, 369] on icon "check" at bounding box center [738, 373] width 8 height 8
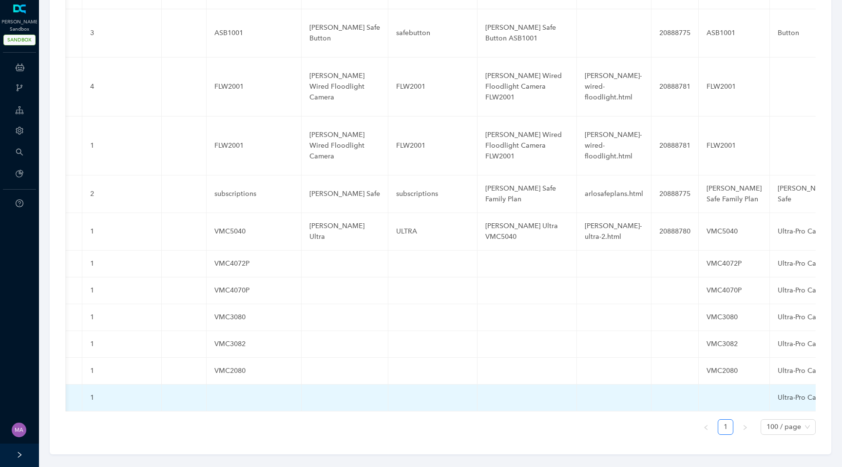
click at [229, 385] on td at bounding box center [254, 398] width 95 height 27
click at [229, 392] on input "text" at bounding box center [238, 400] width 48 height 16
type input "VMC2082"
click at [267, 397] on icon "check" at bounding box center [270, 399] width 7 height 5
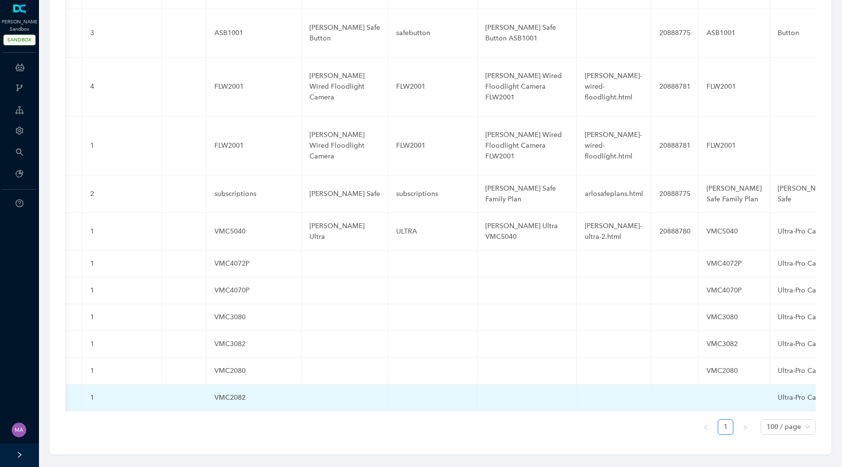
click at [717, 391] on td at bounding box center [734, 398] width 71 height 27
click at [707, 392] on input "text" at bounding box center [719, 400] width 24 height 16
paste input "VMC2082"
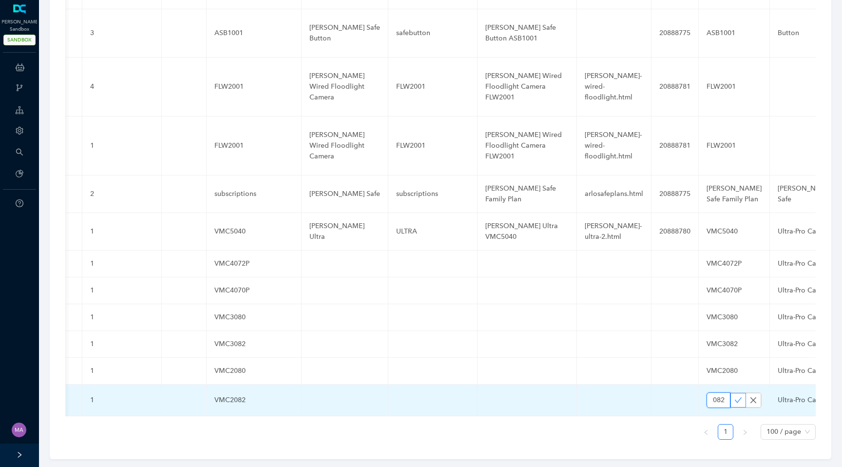
type input "VMC2082"
click at [734, 396] on icon "check" at bounding box center [738, 400] width 8 height 8
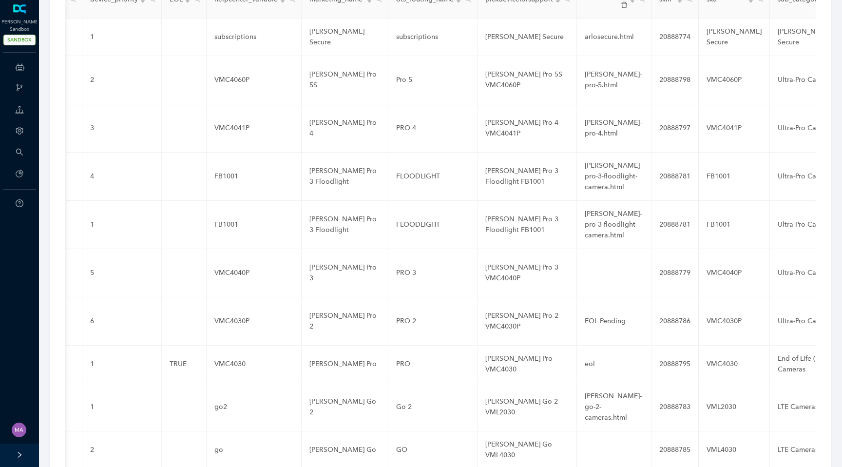
scroll to position [0, 0]
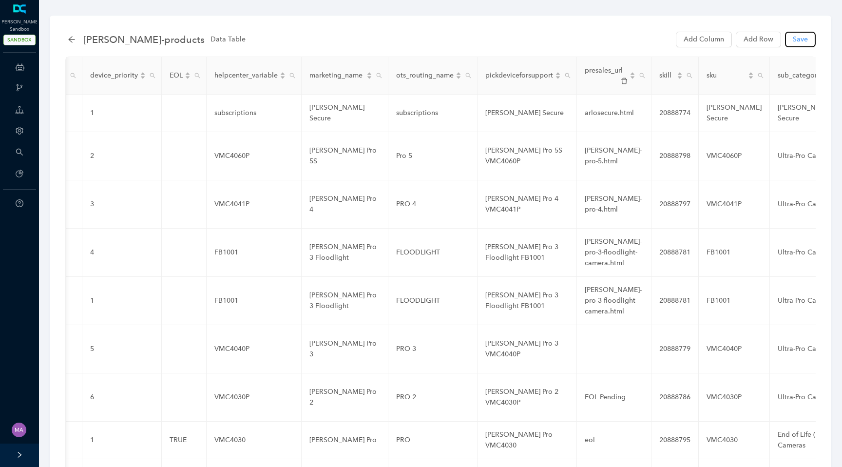
click at [801, 44] on span "Save" at bounding box center [800, 39] width 15 height 11
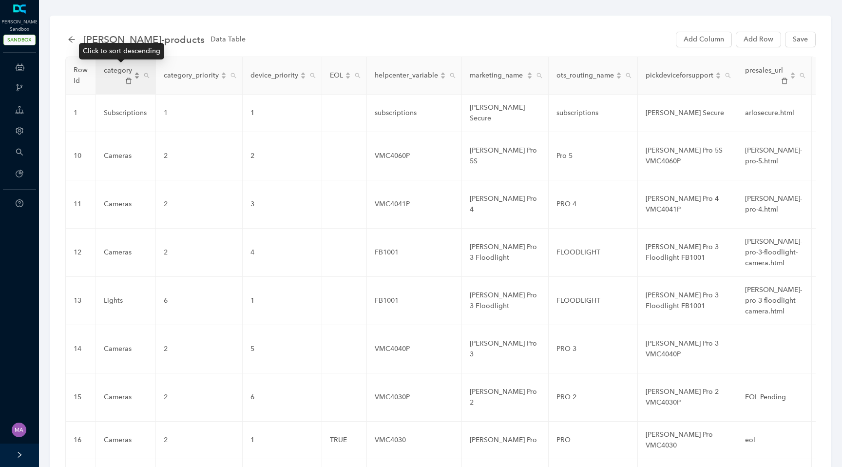
click at [135, 74] on div "category" at bounding box center [122, 75] width 36 height 20
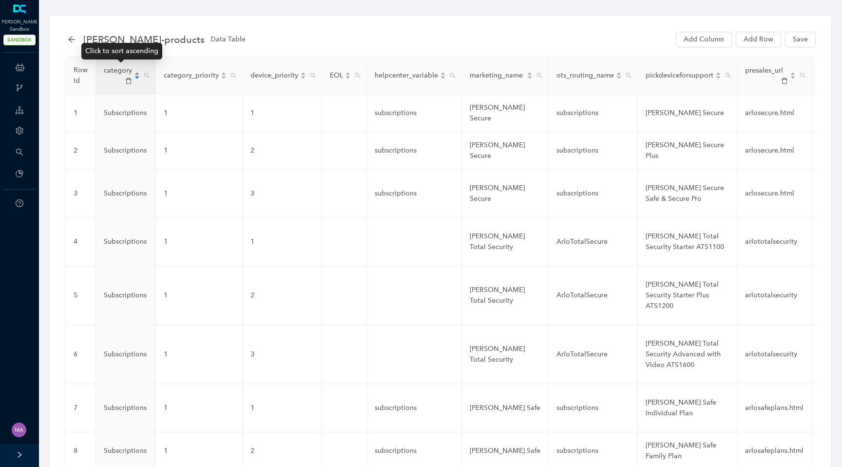
click at [135, 75] on div "category" at bounding box center [122, 75] width 36 height 20
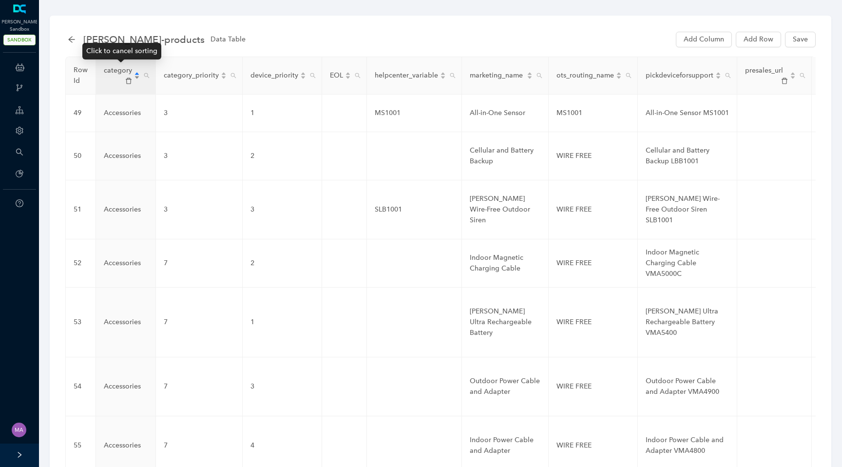
click at [135, 75] on div "category" at bounding box center [122, 75] width 36 height 20
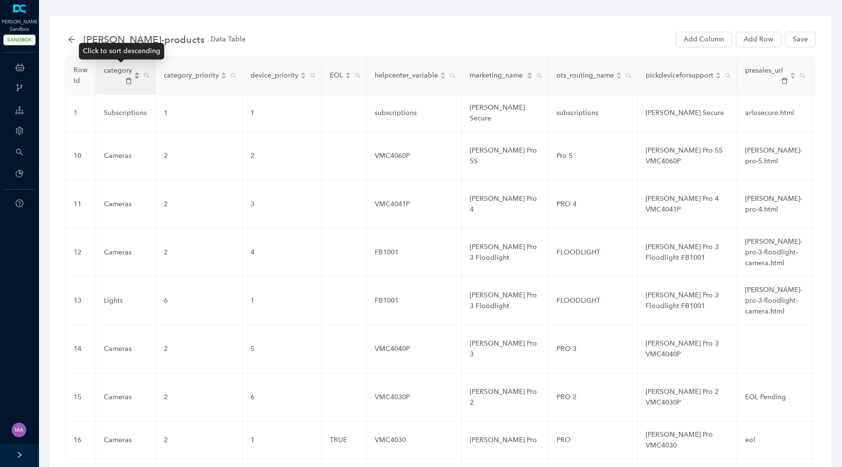
click at [136, 77] on div "category" at bounding box center [122, 75] width 36 height 20
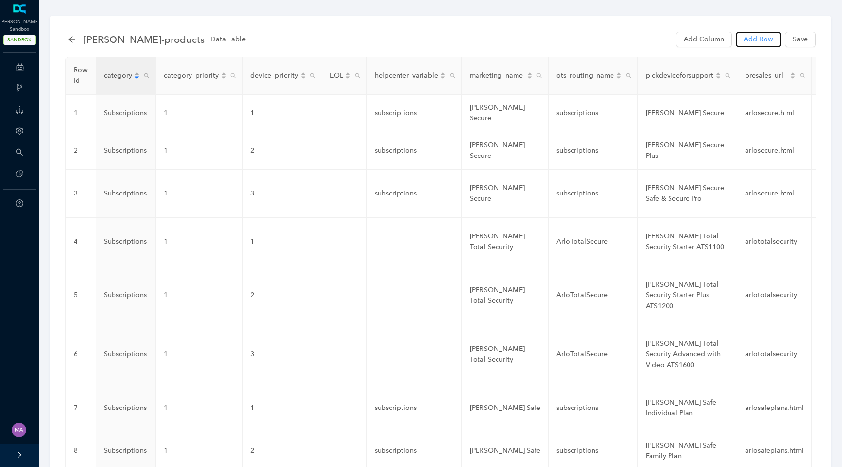
click at [755, 42] on span "Add Row" at bounding box center [759, 39] width 30 height 11
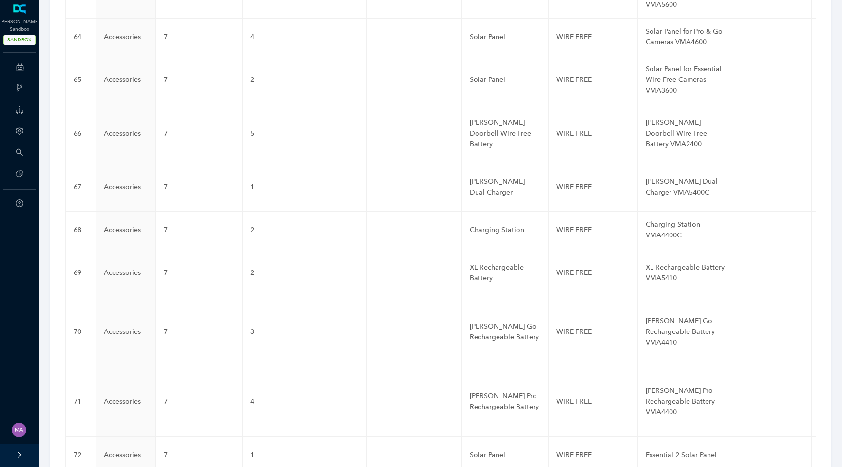
scroll to position [3380, 0]
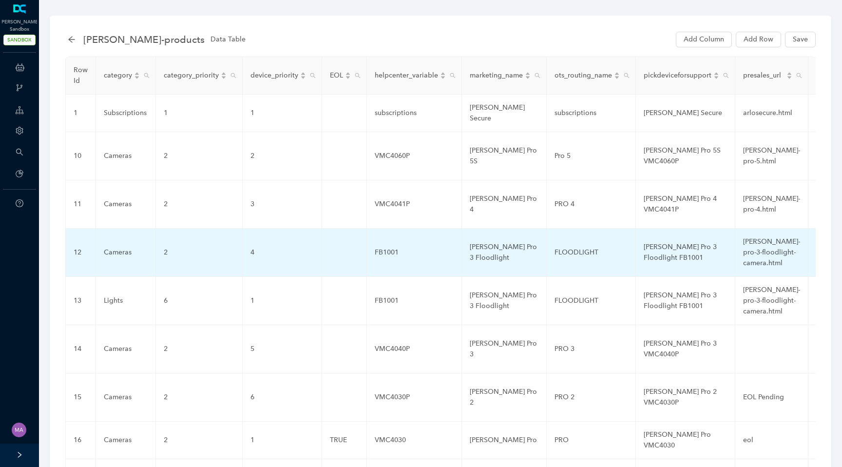
scroll to position [101, 0]
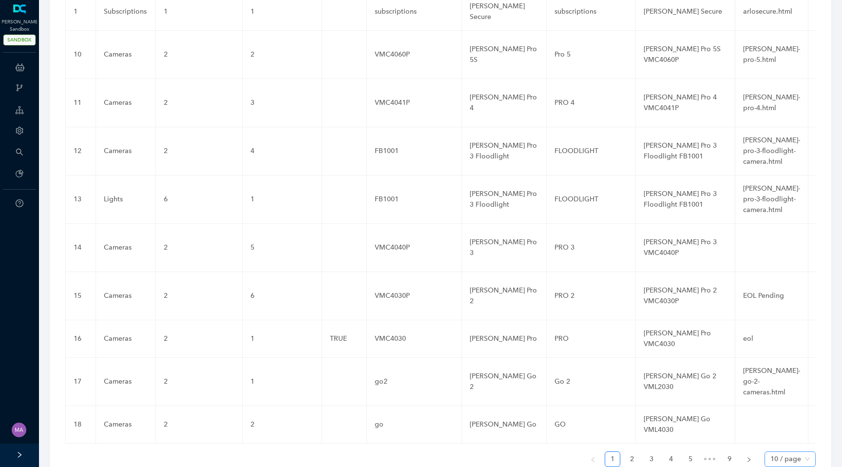
click at [784, 452] on span "10 / page" at bounding box center [789, 459] width 39 height 15
click at [788, 434] on div "100 / page" at bounding box center [789, 439] width 35 height 11
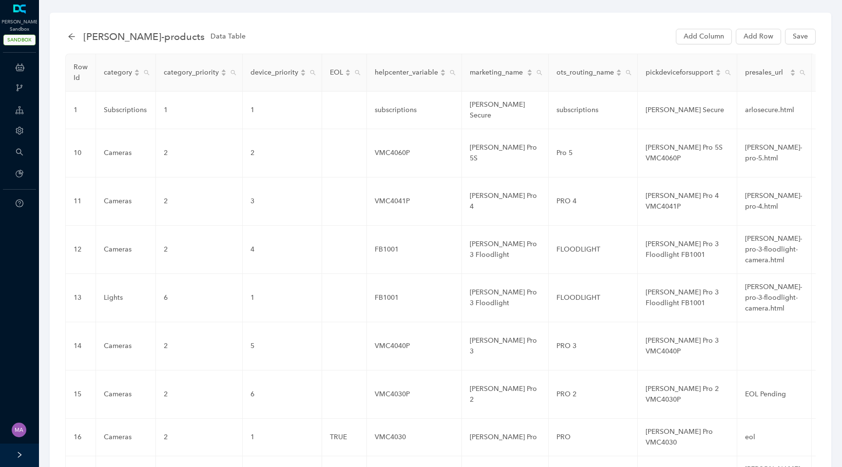
scroll to position [0, 0]
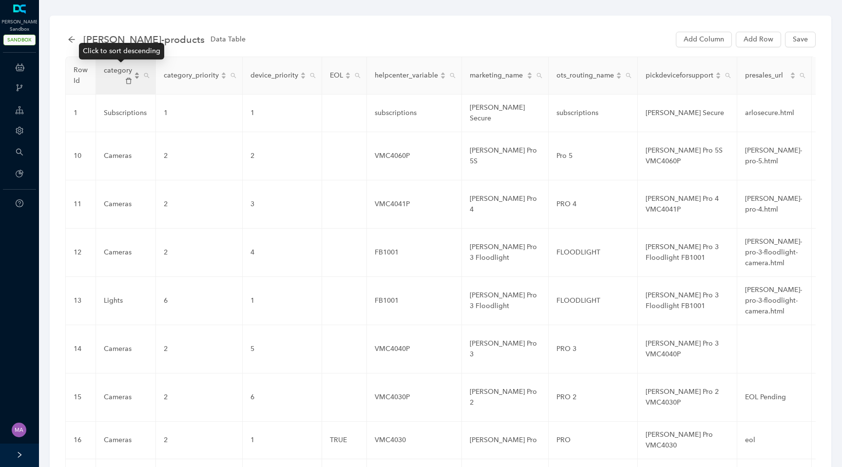
click at [136, 77] on div "category" at bounding box center [122, 75] width 36 height 20
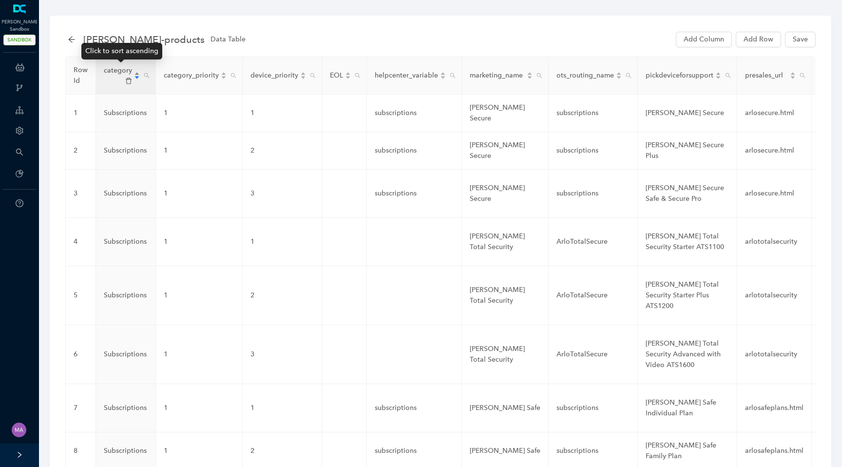
click at [136, 77] on div "category" at bounding box center [122, 75] width 36 height 20
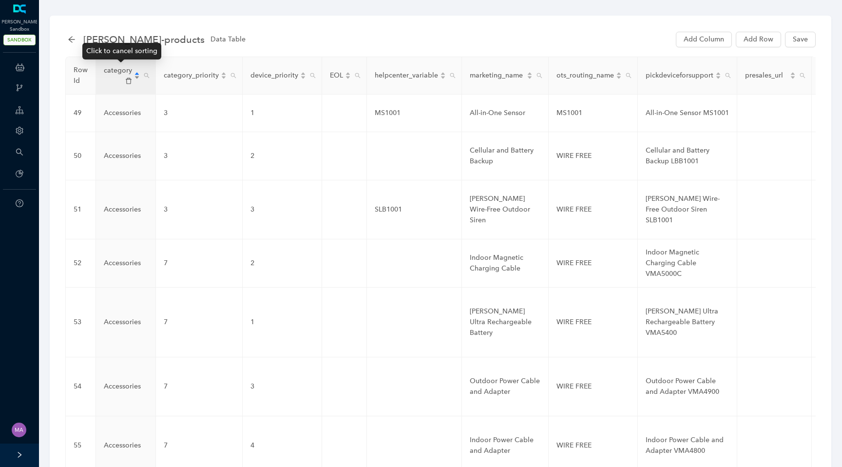
click at [136, 77] on div "category" at bounding box center [122, 75] width 36 height 20
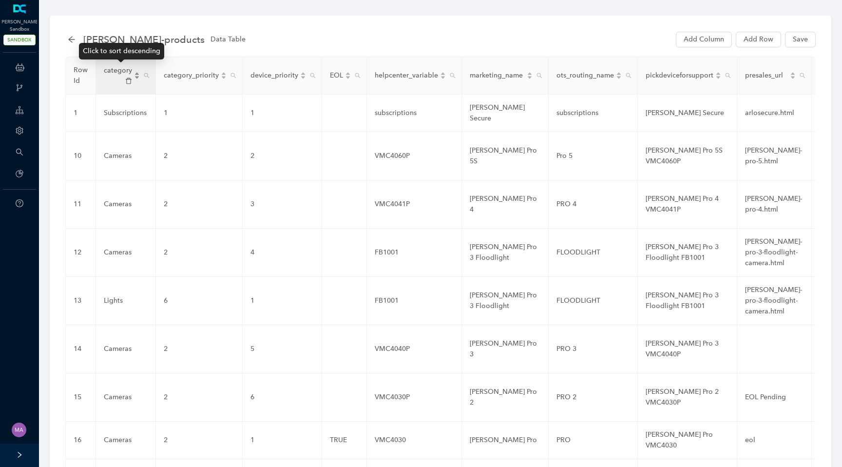
click at [136, 77] on div "category" at bounding box center [122, 75] width 36 height 20
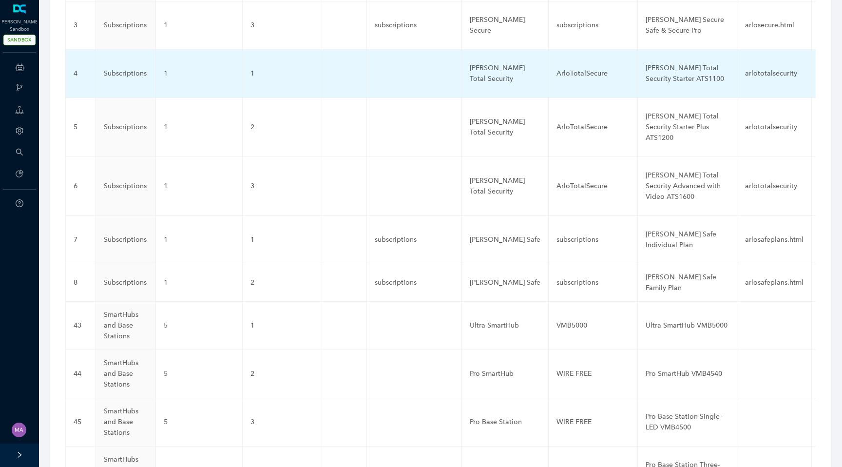
scroll to position [48, 0]
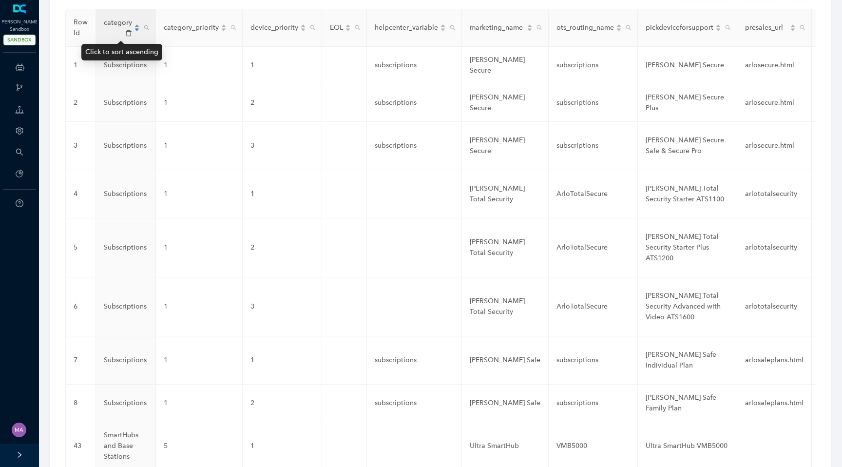
click at [136, 24] on div "category" at bounding box center [122, 28] width 36 height 20
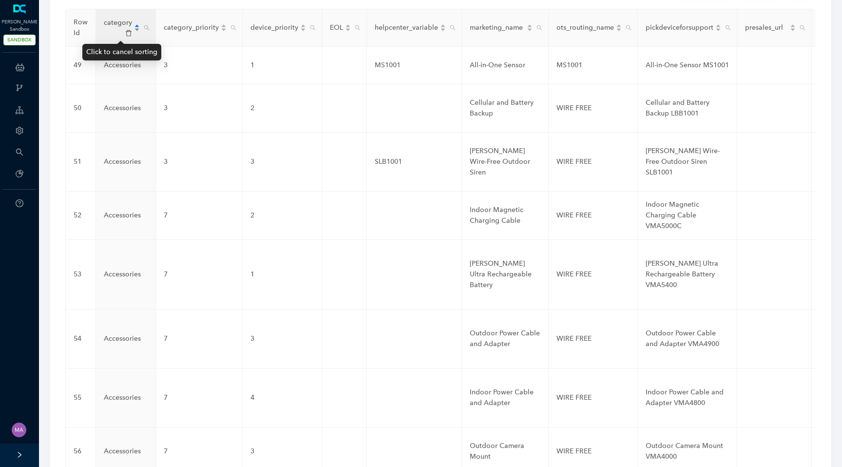
click at [136, 24] on div "category" at bounding box center [122, 28] width 36 height 20
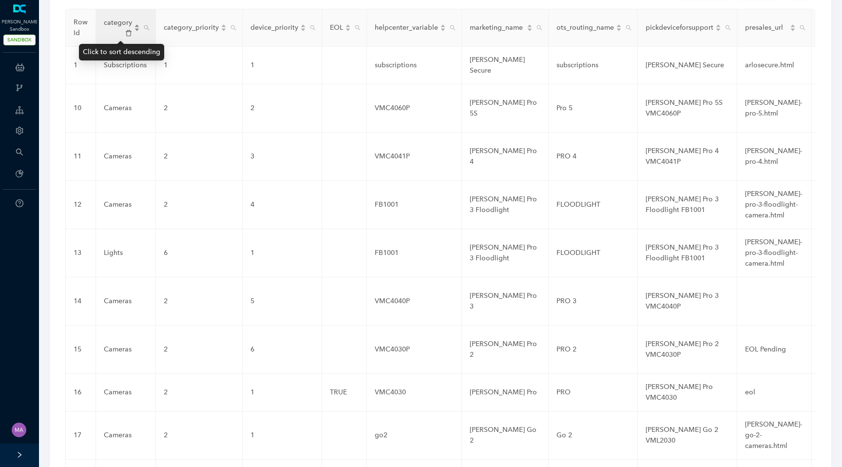
click at [135, 25] on div "category" at bounding box center [122, 28] width 36 height 20
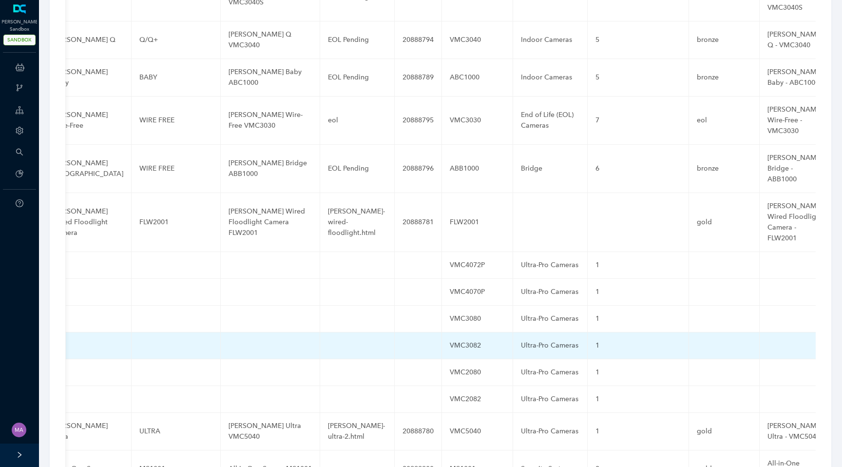
scroll to position [0, 431]
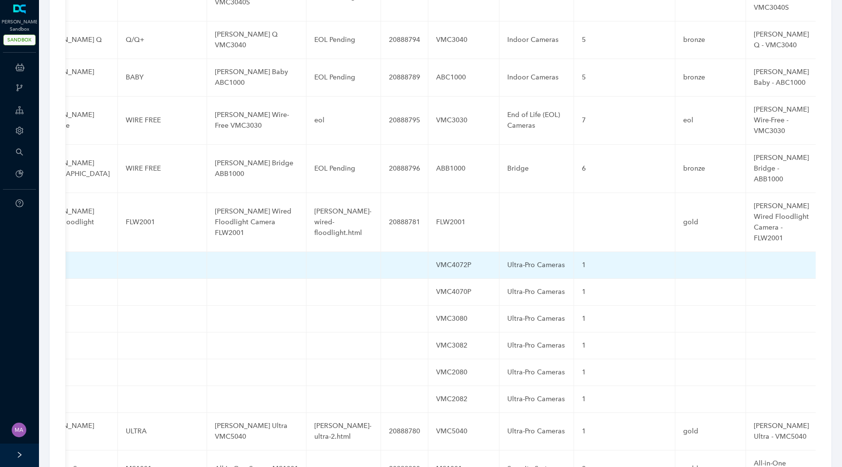
click at [746, 252] on td at bounding box center [781, 265] width 71 height 27
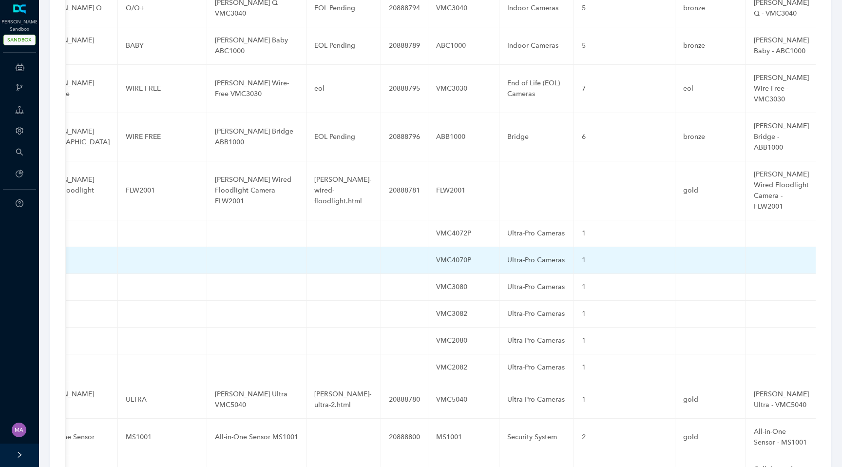
scroll to position [2357, 0]
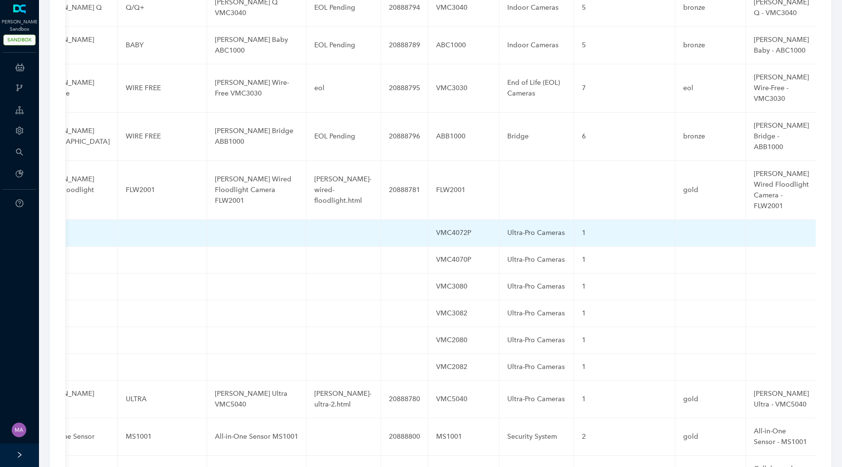
click at [242, 220] on td at bounding box center [256, 233] width 99 height 27
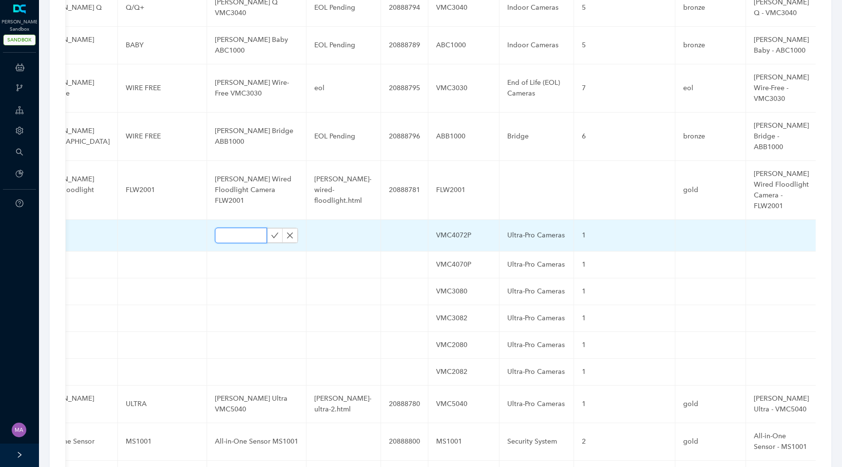
click at [242, 228] on input "text" at bounding box center [241, 236] width 52 height 16
paste input "[PERSON_NAME] Pro 6 VMC4072P"
type input "[PERSON_NAME] Pro 6 VMC4072P"
click at [271, 232] on icon "check" at bounding box center [274, 234] width 7 height 5
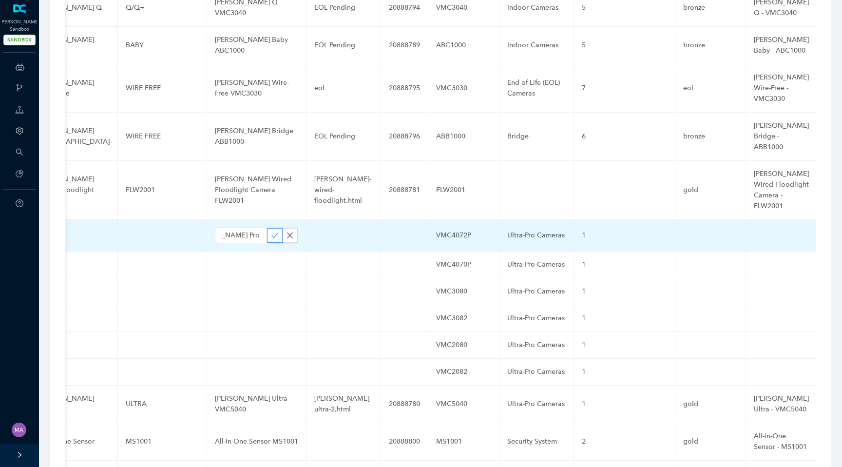
scroll to position [0, 0]
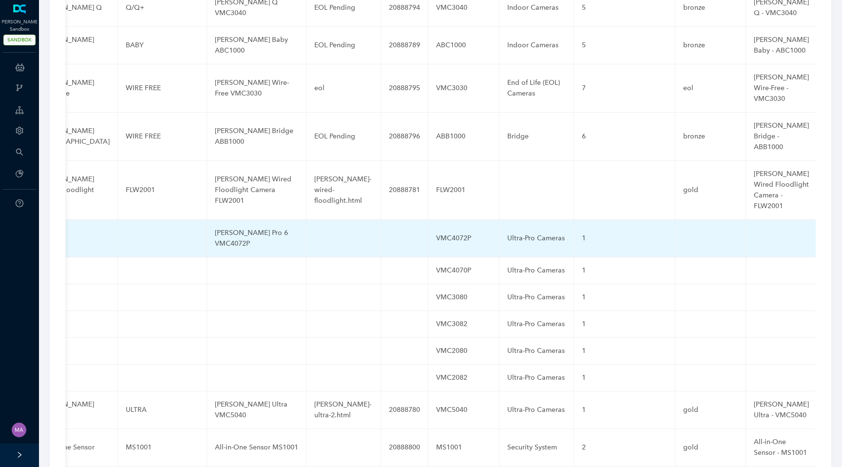
click at [746, 220] on td at bounding box center [781, 239] width 71 height 38
click at [754, 231] on input "text" at bounding box center [766, 239] width 24 height 16
paste input "[PERSON_NAME] Pro 6 VMC4072P"
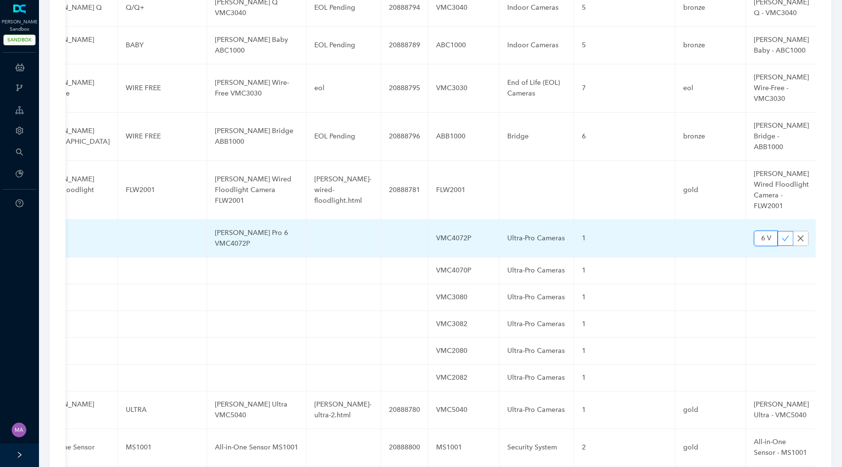
type input "[PERSON_NAME] Pro 6 VMC4072P"
click at [782, 234] on icon "check" at bounding box center [786, 238] width 8 height 8
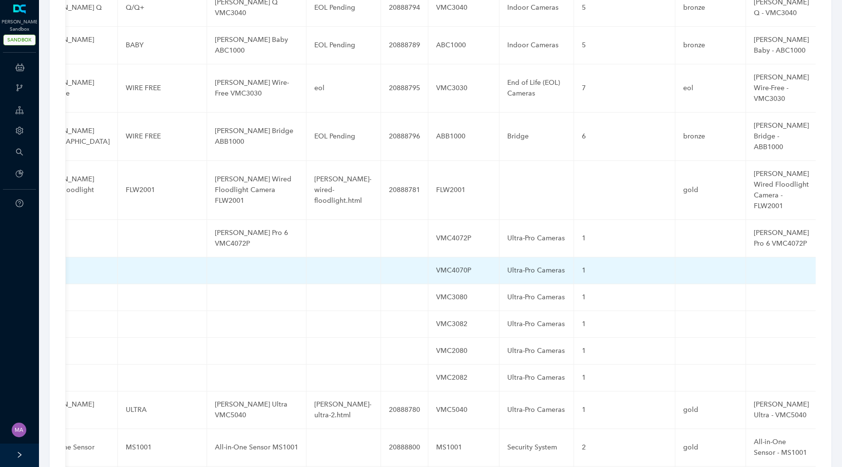
click at [252, 257] on td at bounding box center [256, 270] width 99 height 27
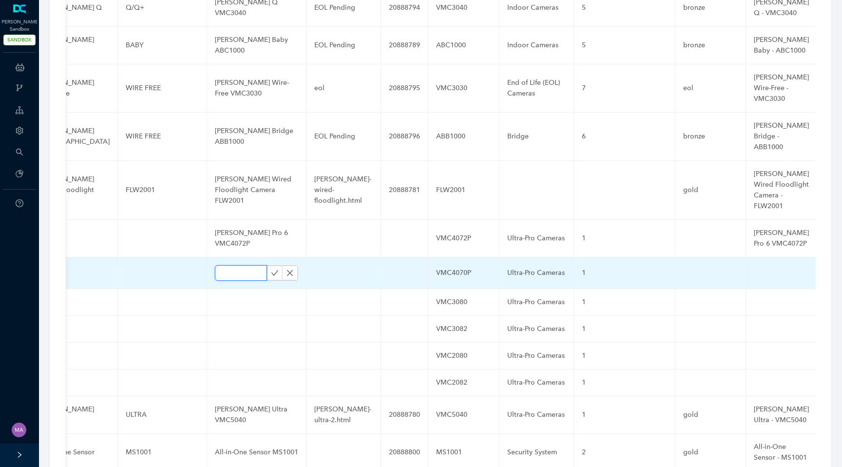
click at [245, 265] on input "text" at bounding box center [241, 273] width 52 height 16
paste input "[PERSON_NAME] Pro 6 VMC4070P"
type input "[PERSON_NAME] Pro 6 VMC4070P"
click at [271, 269] on icon "check" at bounding box center [275, 273] width 8 height 8
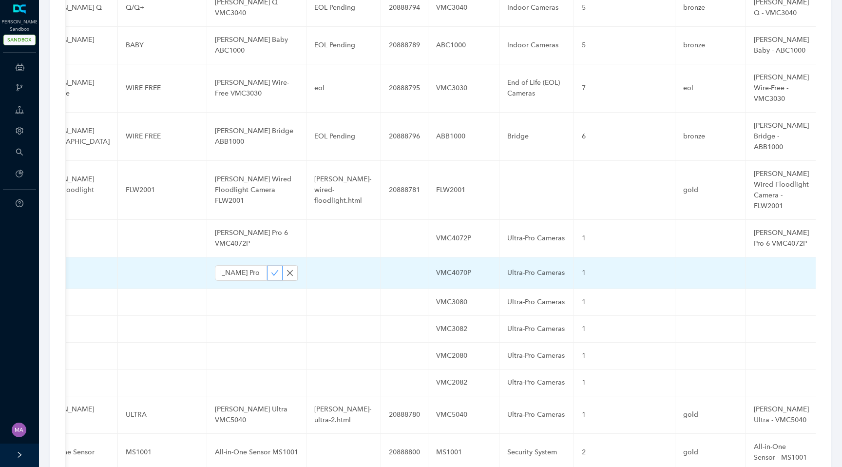
scroll to position [0, 0]
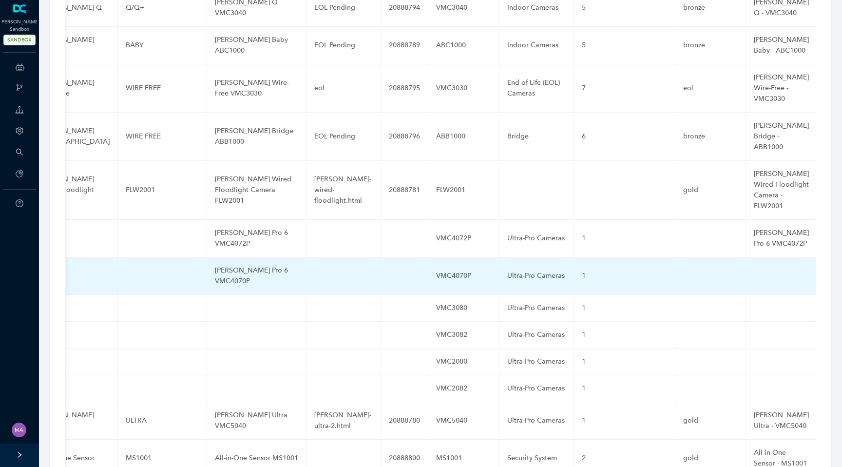
click at [746, 257] on td at bounding box center [781, 276] width 71 height 38
click at [754, 268] on input "text" at bounding box center [766, 276] width 24 height 16
paste input "[PERSON_NAME] Pro 6 VMC4070P"
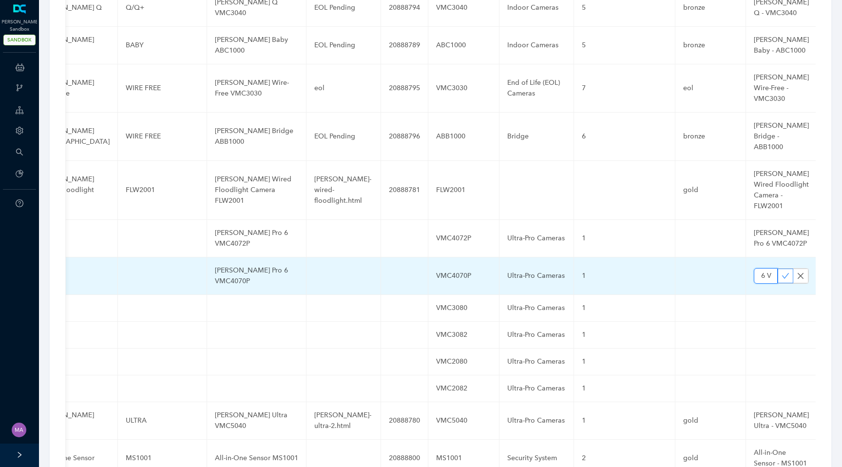
type input "[PERSON_NAME] Pro 6 VMC4070P"
click at [782, 272] on icon "check" at bounding box center [786, 276] width 8 height 8
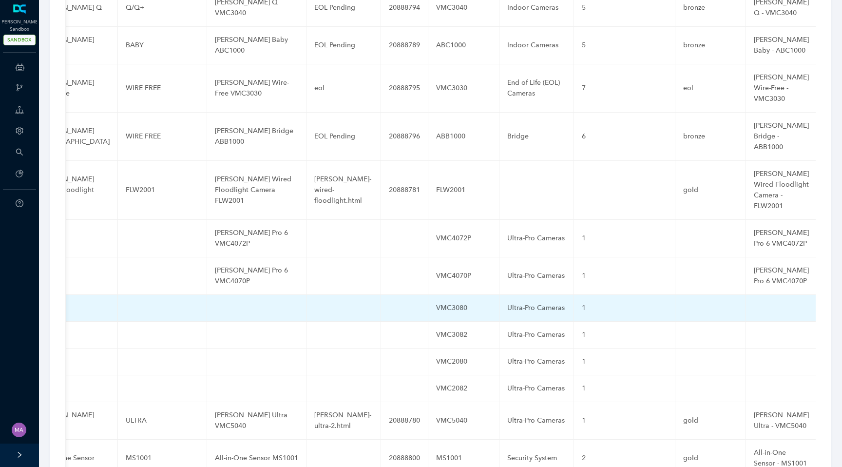
click at [249, 295] on td at bounding box center [256, 308] width 99 height 27
click at [250, 295] on td at bounding box center [256, 308] width 99 height 27
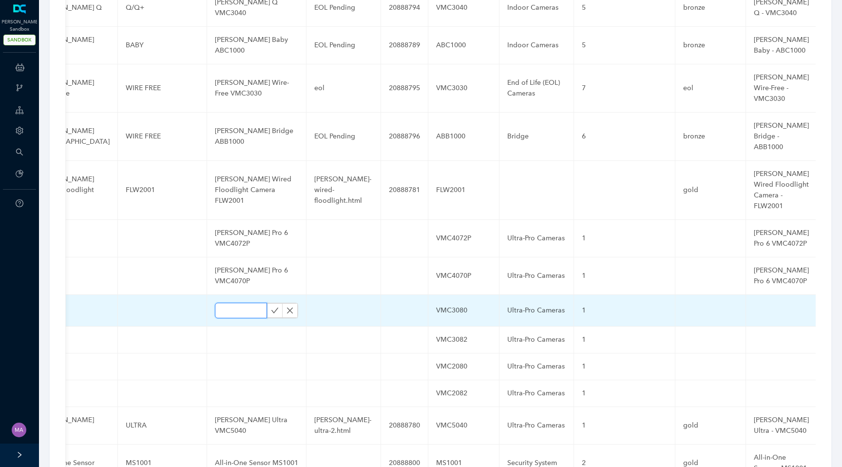
click at [238, 303] on input "text" at bounding box center [241, 311] width 52 height 16
paste input "Essential 3 VMC3080"
type input "Essential 3 VMC3080"
click at [271, 307] on icon "check" at bounding box center [275, 311] width 8 height 8
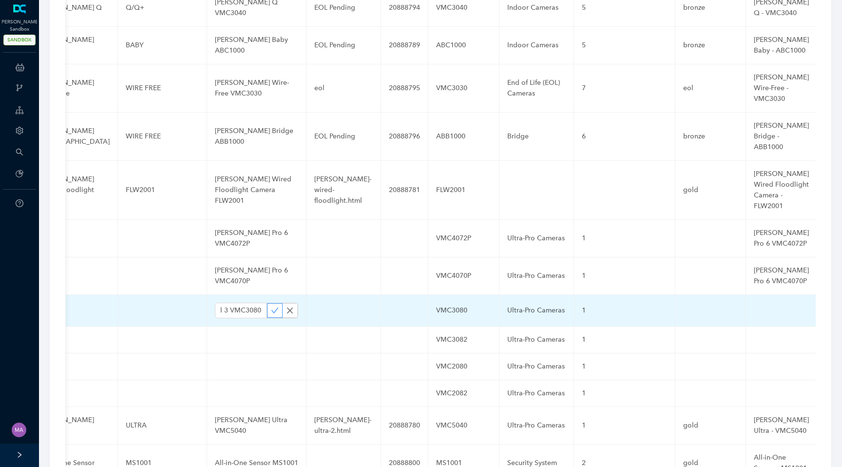
scroll to position [0, 0]
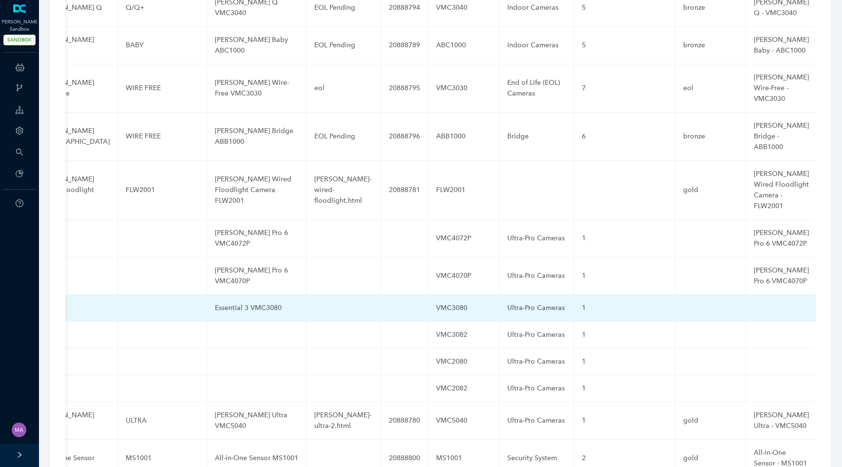
click at [746, 295] on td at bounding box center [781, 308] width 71 height 27
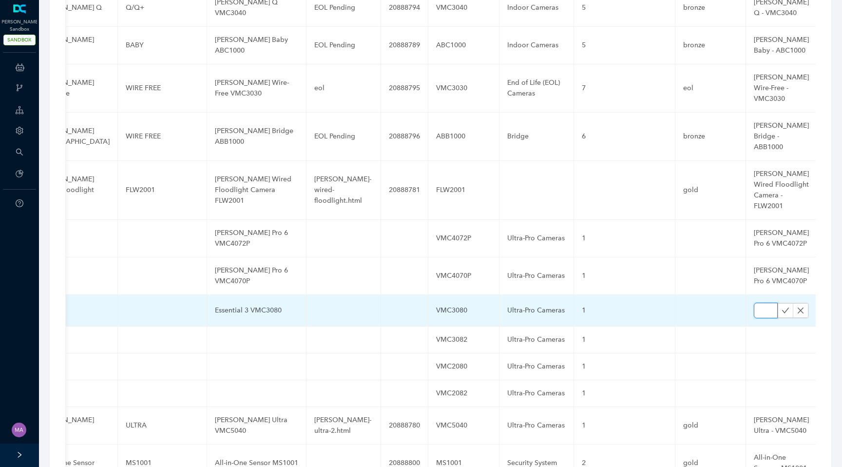
click at [754, 303] on input "text" at bounding box center [766, 311] width 24 height 16
paste input "Essential 3 VMC3080"
type input "Essential 3 VMC3080"
click at [782, 308] on icon "check" at bounding box center [785, 310] width 7 height 5
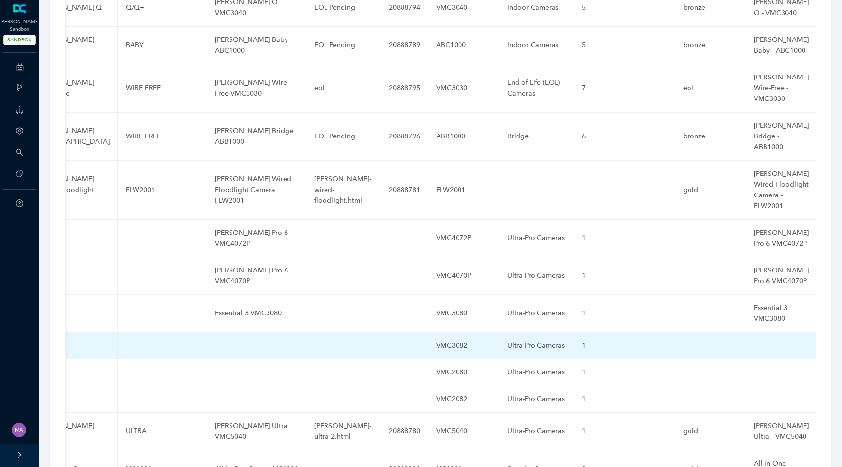
click at [249, 332] on td at bounding box center [256, 345] width 99 height 27
click at [235, 332] on td at bounding box center [256, 345] width 99 height 27
click at [234, 340] on input "text" at bounding box center [241, 348] width 52 height 16
paste input "Essential 3 VMC3082"
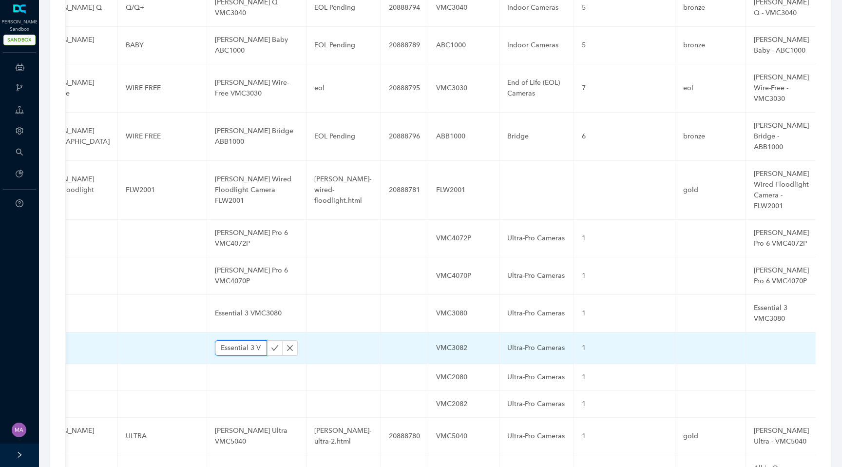
scroll to position [0, 27]
type input "Essential 3 VMC3082"
click at [271, 344] on icon "check" at bounding box center [275, 348] width 8 height 8
click at [746, 332] on td at bounding box center [781, 345] width 71 height 27
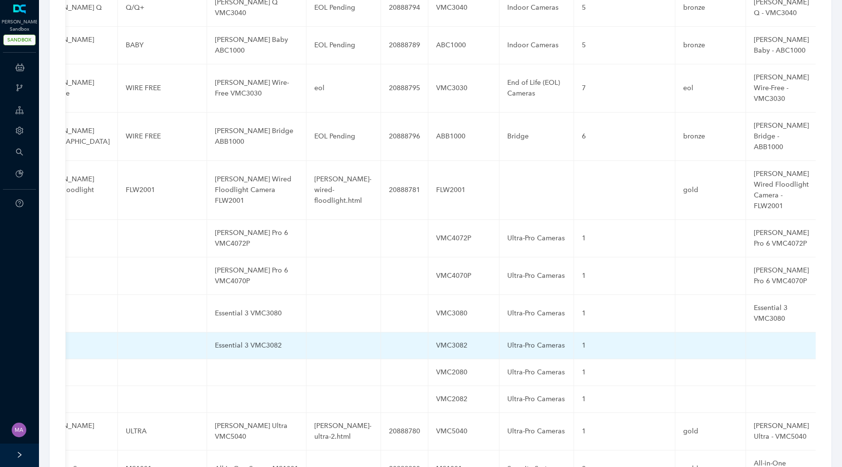
click at [746, 332] on td at bounding box center [781, 345] width 71 height 27
click at [754, 340] on input "text" at bounding box center [766, 348] width 24 height 16
paste input "Essential 3 VMC3082"
type input "Essential 3 VMC3082"
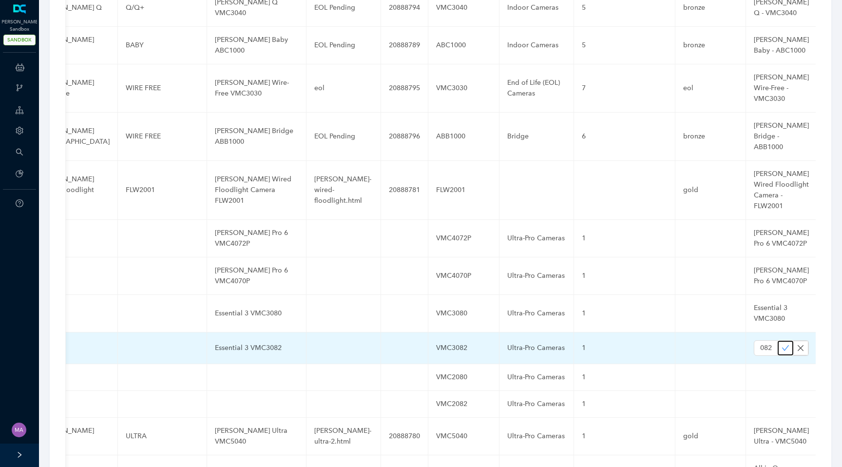
click at [782, 344] on icon "check" at bounding box center [786, 348] width 8 height 8
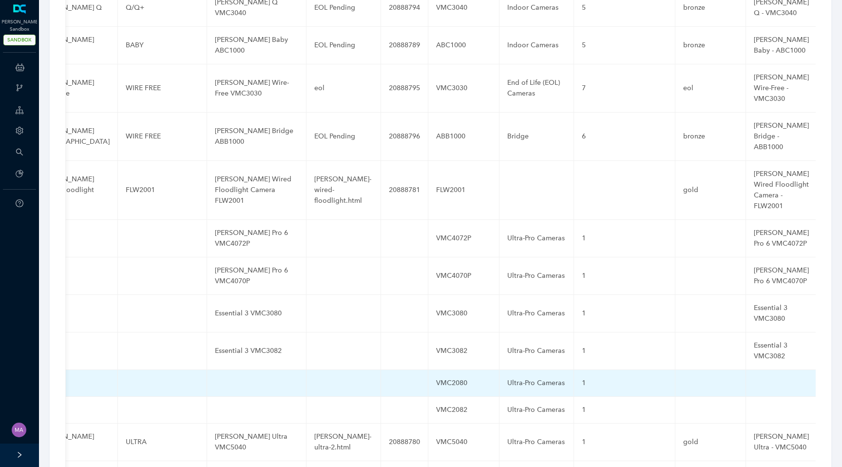
click at [251, 370] on td at bounding box center [256, 383] width 99 height 27
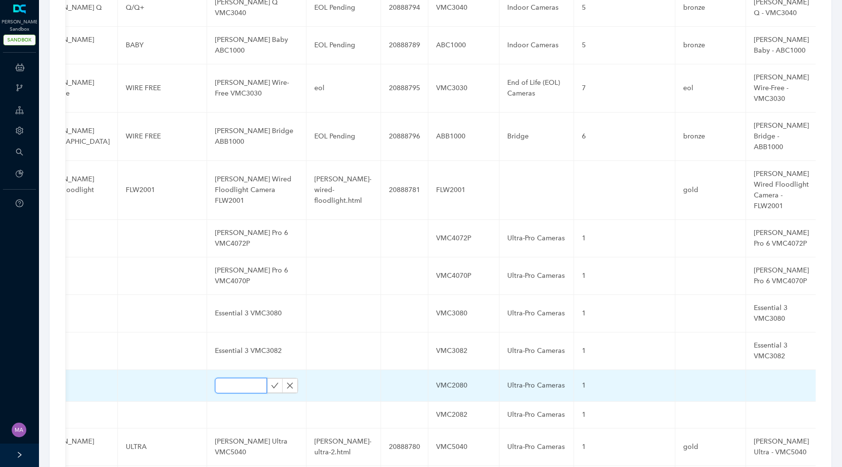
click at [241, 378] on input "text" at bounding box center [241, 386] width 52 height 16
paste input "Essential 3 VMC2080"
type input "Essential 3 VMC2080"
click at [271, 382] on icon "check" at bounding box center [275, 386] width 8 height 8
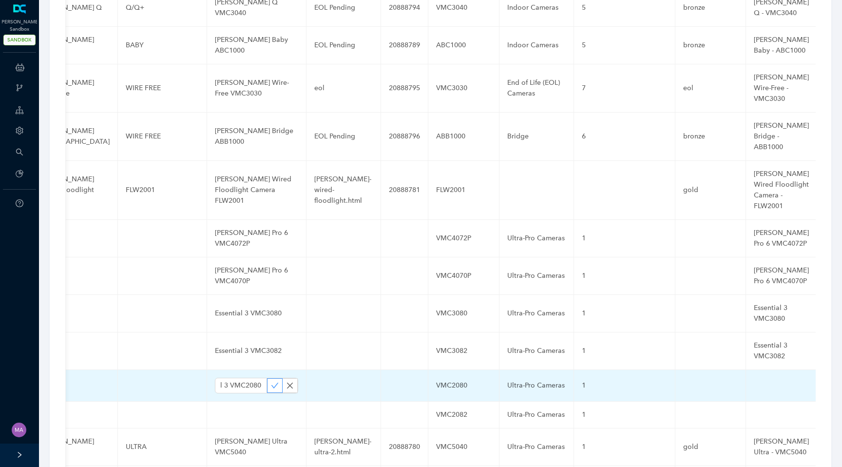
scroll to position [0, 0]
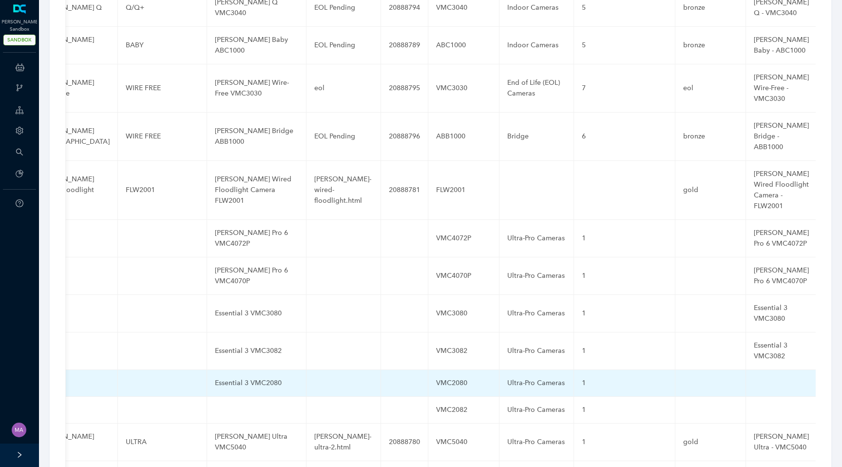
click at [746, 370] on td at bounding box center [781, 383] width 71 height 27
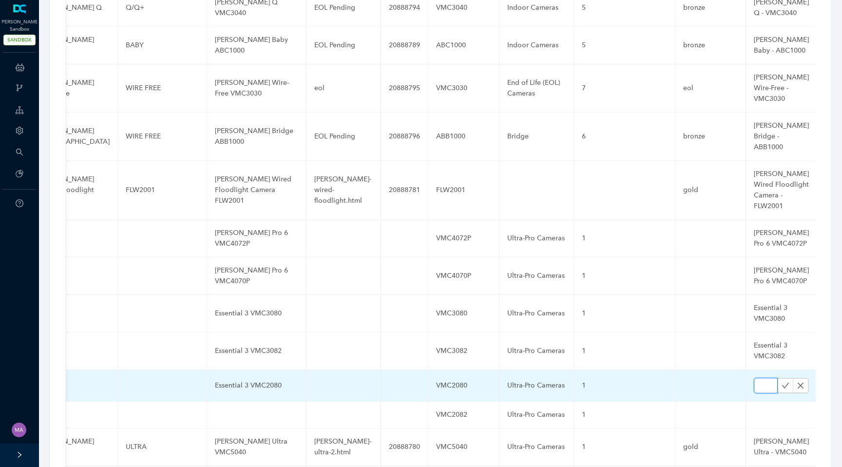
click at [754, 378] on input "text" at bounding box center [766, 386] width 24 height 16
paste input "Essential 3 VMC2080"
type input "Essential 3 VMC2080"
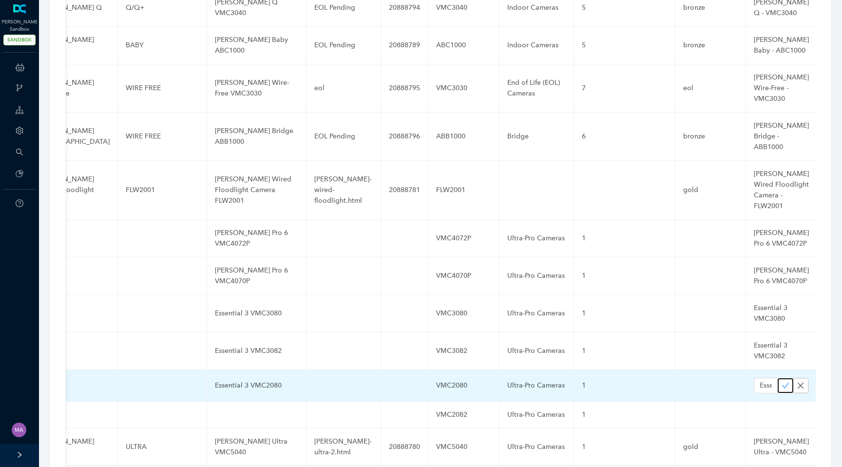
click at [782, 382] on icon "check" at bounding box center [786, 386] width 8 height 8
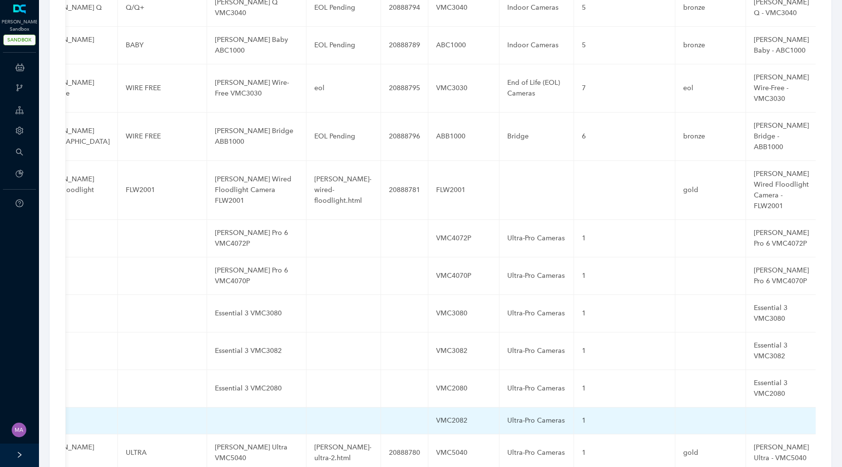
click at [240, 407] on td at bounding box center [256, 420] width 99 height 27
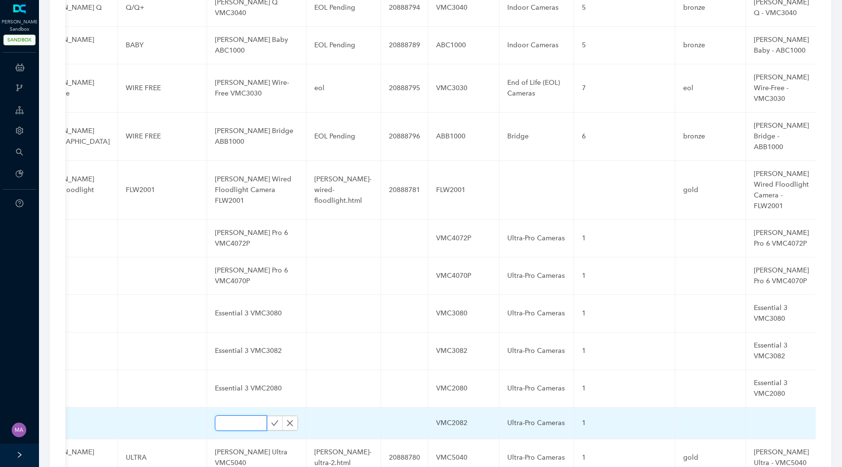
click at [237, 415] on input "text" at bounding box center [241, 423] width 52 height 16
paste input "Essential 3 VMC2082"
type input "Essential 3 VMC2082"
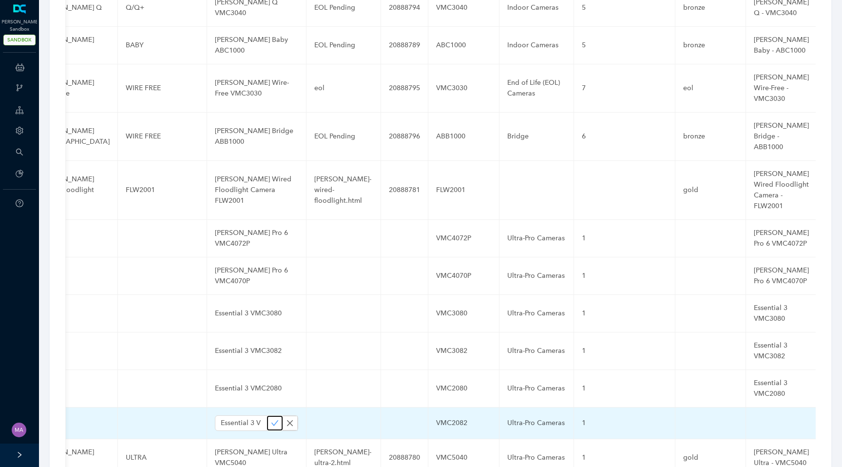
click at [271, 419] on icon "check" at bounding box center [275, 423] width 8 height 8
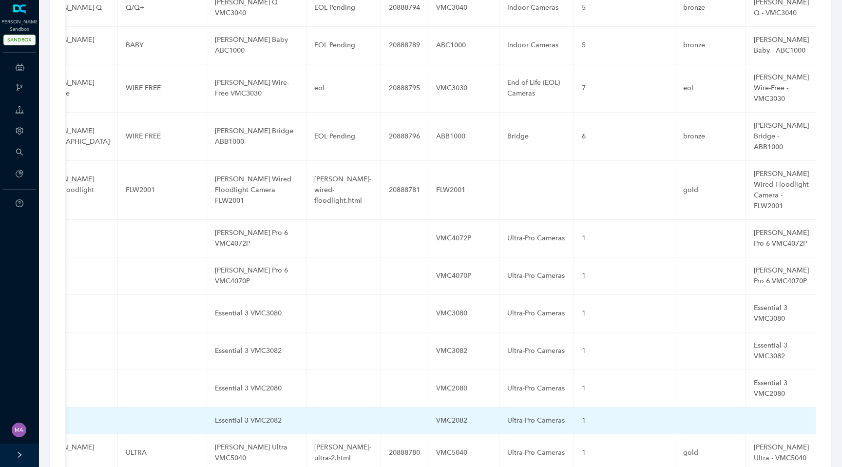
click at [746, 407] on td at bounding box center [781, 420] width 71 height 27
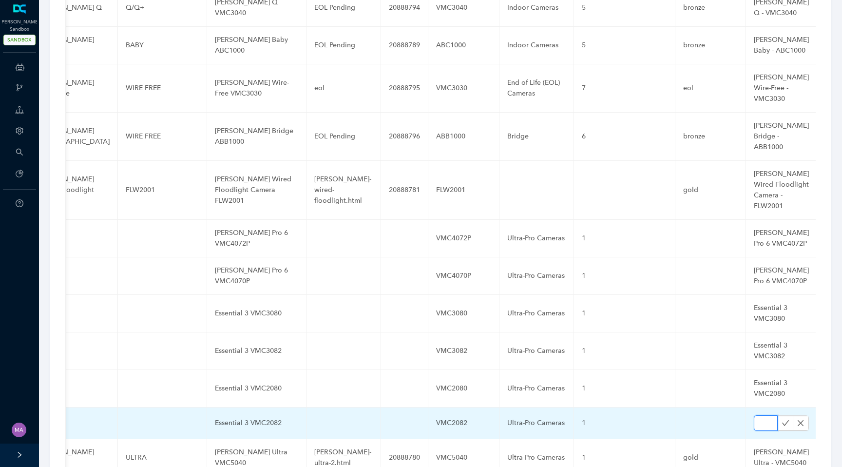
click at [754, 415] on input "text" at bounding box center [766, 423] width 24 height 16
paste input "Essential 3 VMC2082"
type input "Essential 3 VMC2082"
click at [782, 419] on icon "check" at bounding box center [786, 423] width 8 height 8
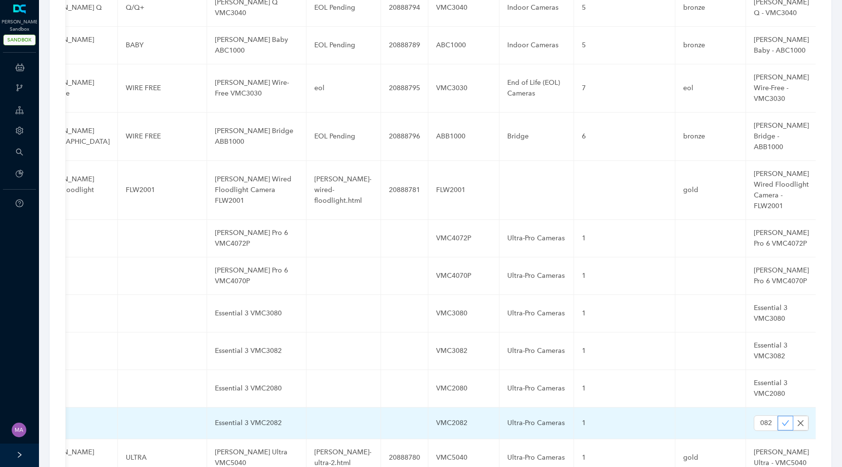
scroll to position [0, 0]
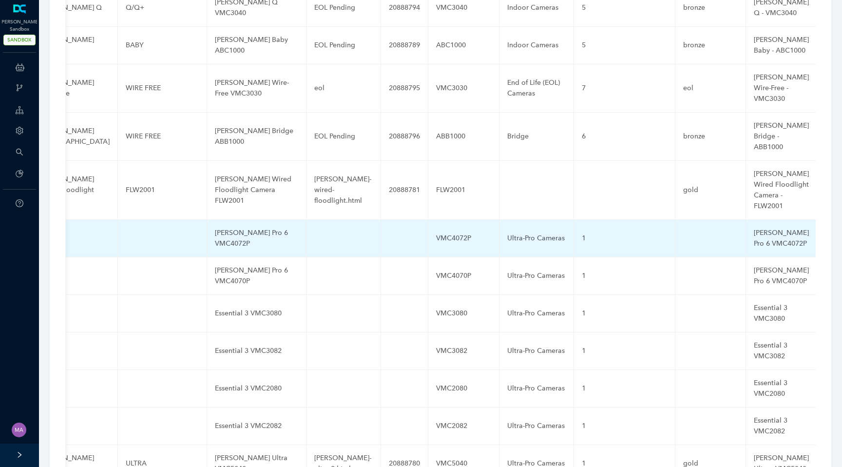
click at [316, 220] on td at bounding box center [344, 239] width 75 height 38
click at [316, 231] on input "text" at bounding box center [327, 239] width 27 height 16
paste input "Pro 6"
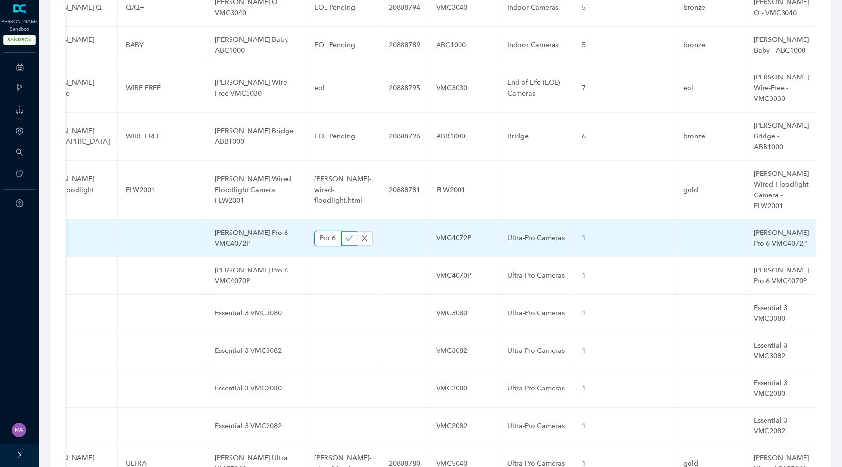
type input "Pro 6"
click at [346, 235] on icon "check" at bounding box center [349, 237] width 7 height 5
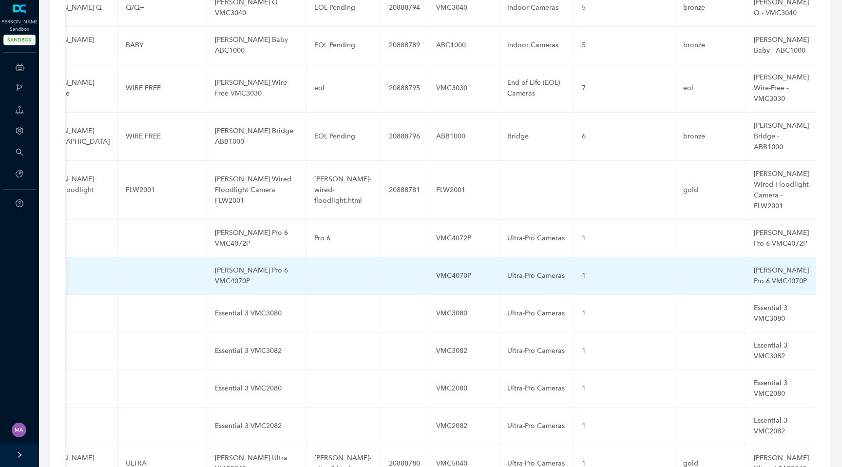
click at [321, 257] on td at bounding box center [344, 276] width 75 height 38
click at [317, 268] on input "text" at bounding box center [327, 276] width 27 height 16
paste input "Pro 6"
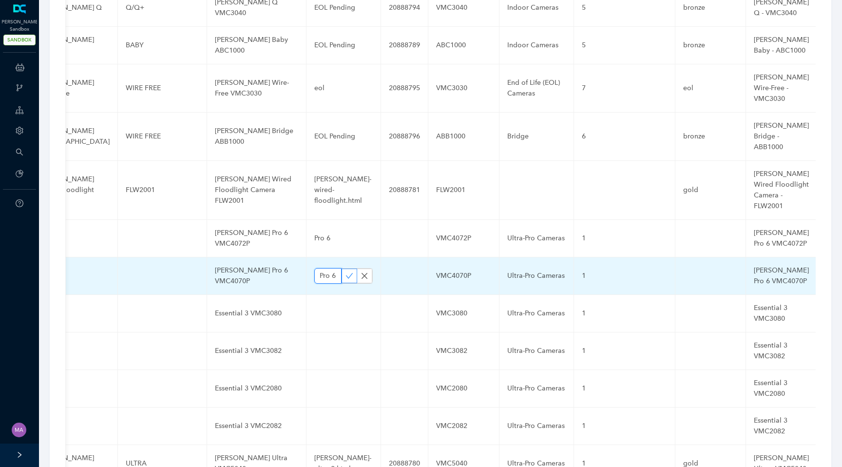
type input "Pro 6"
click at [346, 272] on icon "check" at bounding box center [350, 276] width 8 height 8
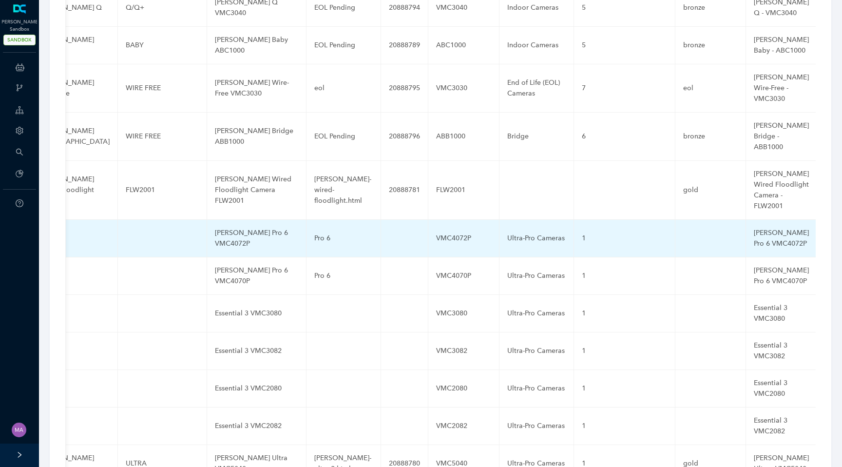
click at [314, 233] on div "Pro 6" at bounding box center [343, 238] width 58 height 11
click at [323, 231] on input "Pro 6" at bounding box center [327, 239] width 27 height 16
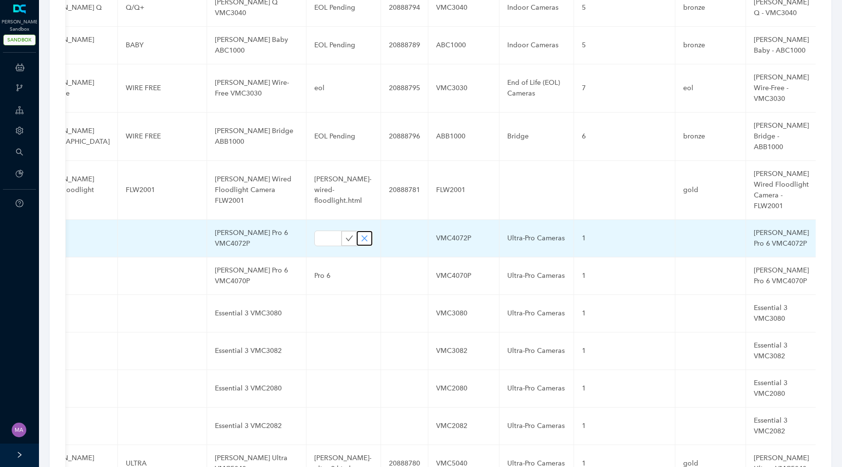
click at [362, 231] on button "button" at bounding box center [365, 238] width 16 height 15
click at [314, 233] on div "Pro 6" at bounding box center [343, 238] width 58 height 11
click at [315, 231] on input "Pro 6" at bounding box center [327, 239] width 27 height 16
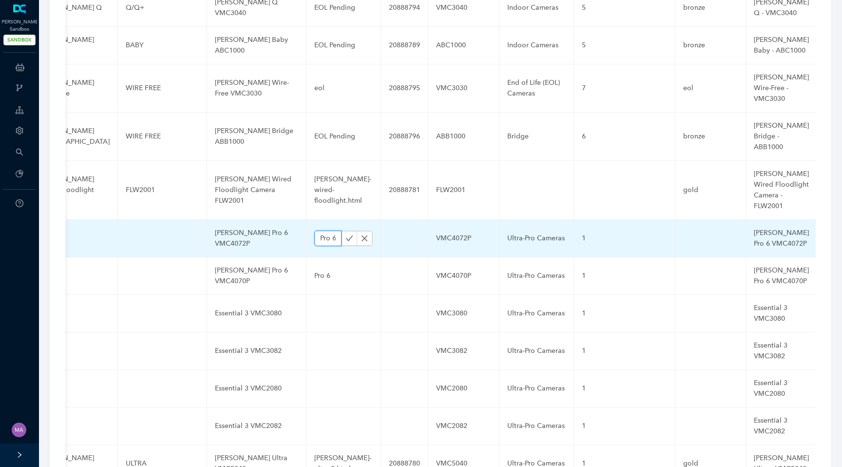
click at [315, 231] on input "Pro 6" at bounding box center [327, 239] width 27 height 16
click at [346, 234] on icon "check" at bounding box center [350, 238] width 8 height 8
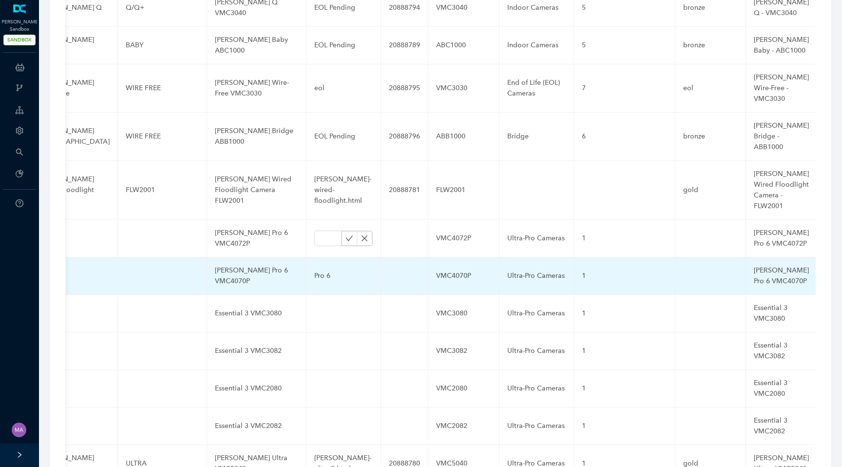
click at [315, 270] on div "Pro 6" at bounding box center [343, 275] width 58 height 11
click at [317, 268] on input "Pro 6" at bounding box center [327, 276] width 27 height 16
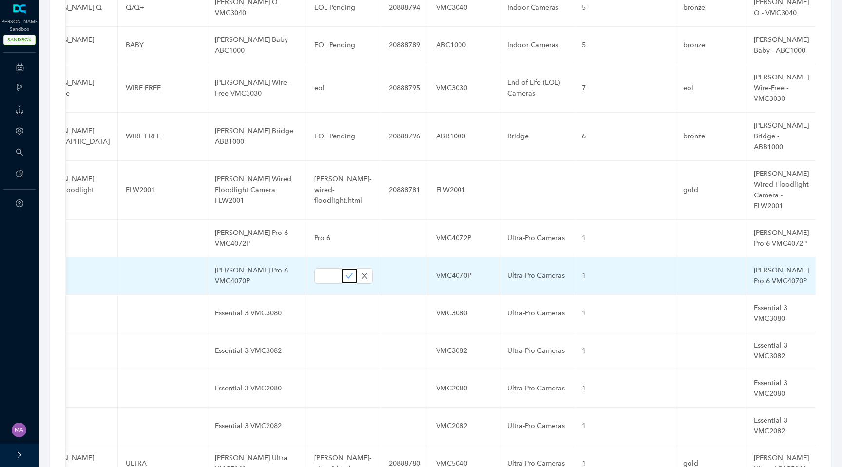
click at [342, 269] on button "button" at bounding box center [350, 276] width 16 height 15
click at [346, 272] on icon "check" at bounding box center [350, 276] width 8 height 8
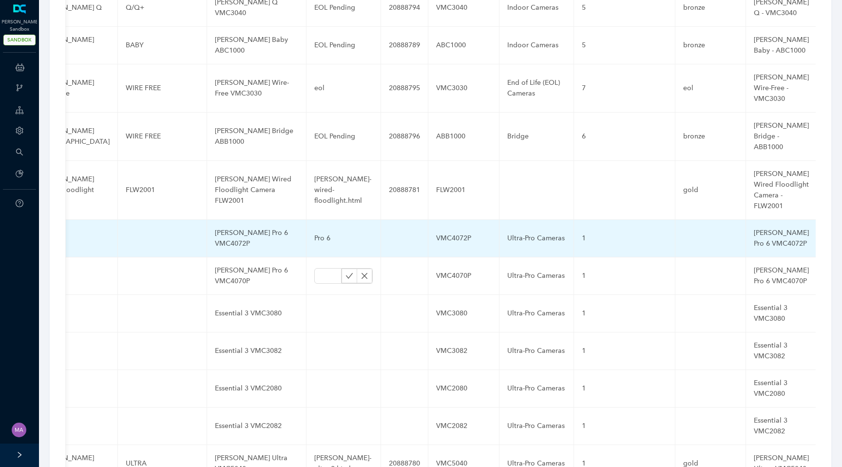
click at [320, 233] on div "Pro 6" at bounding box center [343, 238] width 58 height 11
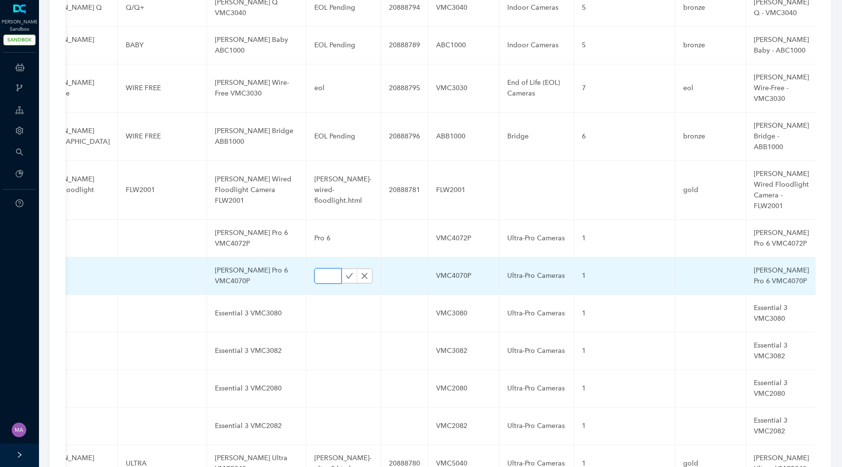
click at [318, 268] on input "text" at bounding box center [327, 276] width 27 height 16
type input "-"
click at [361, 272] on icon "close" at bounding box center [365, 276] width 8 height 8
click at [310, 257] on td "Pro 6" at bounding box center [344, 276] width 75 height 38
click at [315, 270] on div "Pro 6" at bounding box center [343, 275] width 58 height 11
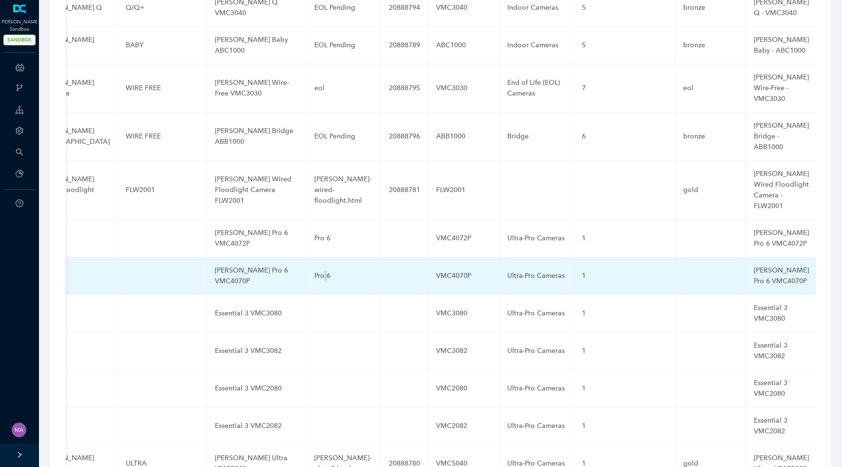
click at [315, 270] on div "Pro 6" at bounding box center [343, 275] width 58 height 11
click at [317, 268] on input "Pro 6" at bounding box center [327, 276] width 27 height 16
click at [346, 272] on icon "check" at bounding box center [350, 276] width 8 height 8
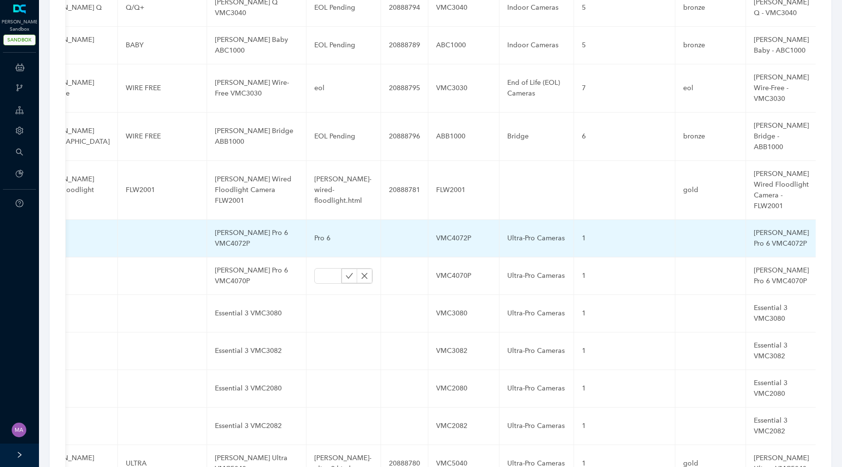
click at [333, 220] on td "Pro 6" at bounding box center [344, 239] width 75 height 38
click at [319, 233] on div "Pro 6" at bounding box center [343, 238] width 58 height 11
click at [323, 231] on input "Pro 6" at bounding box center [327, 239] width 27 height 16
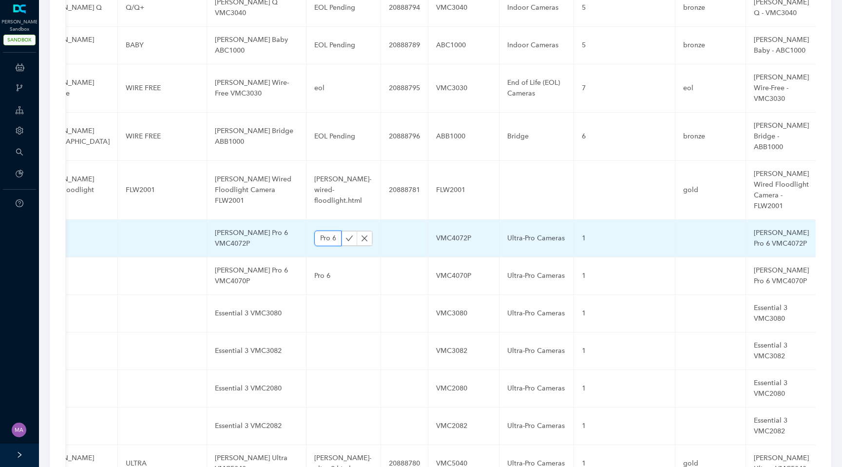
click at [323, 231] on input "Pro 6" at bounding box center [327, 239] width 27 height 16
click at [346, 234] on icon "check" at bounding box center [350, 238] width 8 height 8
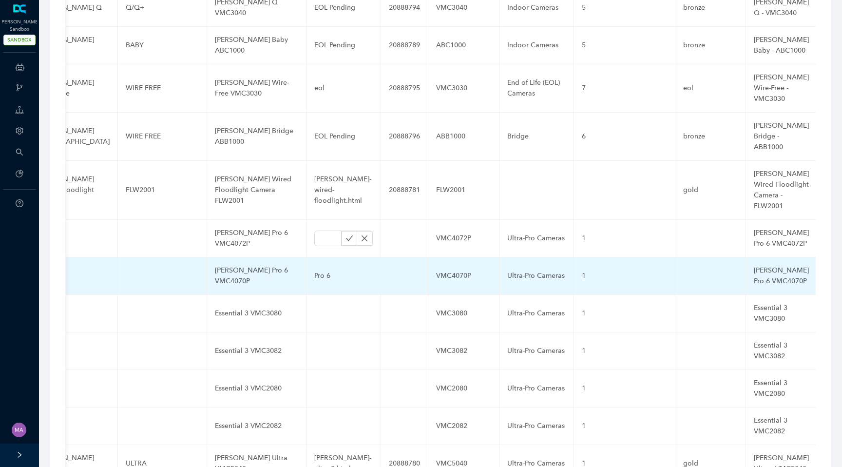
click at [317, 270] on div "Pro 6" at bounding box center [343, 275] width 58 height 11
click at [317, 268] on input "Pro 6" at bounding box center [327, 276] width 27 height 16
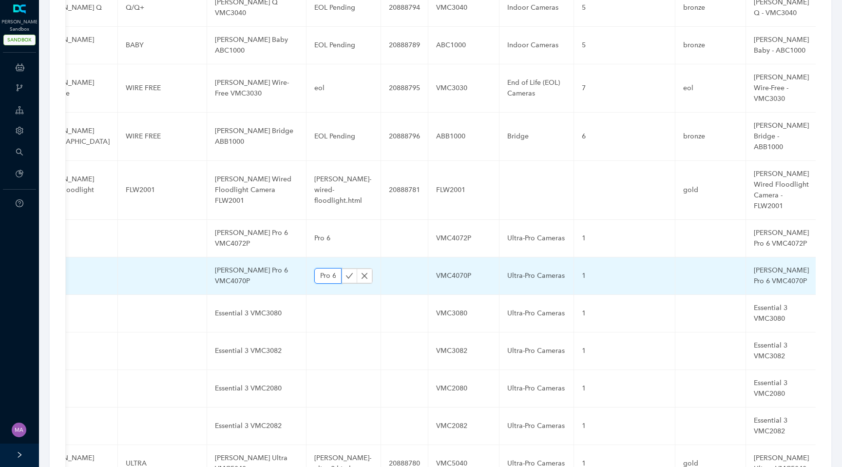
type input "="
type input "-"
click at [346, 272] on icon "check" at bounding box center [350, 276] width 8 height 8
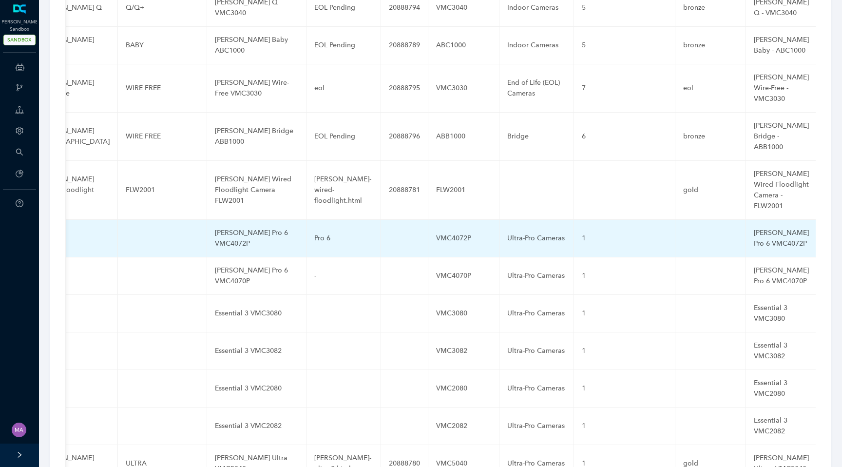
click at [320, 233] on div "Pro 6" at bounding box center [343, 238] width 58 height 11
click at [320, 231] on input "Pro 6" at bounding box center [327, 239] width 27 height 16
type input "-"
click at [346, 234] on icon "check" at bounding box center [350, 238] width 8 height 8
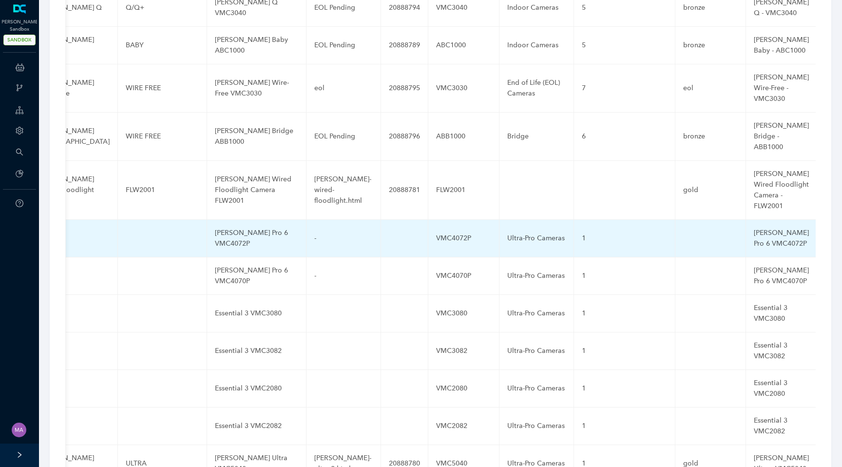
click at [329, 233] on div "-" at bounding box center [343, 238] width 58 height 11
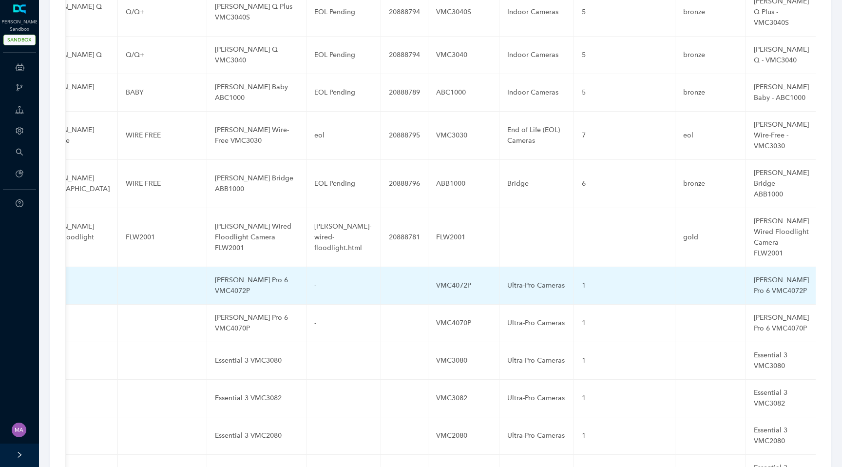
scroll to position [2310, 0]
click at [151, 267] on td at bounding box center [162, 286] width 89 height 38
type input "Pro 6"
click at [172, 281] on icon "check" at bounding box center [176, 285] width 8 height 8
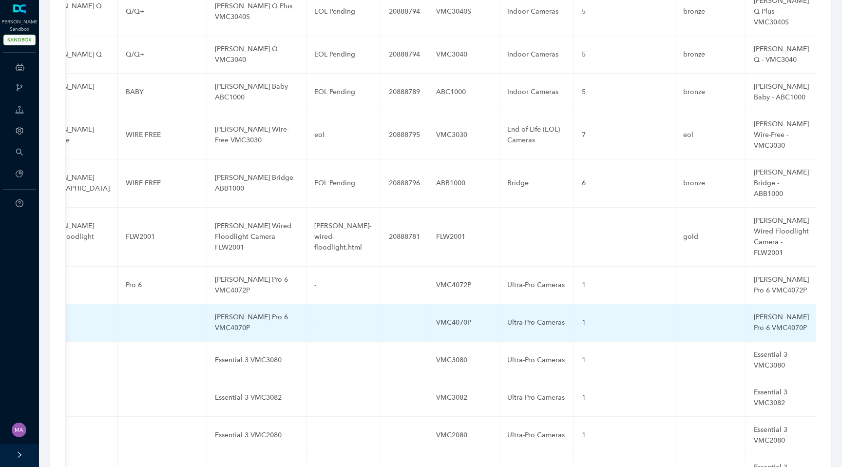
click at [137, 304] on td at bounding box center [162, 323] width 89 height 38
click at [134, 315] on input "text" at bounding box center [147, 323] width 42 height 16
paste input "Pro 6"
type input "Pro 6"
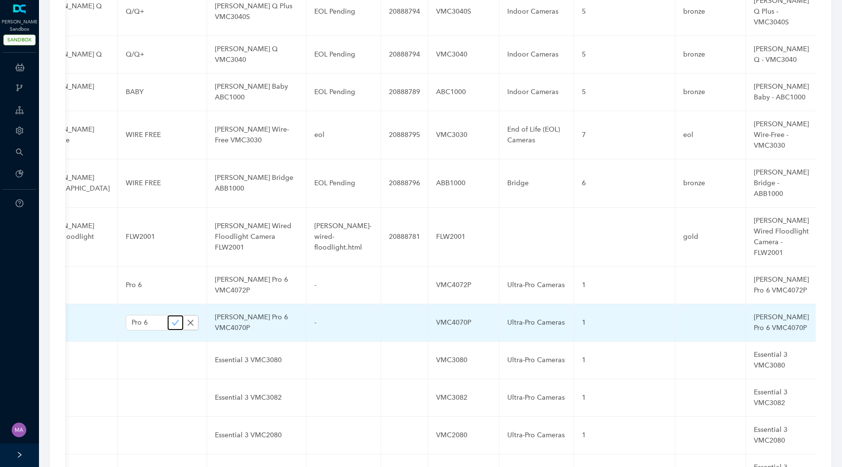
click at [172, 319] on icon "check" at bounding box center [176, 323] width 8 height 8
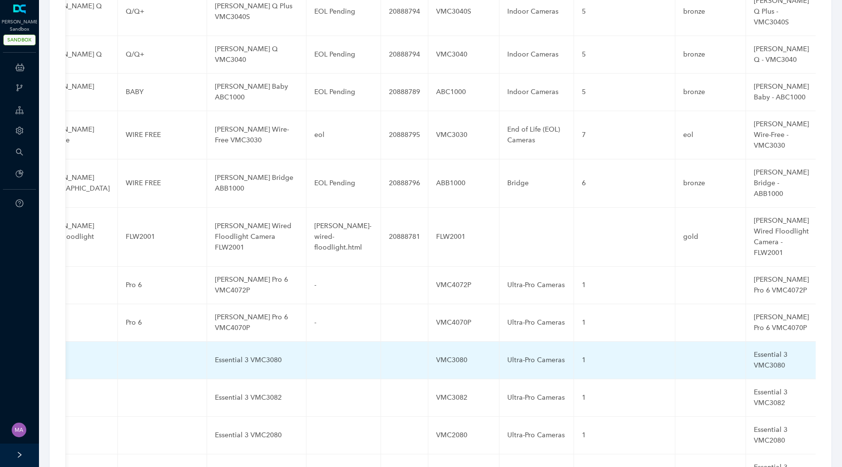
click at [141, 342] on td at bounding box center [162, 361] width 89 height 38
click at [134, 352] on input "text" at bounding box center [147, 360] width 42 height 16
paste input "Essential 3"
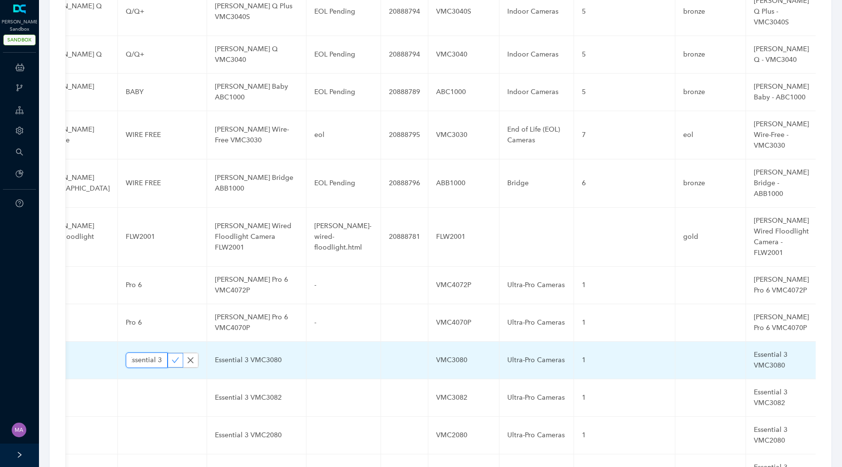
type input "Essential 3"
click at [168, 353] on button "button" at bounding box center [176, 360] width 16 height 15
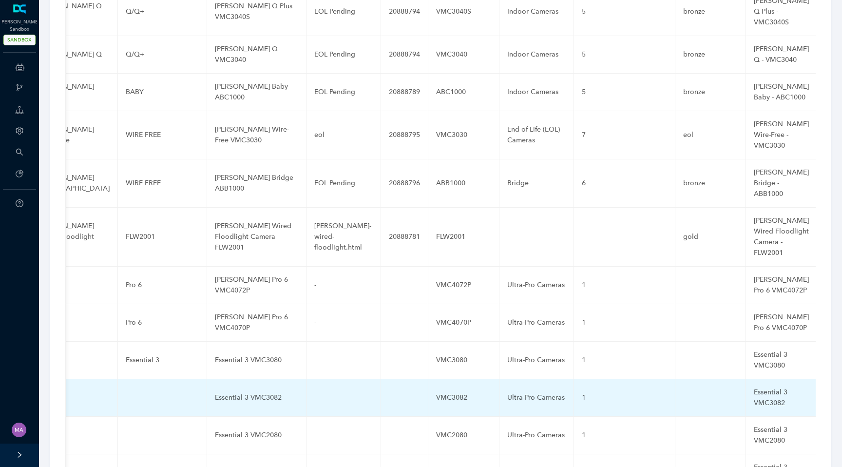
click at [138, 379] on td at bounding box center [162, 398] width 89 height 38
click at [135, 390] on input "text" at bounding box center [147, 398] width 42 height 16
paste input "Essential 3"
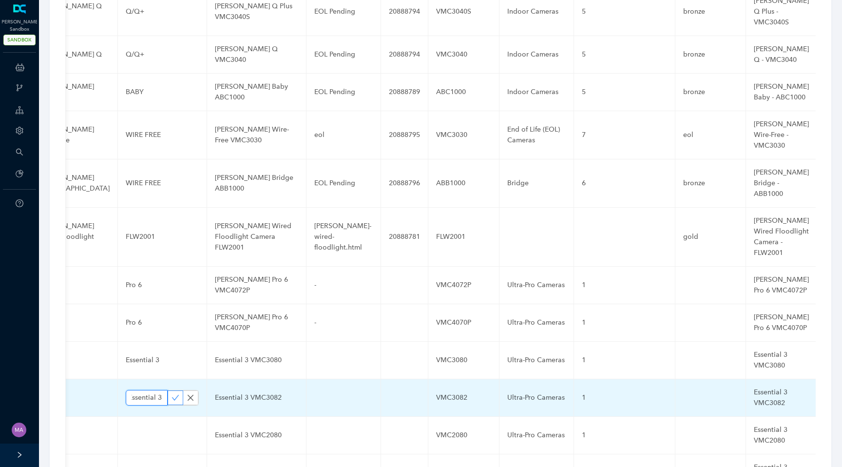
type input "Essential 3"
click at [172, 394] on icon "check" at bounding box center [176, 398] width 8 height 8
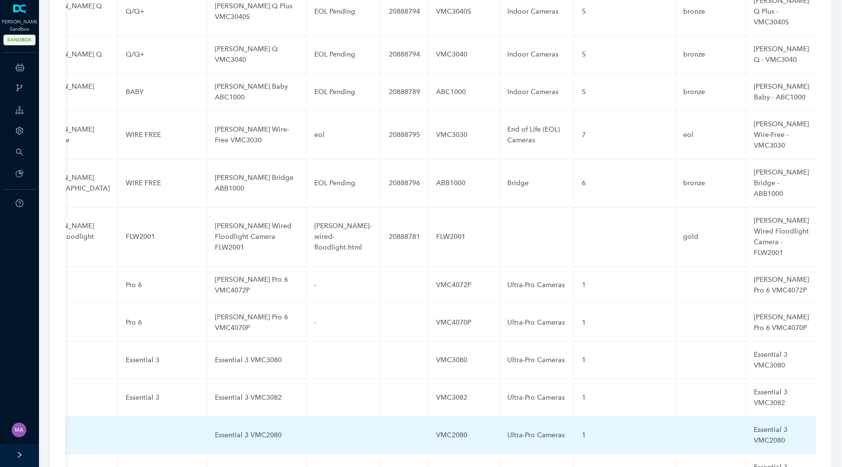
click at [134, 417] on td at bounding box center [162, 436] width 89 height 38
click at [134, 427] on input "text" at bounding box center [147, 435] width 42 height 16
type input "Essential 3"
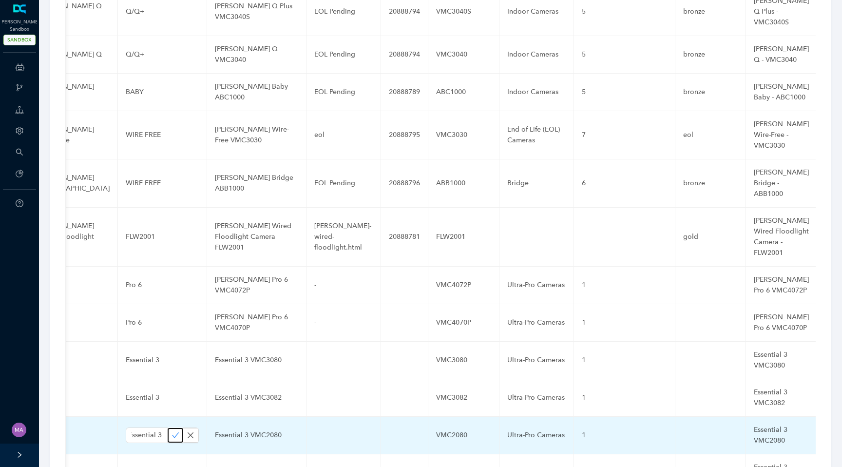
click at [172, 431] on icon "check" at bounding box center [176, 435] width 8 height 8
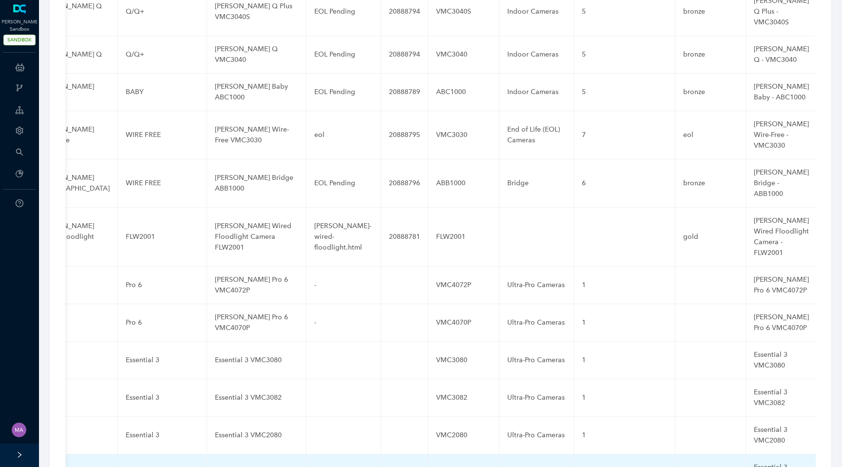
click at [138, 454] on td at bounding box center [162, 473] width 89 height 38
click at [138, 465] on input "text" at bounding box center [147, 473] width 42 height 16
paste input "Essential 3"
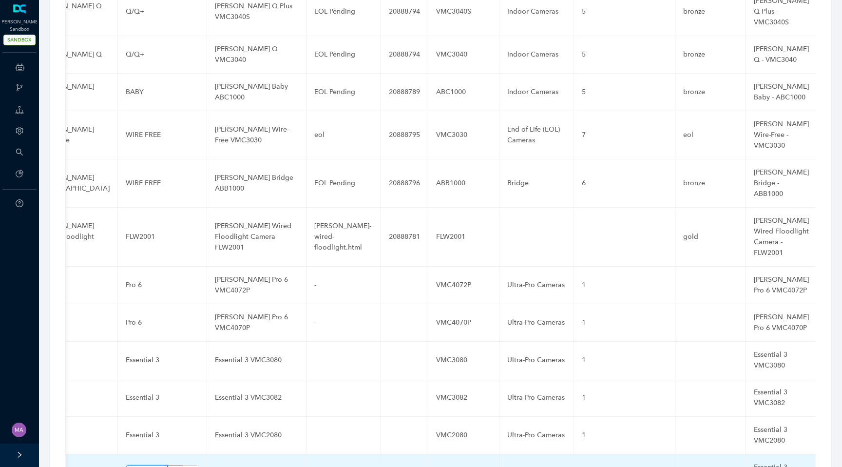
type input "Essential 3"
click at [172, 466] on icon "check" at bounding box center [176, 473] width 8 height 8
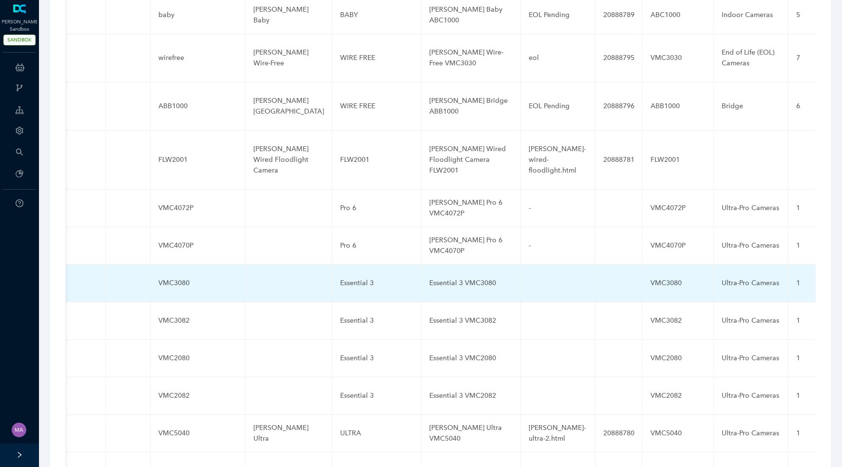
scroll to position [2395, 0]
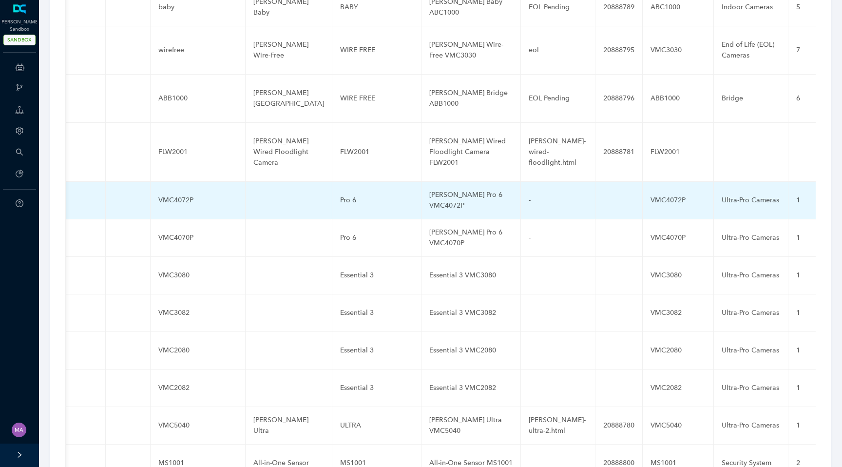
click at [274, 182] on td at bounding box center [289, 201] width 87 height 38
click at [269, 192] on input "text" at bounding box center [272, 200] width 39 height 16
paste input "Pro XL Security Camera (6th Gen)"
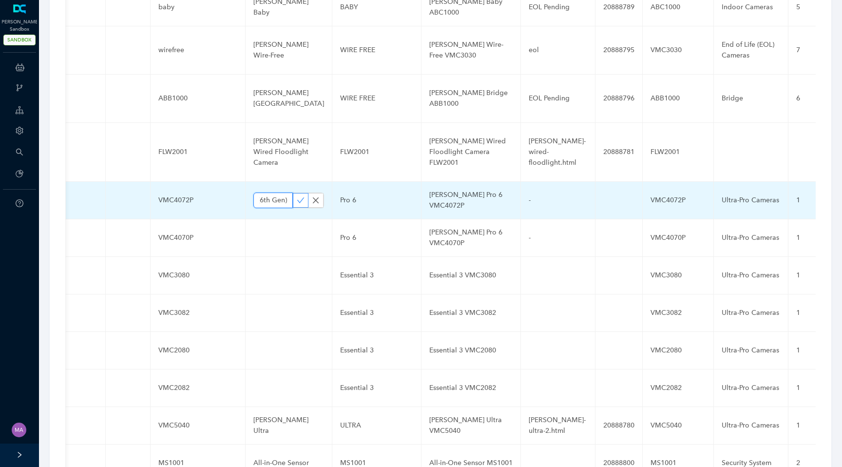
type input "Pro XL Security Camera (6th Gen)"
click at [293, 193] on button "button" at bounding box center [301, 200] width 16 height 15
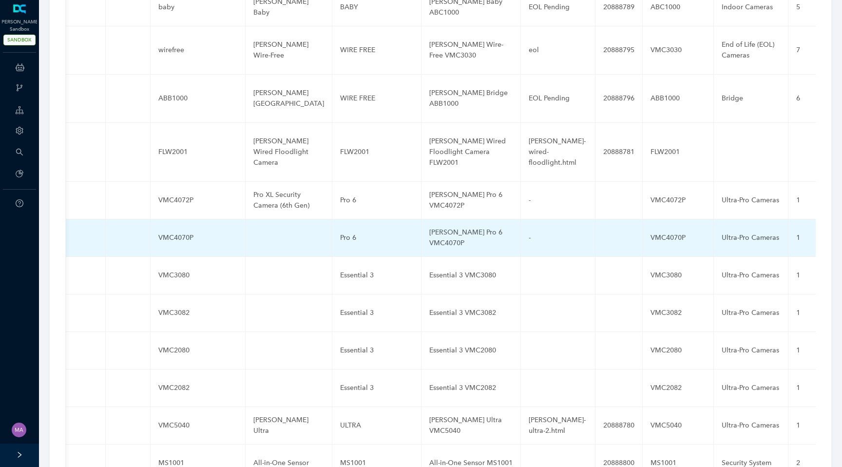
click at [278, 219] on td at bounding box center [289, 238] width 87 height 38
click at [270, 230] on input "text" at bounding box center [272, 238] width 39 height 16
paste input "Pro Security Camera (6th Gen)"
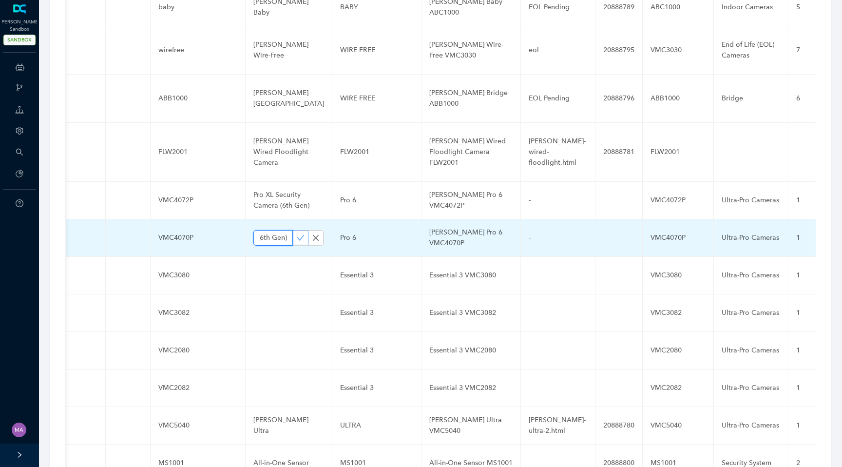
type input "Pro Security Camera (6th Gen)"
click at [297, 234] on icon "check" at bounding box center [301, 238] width 8 height 8
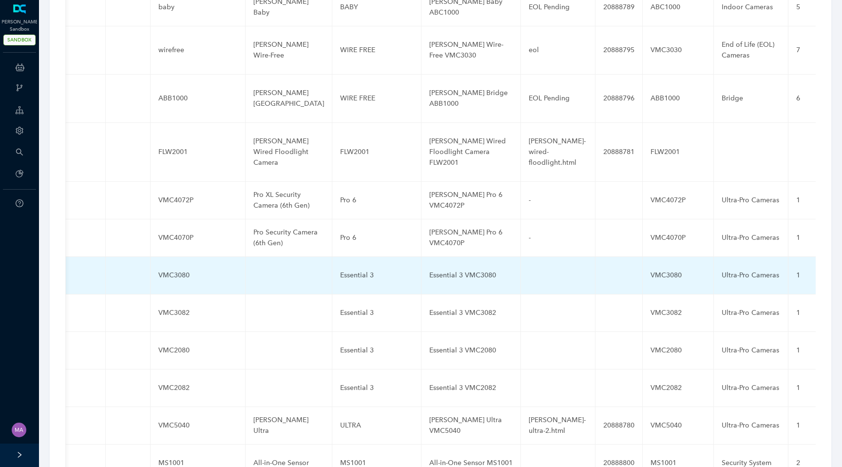
click at [268, 257] on td at bounding box center [289, 276] width 87 height 38
click at [268, 268] on input "text" at bounding box center [272, 276] width 39 height 16
paste input "Essential Security Camera 2K 3rd Gen"
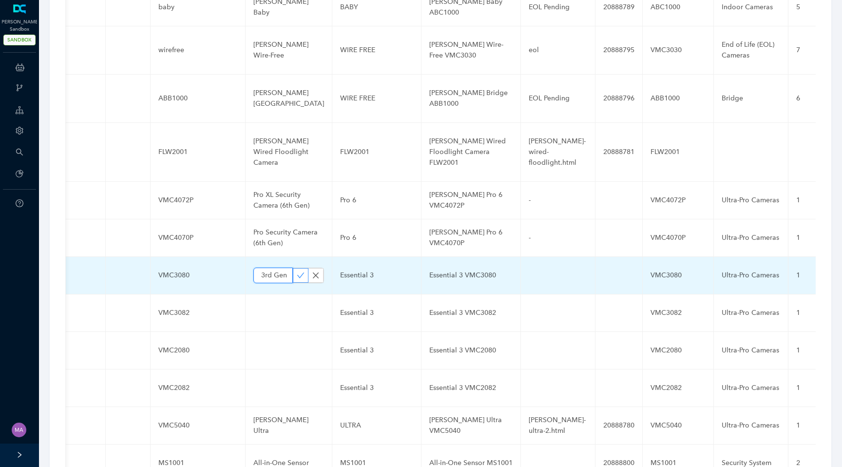
type input "Essential Security Camera 2K 3rd Gen"
click at [293, 268] on button "button" at bounding box center [301, 275] width 16 height 15
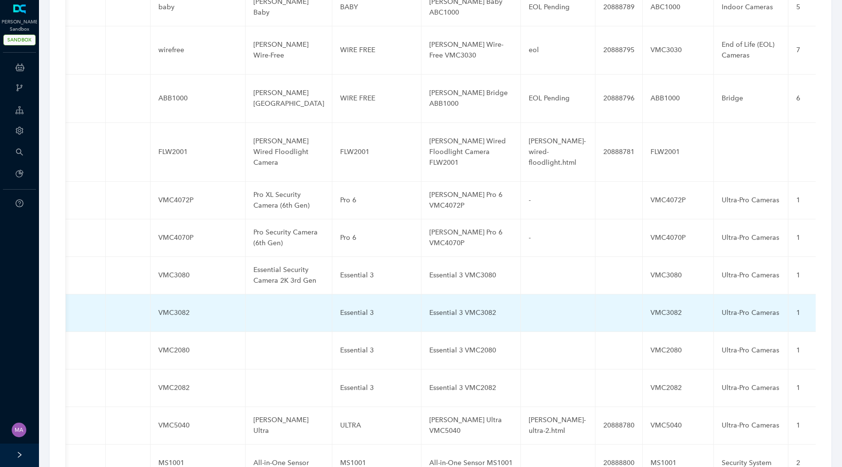
click at [257, 294] on td at bounding box center [289, 313] width 87 height 38
click at [259, 305] on input "text" at bounding box center [272, 313] width 39 height 16
paste input "Essential XL Security Camera 2K 3rd Gen"
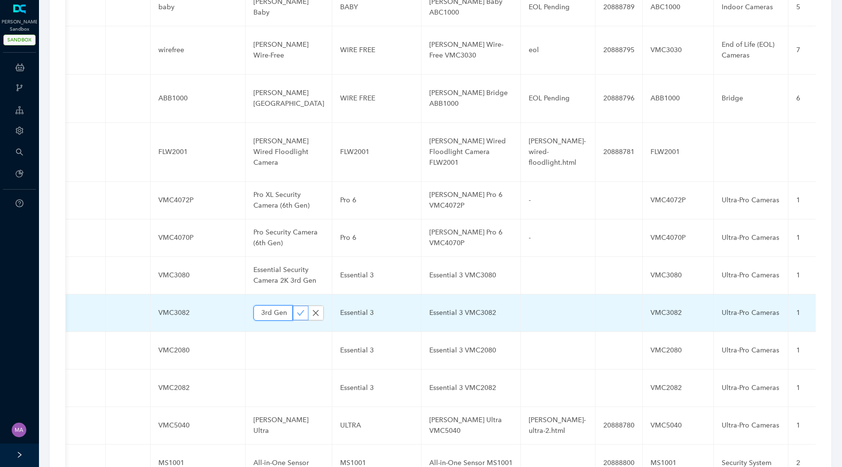
type input "Essential XL Security Camera 2K 3rd Gen"
click at [297, 310] on icon "check" at bounding box center [300, 312] width 7 height 5
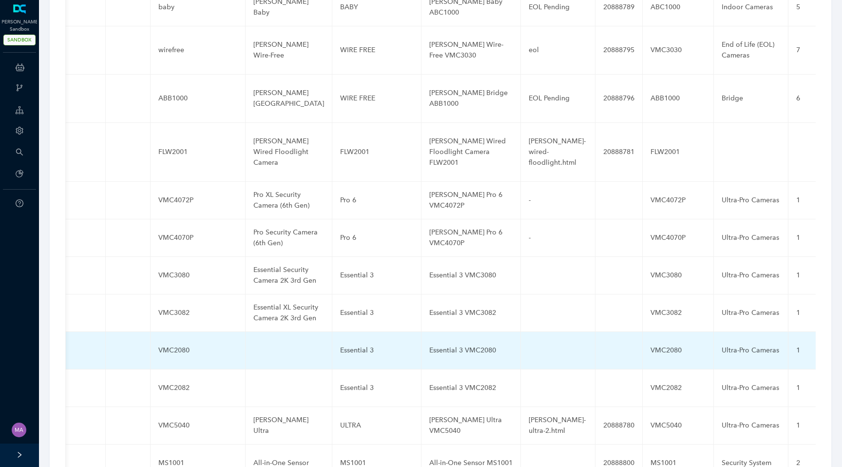
click at [267, 332] on td at bounding box center [289, 351] width 87 height 38
click at [267, 343] on input "text" at bounding box center [272, 351] width 39 height 16
paste input "Essential Security Camera HD 3rd Gen"
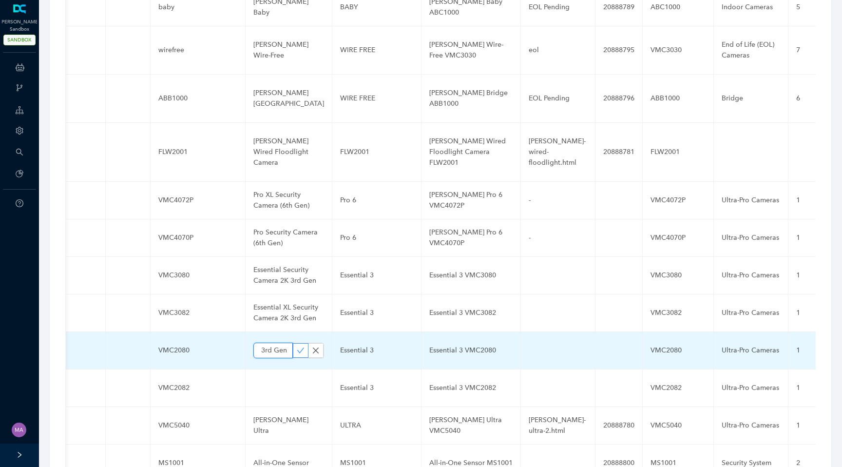
type input "Essential Security Camera HD 3rd Gen"
click at [297, 346] on icon "check" at bounding box center [301, 350] width 8 height 8
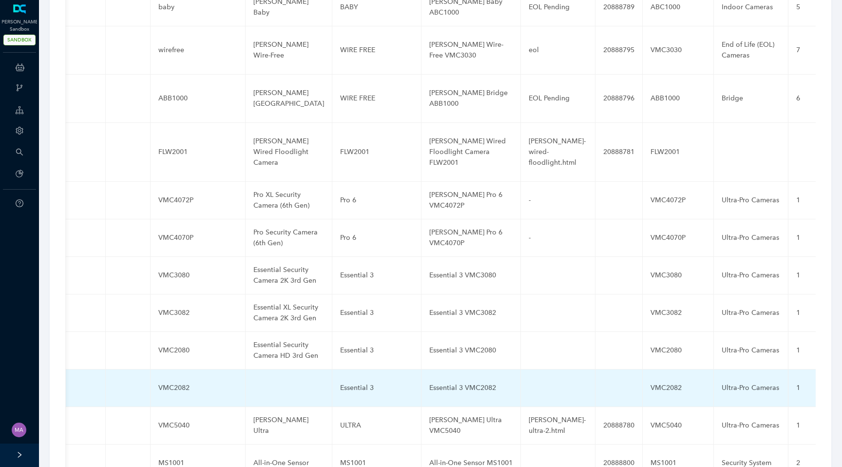
click at [269, 369] on td at bounding box center [289, 388] width 87 height 38
click at [267, 380] on input "text" at bounding box center [272, 388] width 39 height 16
paste input "Essential XL Security Camera HD 3rd Gen"
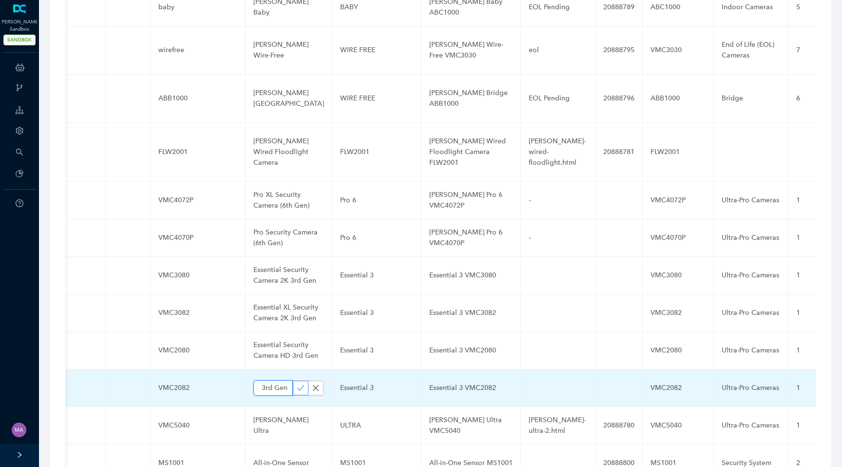
type input "Essential XL Security Camera HD 3rd Gen"
click at [297, 384] on icon "check" at bounding box center [301, 388] width 8 height 8
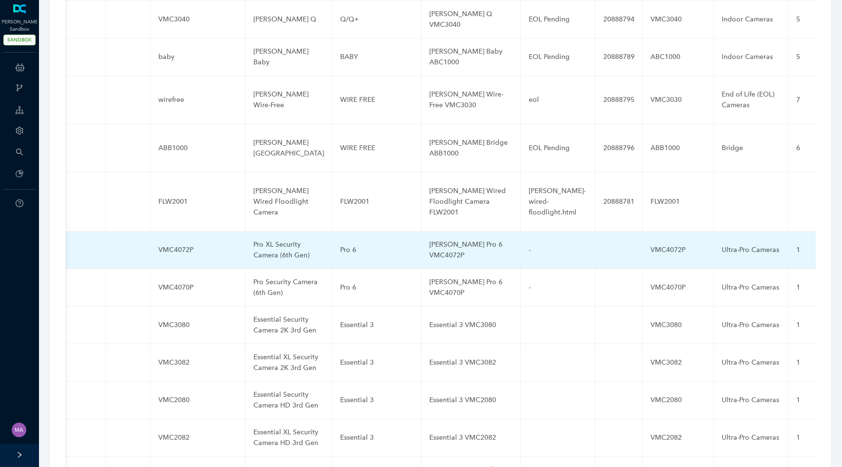
scroll to position [2326, 0]
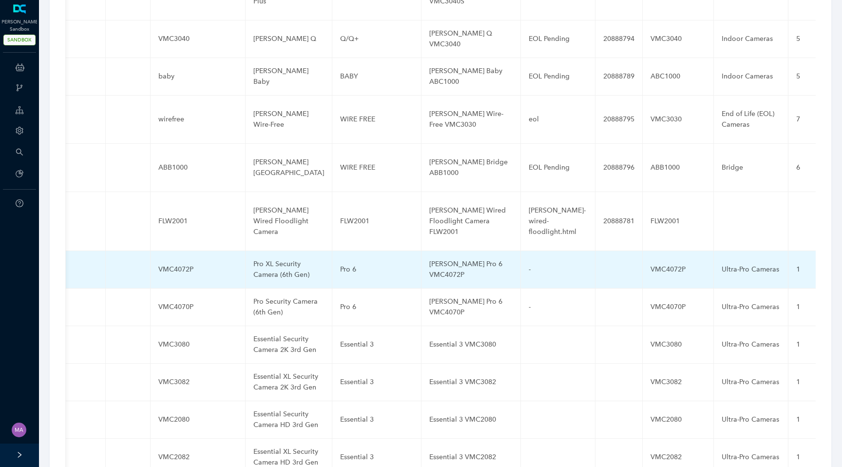
click at [608, 251] on td at bounding box center [619, 270] width 47 height 38
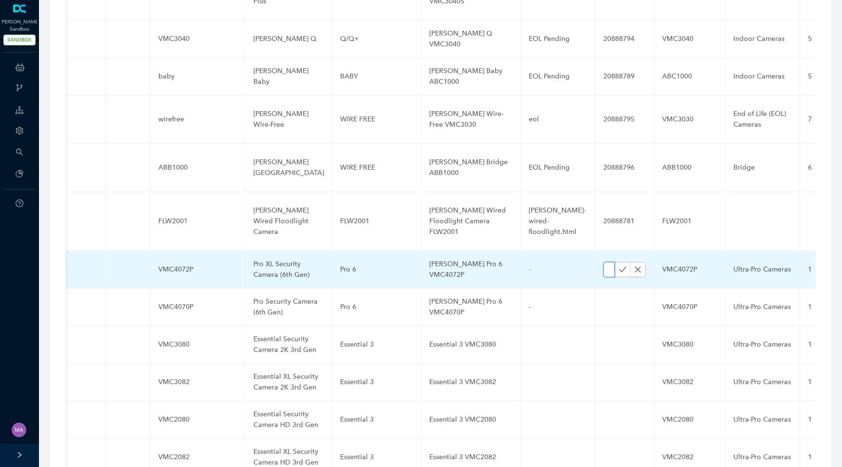
click at [603, 262] on input "text" at bounding box center [609, 270] width 12 height 16
paste input "21038316"
type input "21038316"
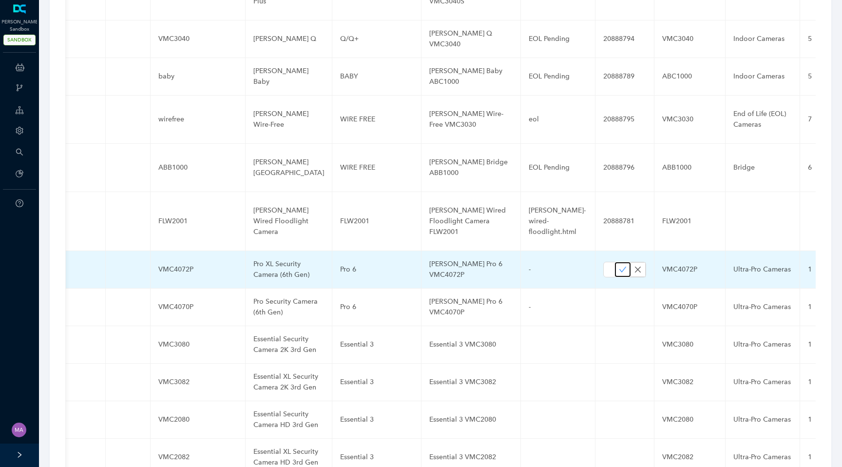
click at [615, 262] on button "button" at bounding box center [623, 269] width 16 height 15
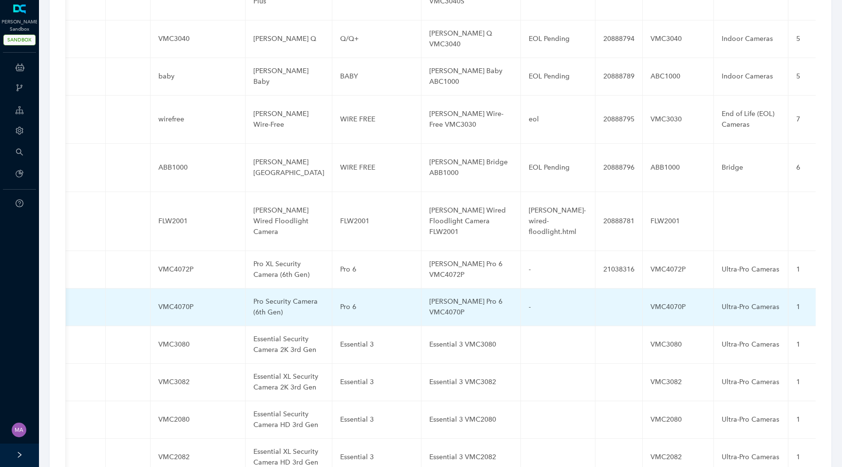
click at [604, 289] on td at bounding box center [619, 308] width 47 height 38
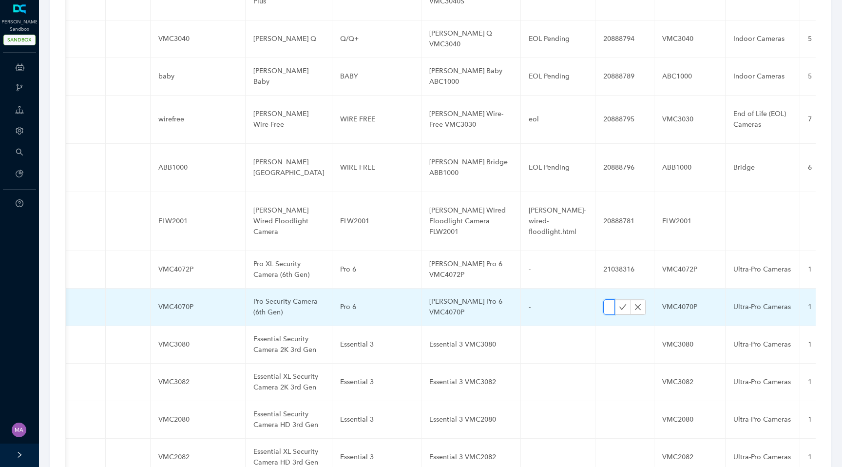
click at [603, 299] on input "text" at bounding box center [609, 307] width 12 height 16
paste input "21038316"
type input "21038316"
click at [619, 303] on icon "check" at bounding box center [623, 307] width 8 height 8
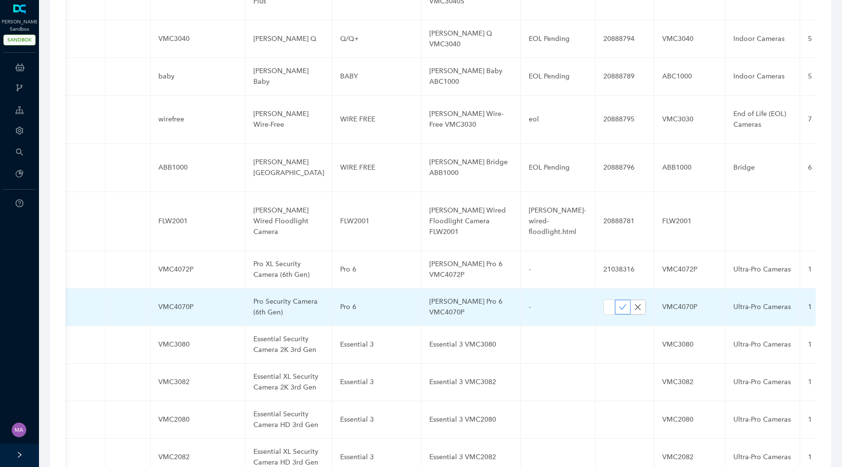
scroll to position [0, 0]
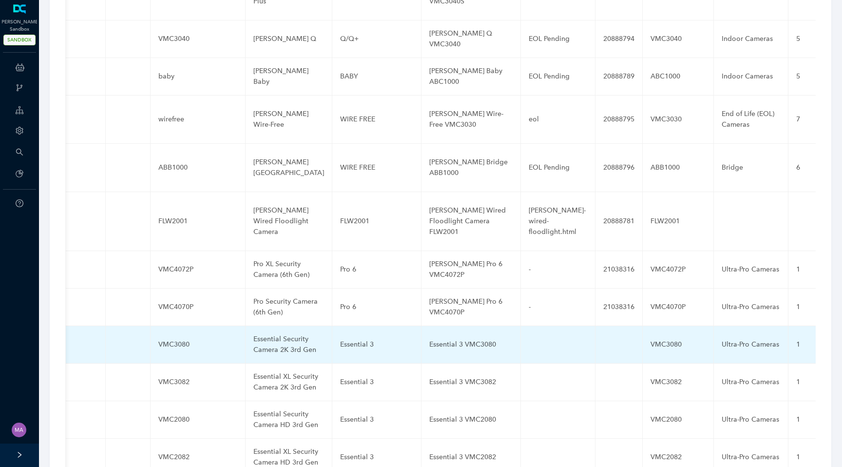
click at [608, 326] on td at bounding box center [619, 345] width 47 height 38
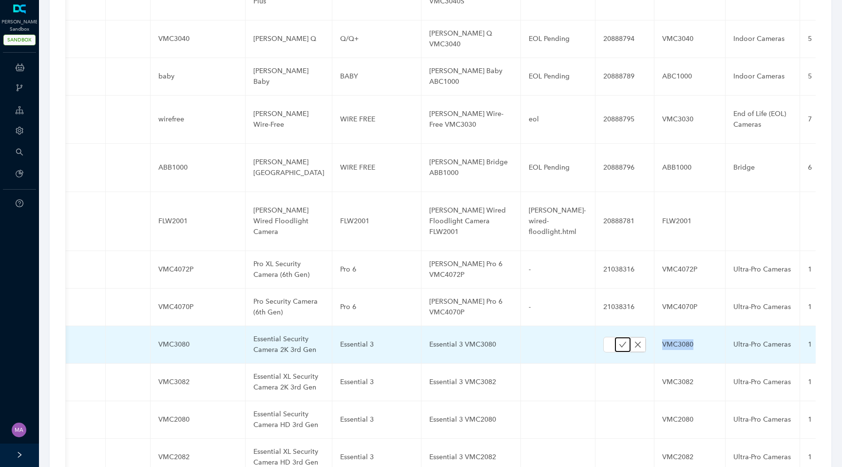
click at [615, 337] on button "button" at bounding box center [623, 344] width 16 height 15
click at [603, 337] on input "text" at bounding box center [609, 345] width 12 height 16
paste input "21038317"
type input "21038317"
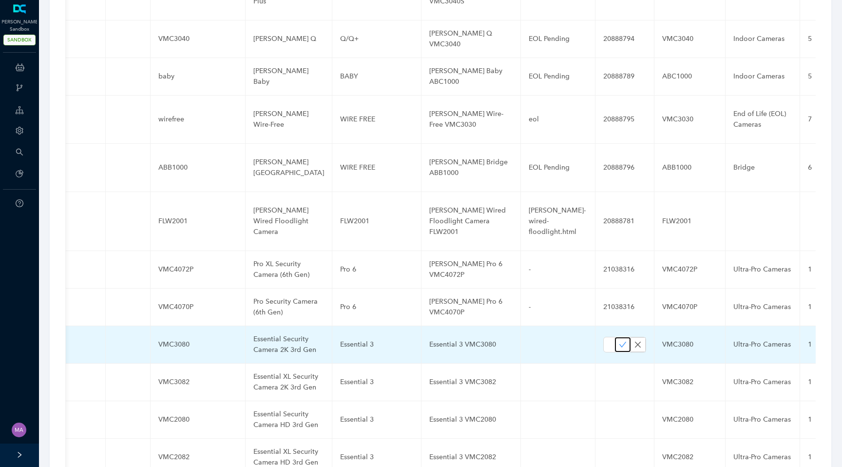
click at [615, 337] on button "button" at bounding box center [623, 344] width 16 height 15
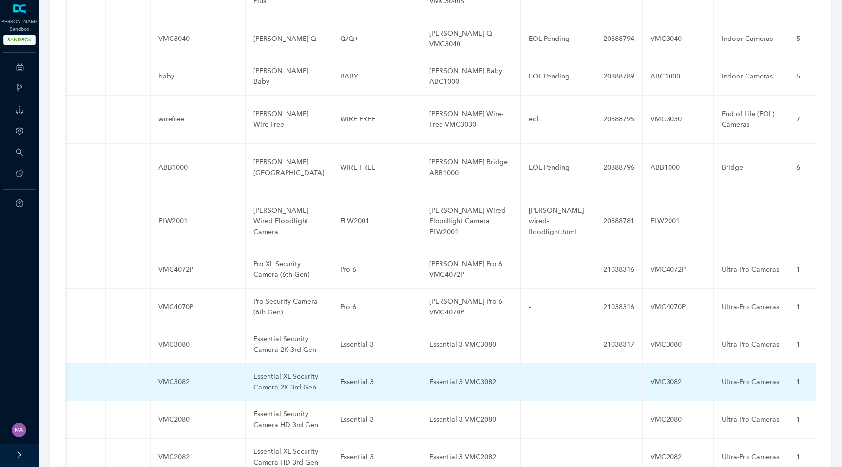
click at [600, 364] on td at bounding box center [619, 383] width 47 height 38
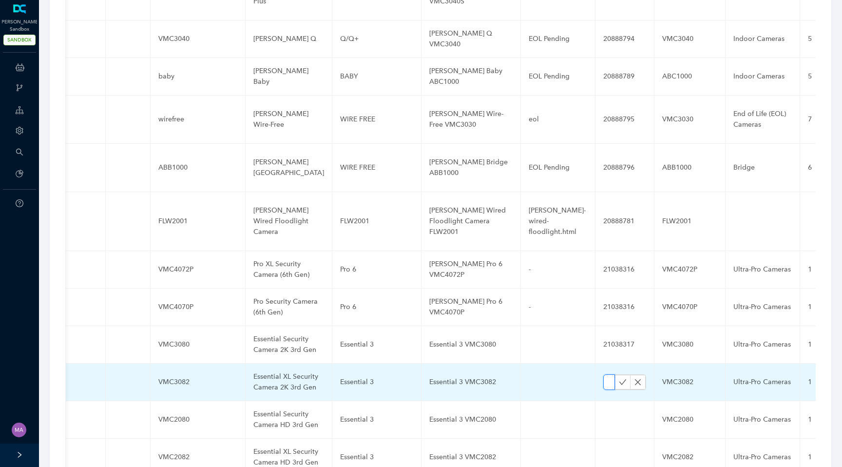
click at [603, 374] on input "text" at bounding box center [609, 382] width 12 height 16
paste input "21038317"
type input "21038317"
click at [618, 375] on button "button" at bounding box center [623, 382] width 16 height 15
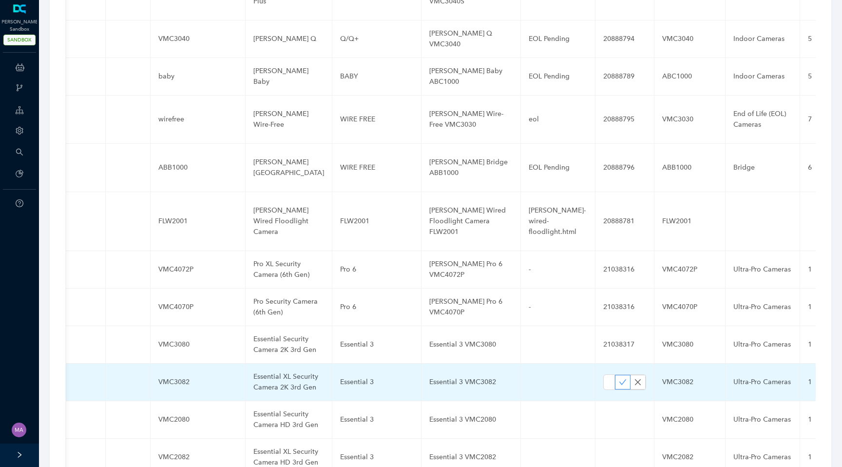
scroll to position [0, 0]
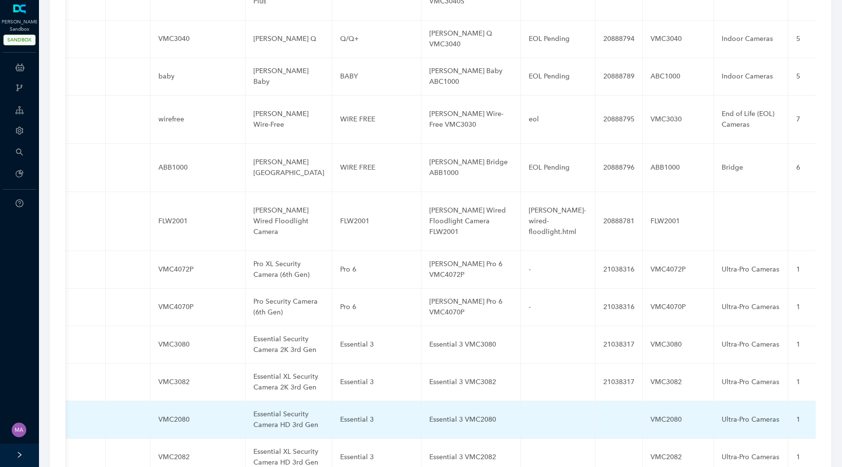
click at [597, 401] on td at bounding box center [619, 420] width 47 height 38
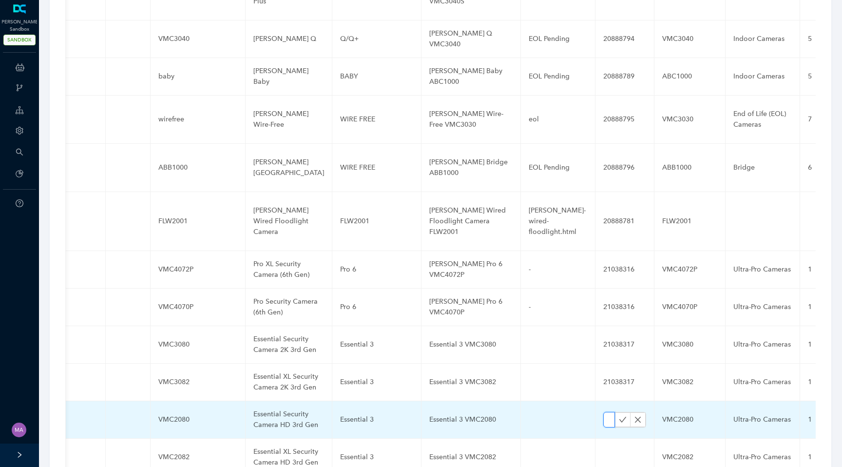
click at [603, 412] on input "text" at bounding box center [609, 420] width 12 height 16
paste input "21038317"
type input "21038317"
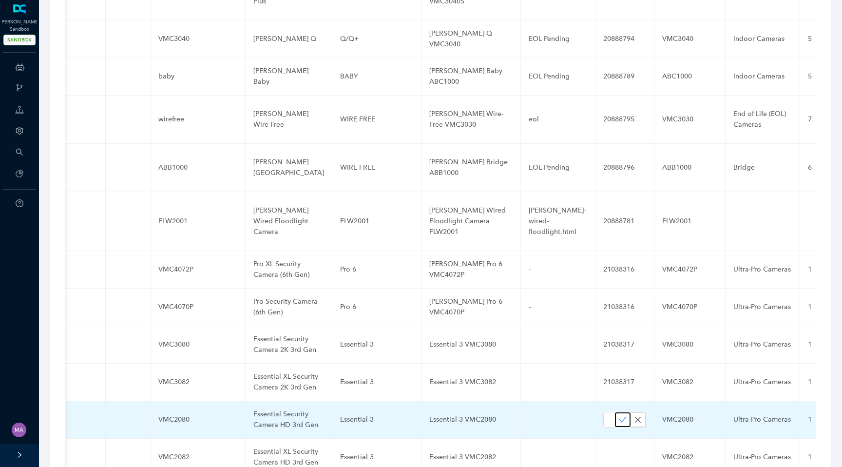
click at [619, 416] on icon "check" at bounding box center [623, 420] width 8 height 8
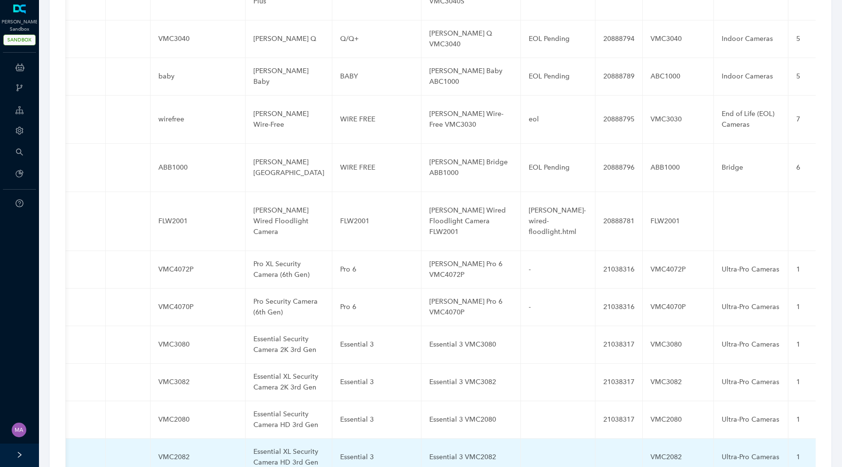
click at [601, 439] on td at bounding box center [619, 458] width 47 height 38
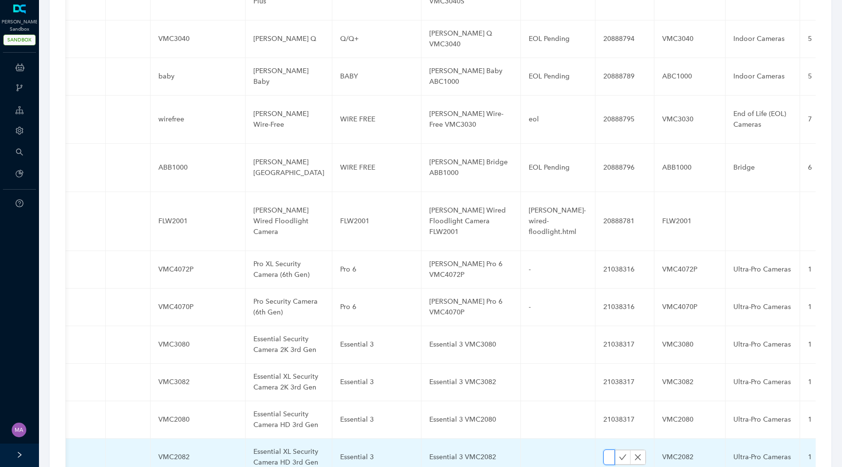
click at [603, 449] on input "text" at bounding box center [609, 457] width 12 height 16
paste input "21038317"
type input "21038317"
click at [619, 454] on icon "check" at bounding box center [622, 456] width 7 height 5
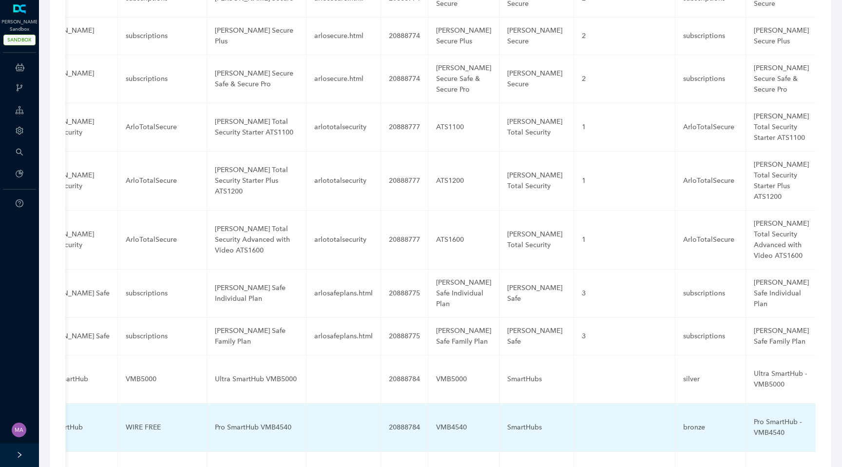
scroll to position [0, 0]
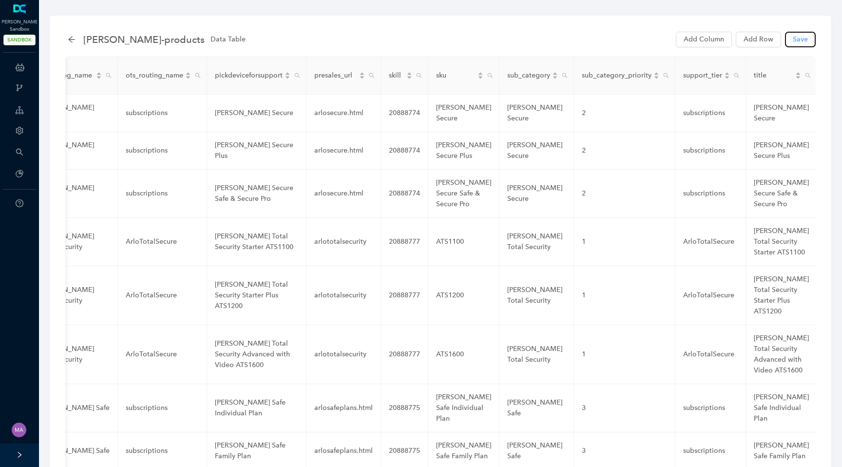
click at [800, 38] on span "Save" at bounding box center [800, 39] width 15 height 11
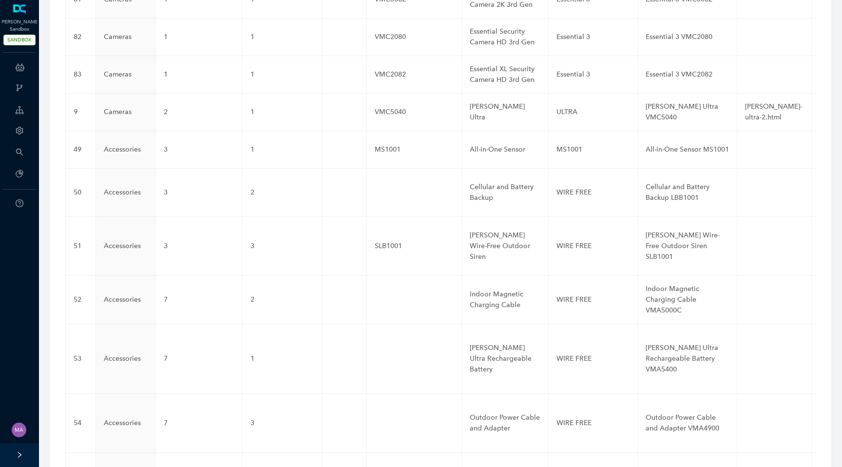
scroll to position [2741, 0]
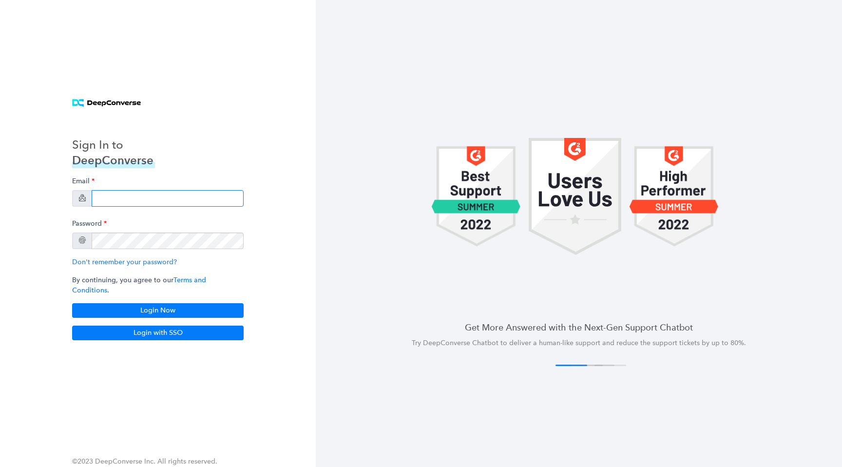
click at [175, 198] on input "email" at bounding box center [168, 198] width 152 height 17
type input "[EMAIL_ADDRESS][DOMAIN_NAME]"
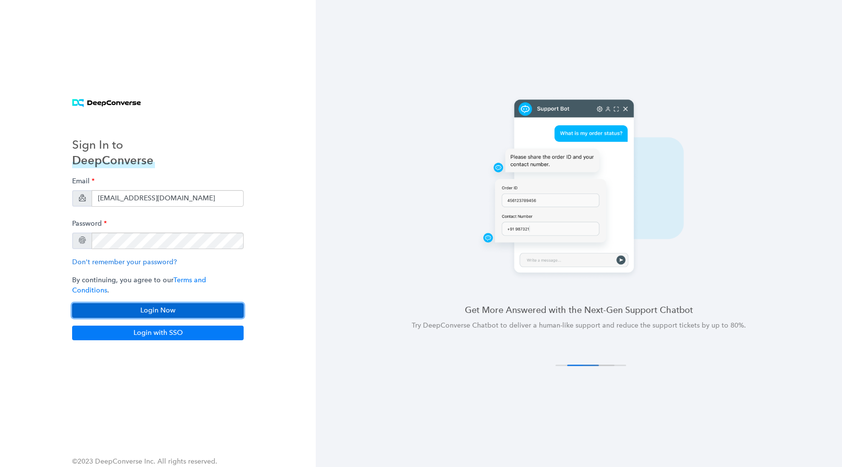
click at [169, 308] on button "Login Now" at bounding box center [158, 310] width 172 height 15
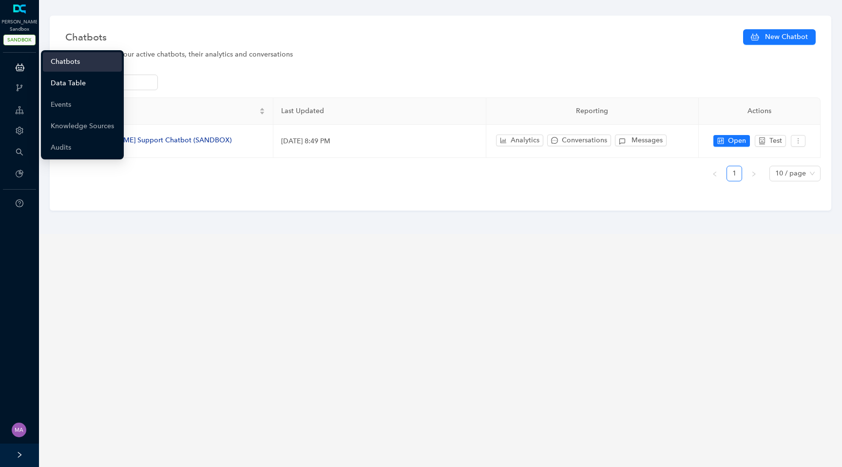
click at [58, 84] on link "Data Table" at bounding box center [68, 83] width 35 height 19
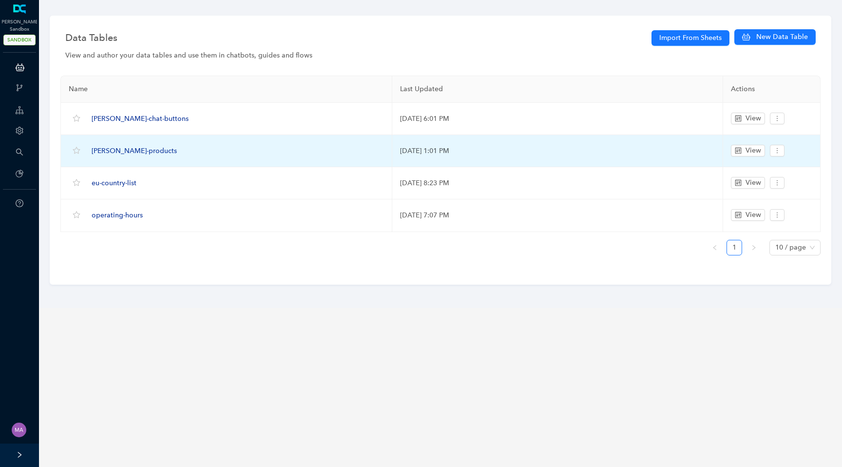
click at [112, 152] on span "[PERSON_NAME]-products" at bounding box center [134, 151] width 85 height 8
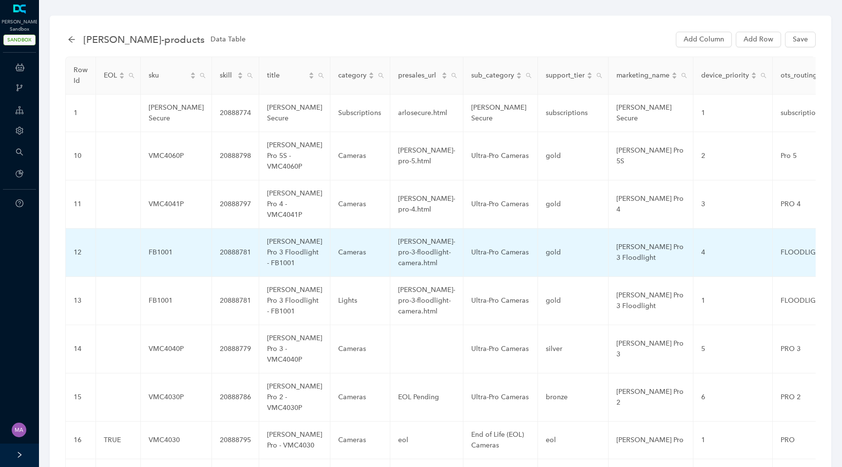
scroll to position [101, 0]
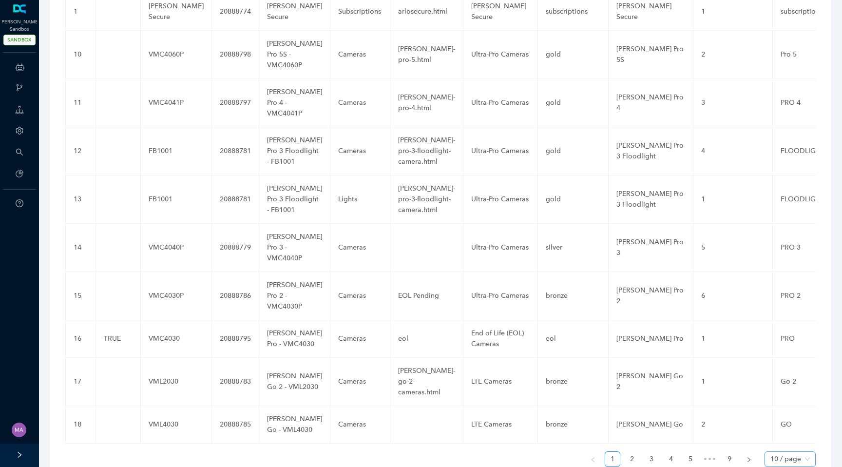
click at [810, 451] on div "10 / page" at bounding box center [790, 459] width 51 height 16
click at [793, 434] on div "100 / page" at bounding box center [789, 439] width 35 height 11
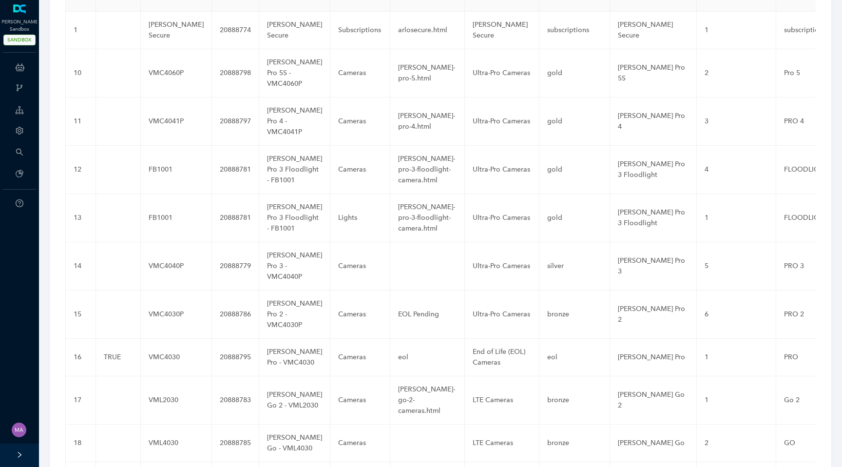
scroll to position [0, 0]
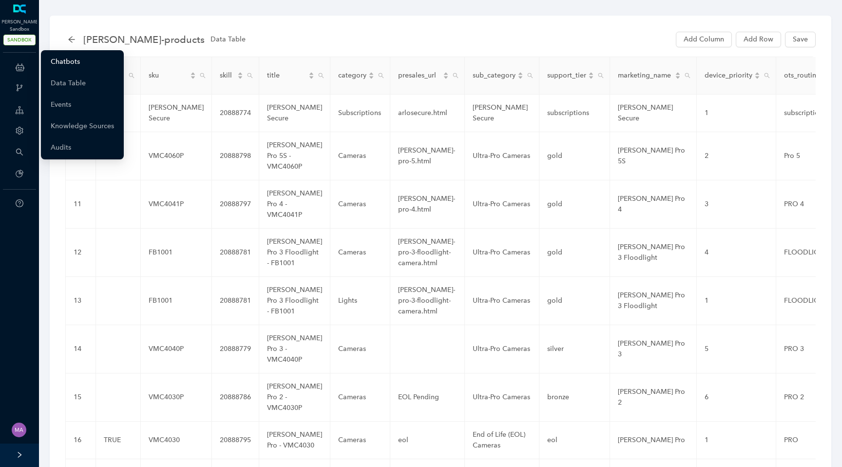
click at [56, 63] on link "Chatbots" at bounding box center [65, 61] width 29 height 19
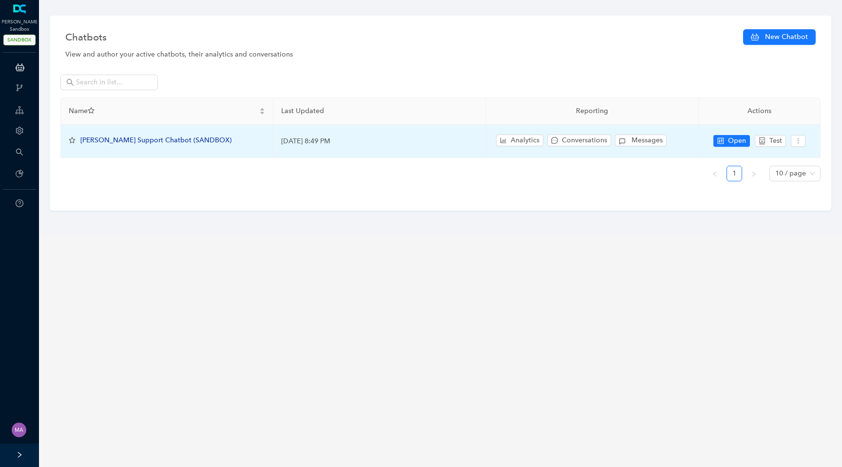
click at [136, 145] on div "[PERSON_NAME] Support Chatbot (SANDBOX)" at bounding box center [155, 140] width 151 height 11
click at [151, 142] on span "[PERSON_NAME] Support Chatbot (SANDBOX)" at bounding box center [155, 140] width 151 height 8
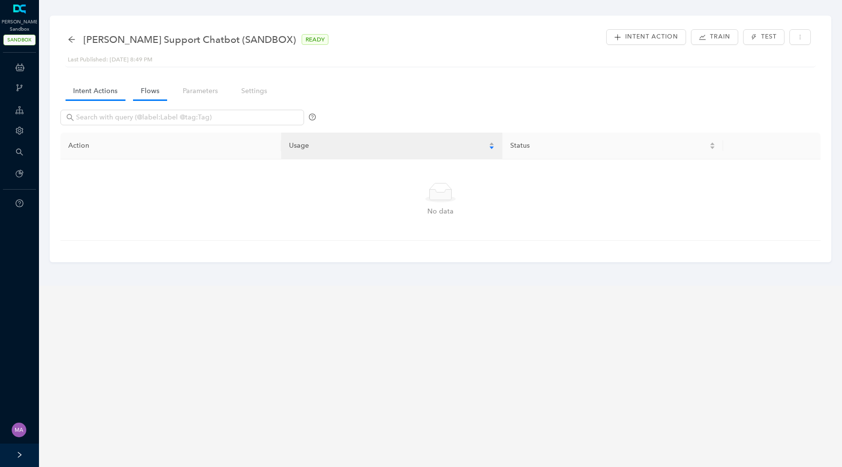
click at [137, 92] on link "Flows" at bounding box center [150, 91] width 34 height 18
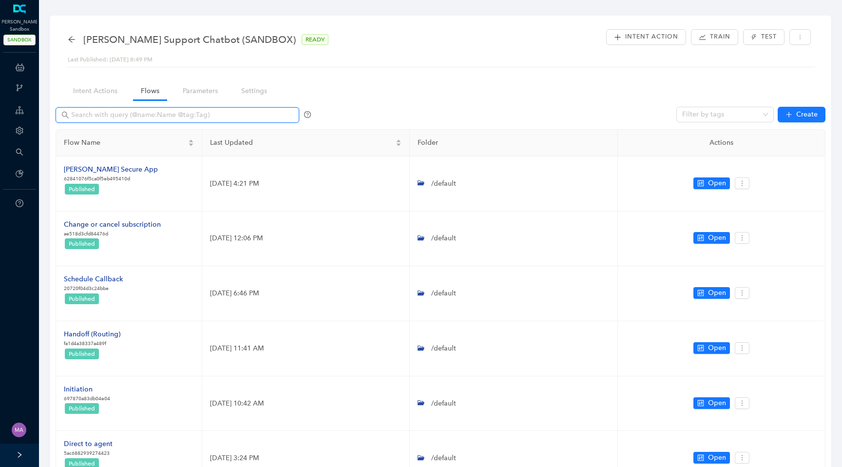
click at [183, 114] on input "text" at bounding box center [178, 115] width 214 height 11
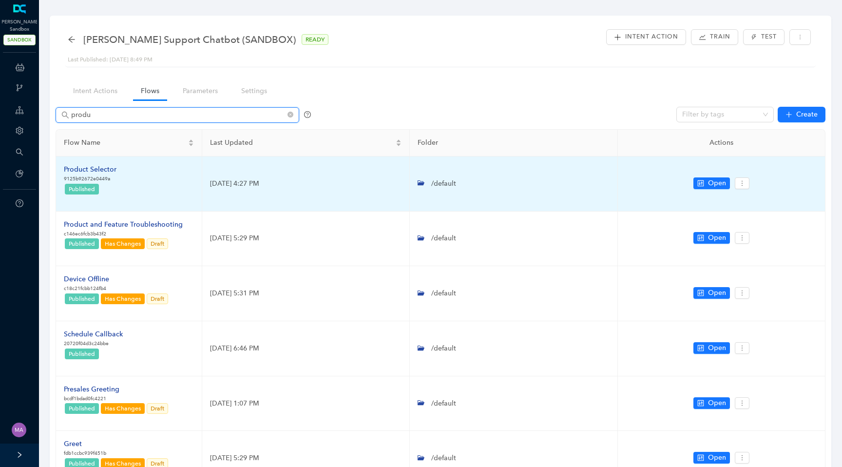
type input "produ"
click at [95, 169] on div "Product Selector" at bounding box center [90, 169] width 53 height 11
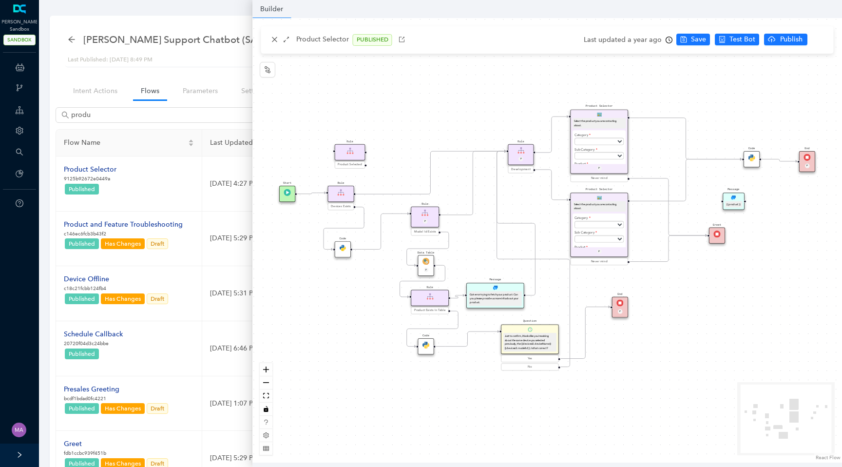
click at [587, 201] on div "Select the product you are contacting about." at bounding box center [599, 206] width 53 height 11
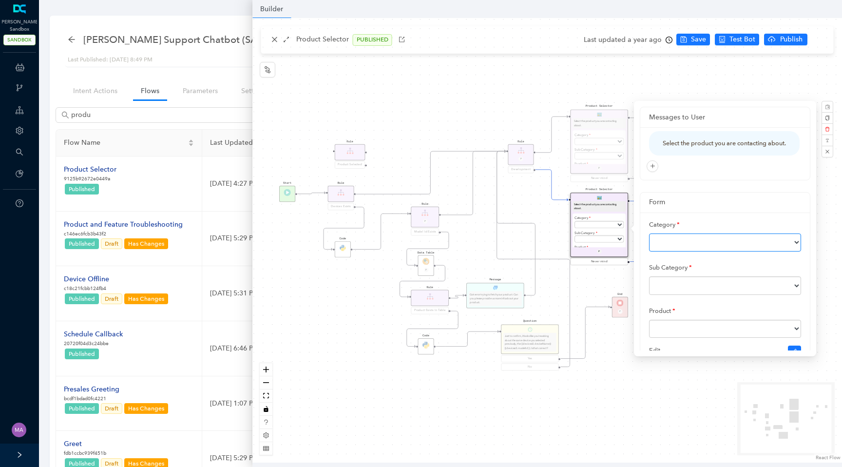
click at [745, 251] on select "Subscriptions Accessories Cameras Security System Doorbells and Chimes Lights S…" at bounding box center [725, 242] width 152 height 19
select select "Cameras"
click at [649, 243] on select "Subscriptions Accessories Cameras Security System Doorbells and Chimes Lights S…" at bounding box center [725, 242] width 152 height 19
click at [704, 290] on select at bounding box center [725, 285] width 152 height 19
select select "Ultra-Pro Cameras"
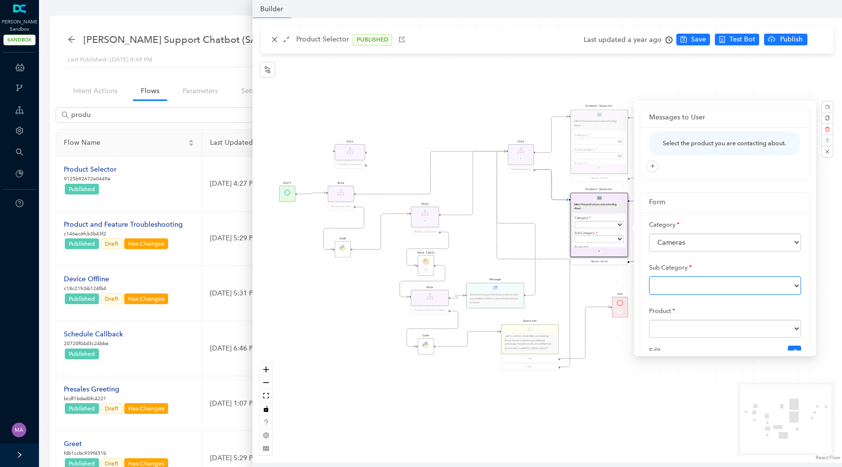
click at [649, 286] on select "Ultra-Pro Cameras Essential Cameras Essential Indoor Cameras LTE Cameras Indoor…" at bounding box center [725, 285] width 152 height 19
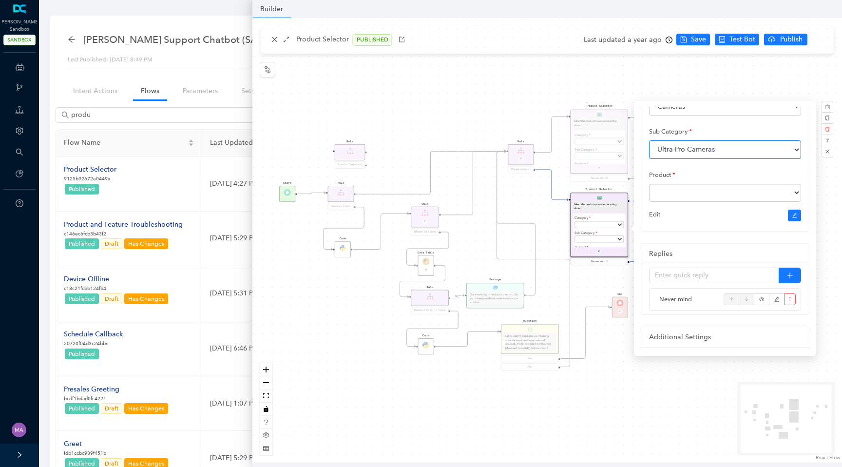
scroll to position [145, 0]
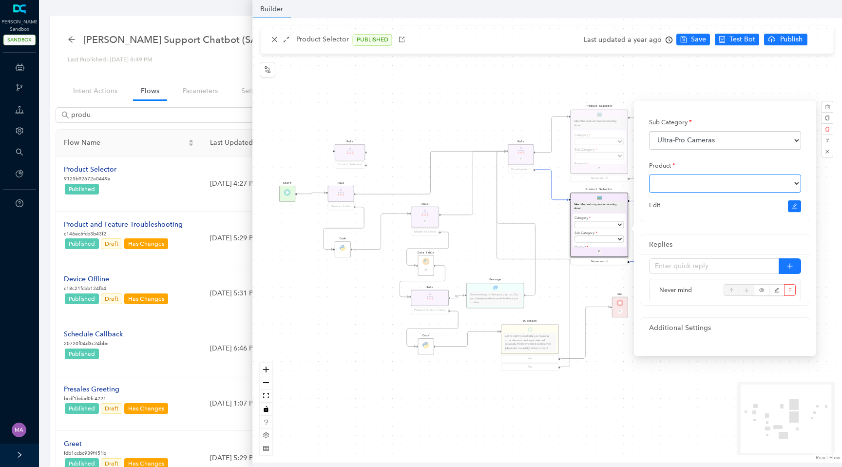
click at [715, 192] on select at bounding box center [725, 183] width 152 height 19
click at [733, 193] on select "[PERSON_NAME] Pro 3 Floodlight FB1001 [PERSON_NAME] Pro 6 VMC4072P [PERSON_NAME…" at bounding box center [725, 183] width 152 height 19
click at [504, 98] on div "End P Code Data Table P Rule Devices Exists Product Selector Select the product…" at bounding box center [547, 240] width 590 height 444
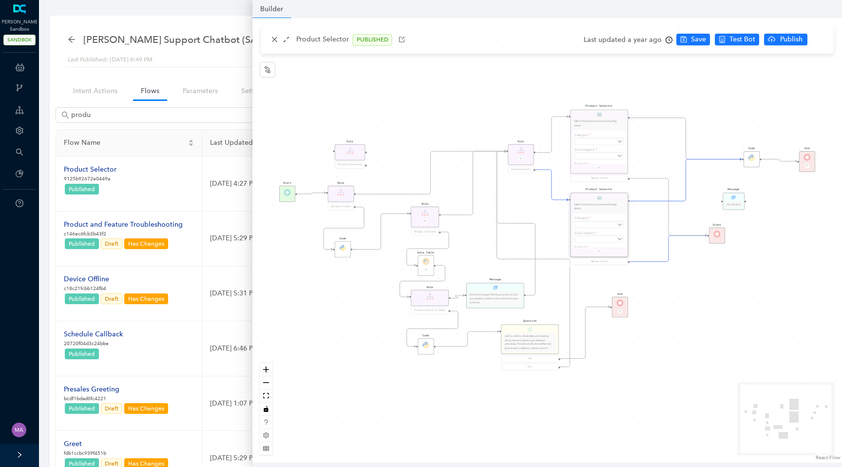
scroll to position [0, 0]
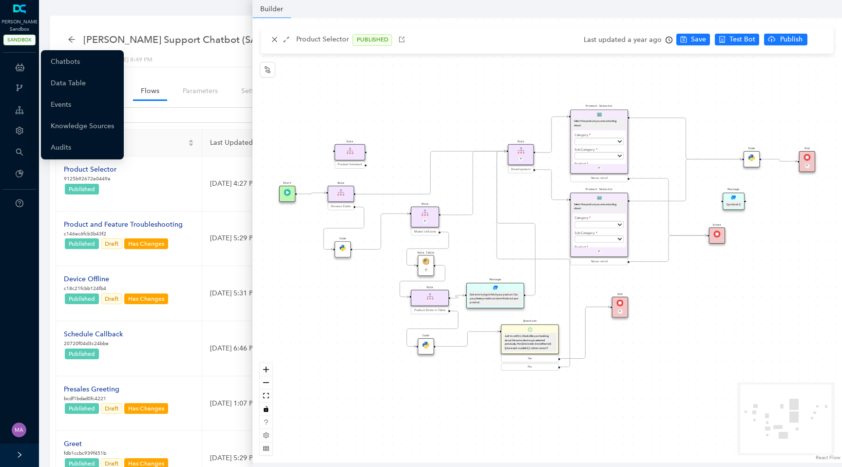
click at [19, 62] on icon at bounding box center [20, 67] width 9 height 19
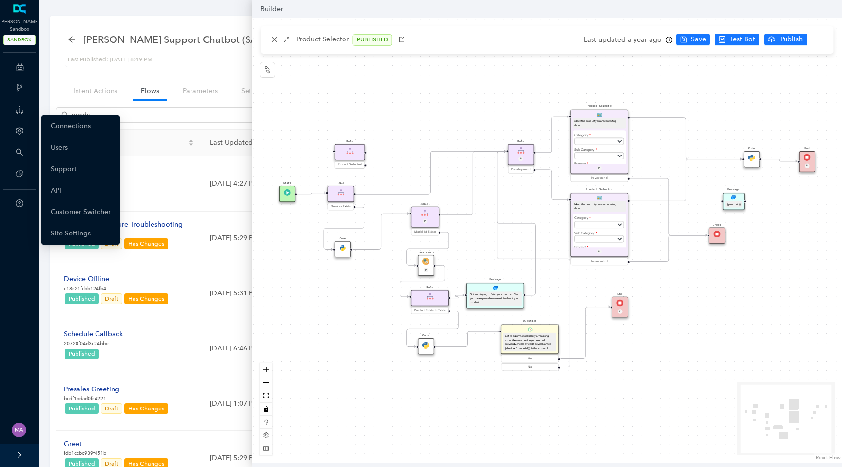
click at [13, 126] on div "Account" at bounding box center [19, 131] width 35 height 19
click at [64, 212] on link "Customer Switcher" at bounding box center [81, 211] width 60 height 19
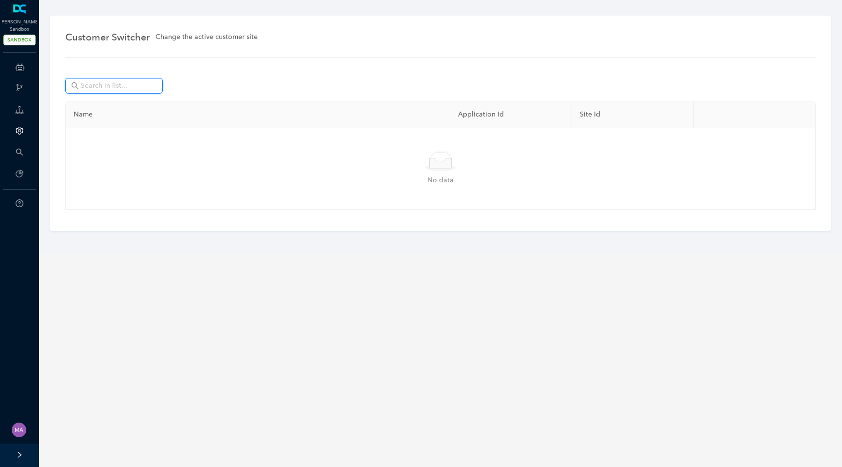
click at [137, 84] on input "text" at bounding box center [115, 85] width 68 height 11
type input "a"
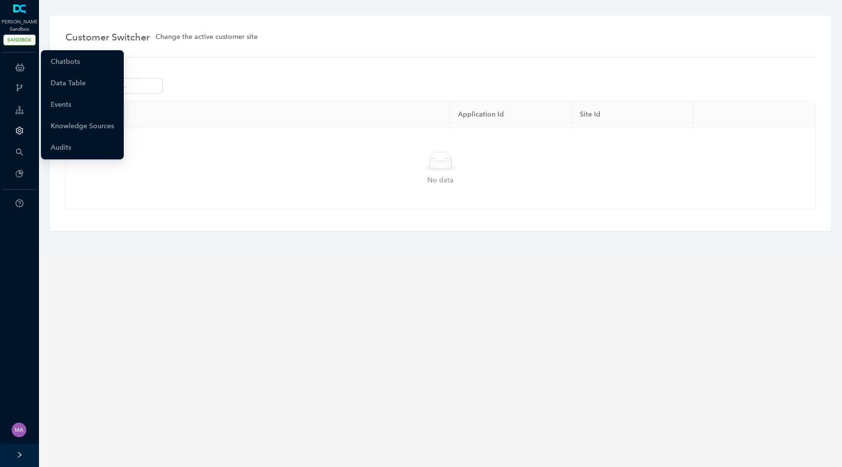
click at [22, 60] on icon at bounding box center [20, 67] width 9 height 19
click at [57, 65] on link "Chatbots" at bounding box center [65, 61] width 29 height 19
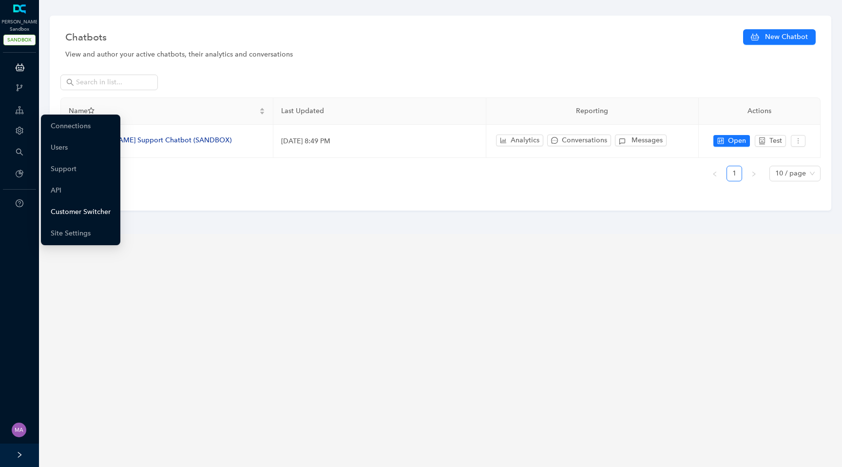
click at [59, 209] on link "Customer Switcher" at bounding box center [81, 211] width 60 height 19
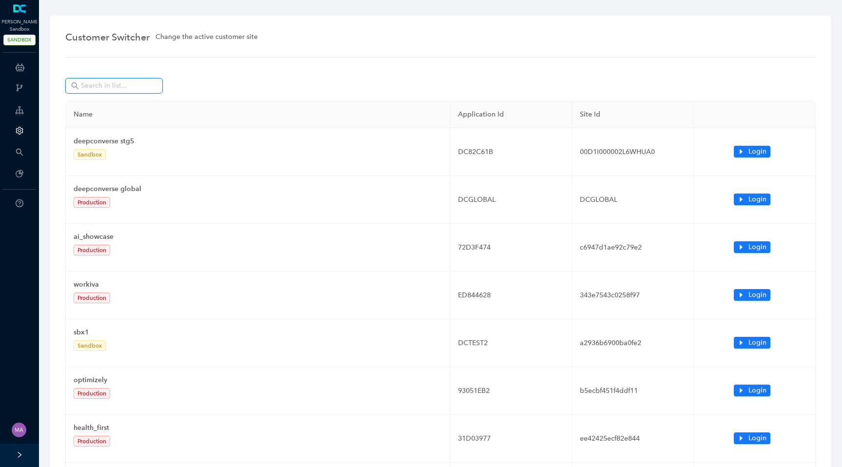
click at [105, 89] on input "text" at bounding box center [115, 85] width 68 height 11
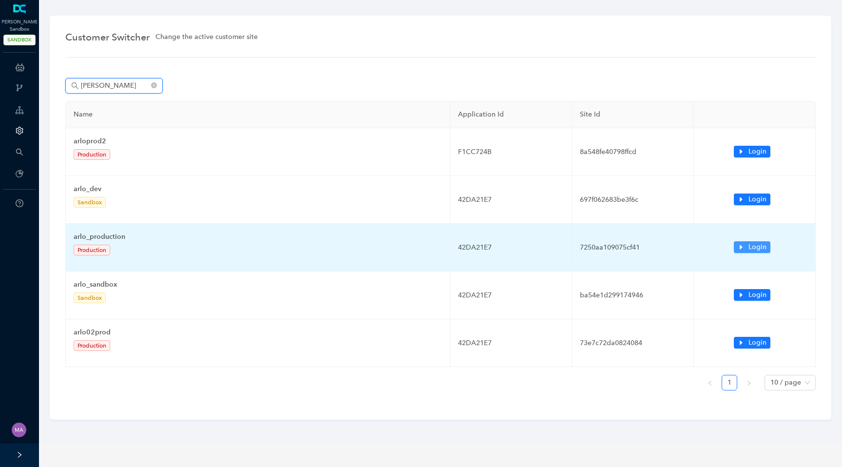
type input "[PERSON_NAME]"
click at [744, 248] on icon "caret-right" at bounding box center [741, 247] width 7 height 7
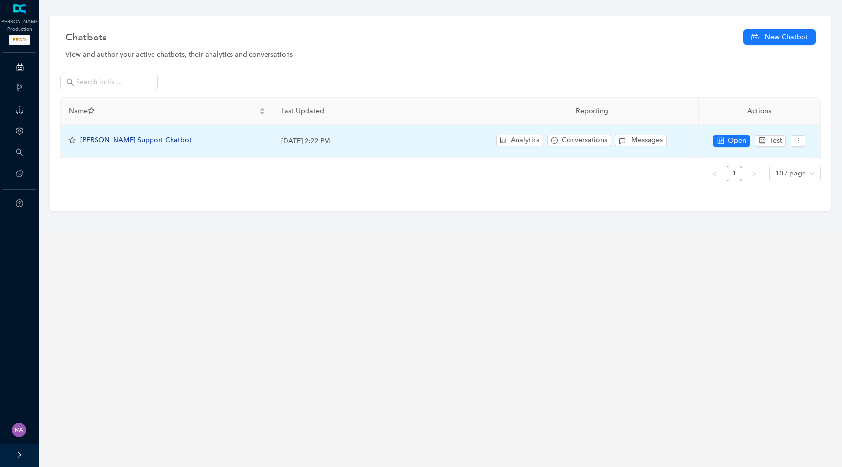
click at [100, 143] on span "[PERSON_NAME] Support Chatbot" at bounding box center [135, 140] width 111 height 8
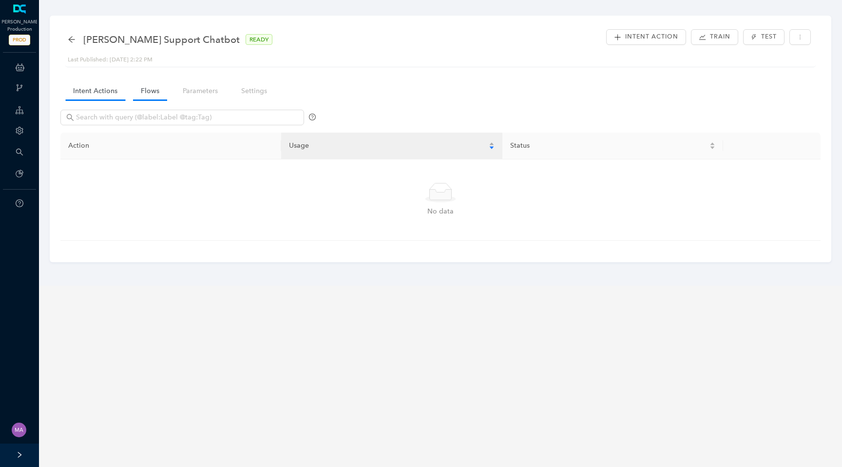
click at [147, 90] on link "Flows" at bounding box center [150, 91] width 34 height 18
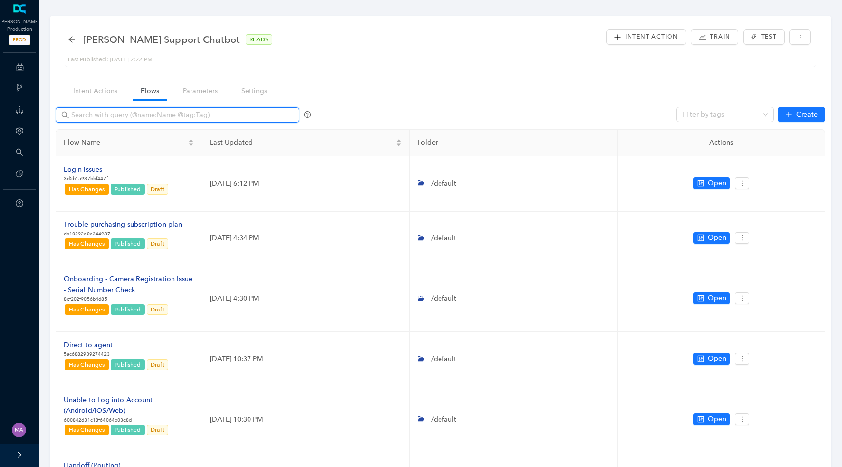
click at [138, 113] on input "text" at bounding box center [178, 115] width 214 height 11
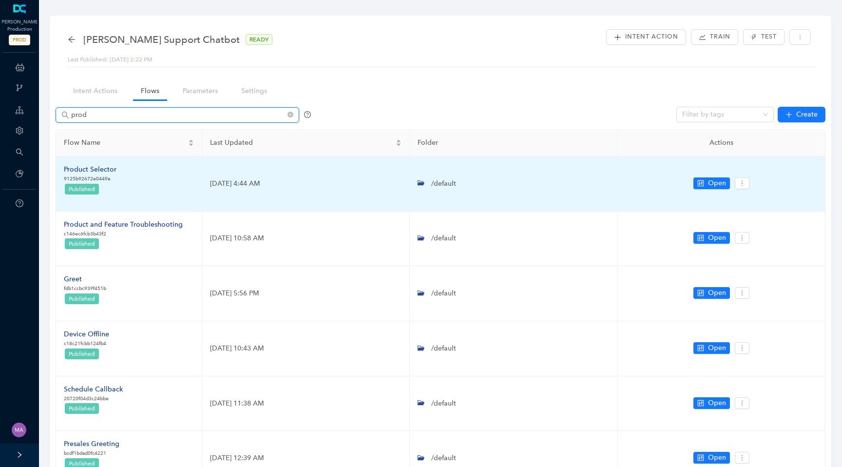
type input "prod"
click at [88, 172] on div "Product Selector" at bounding box center [90, 169] width 53 height 11
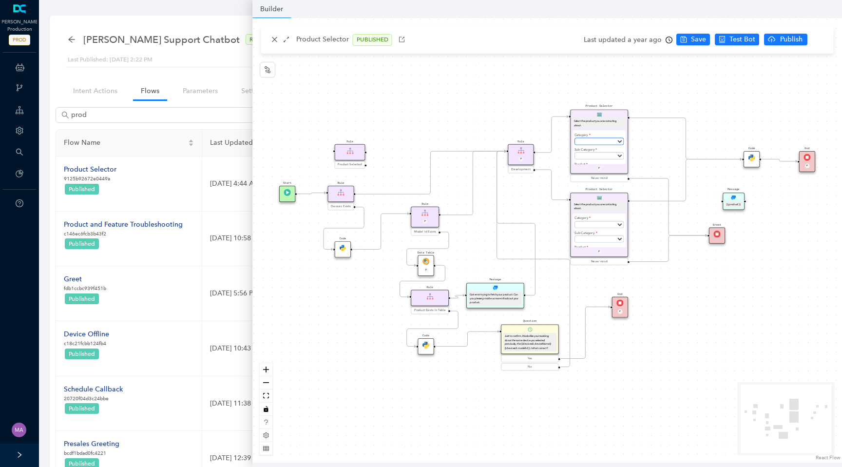
click at [601, 139] on select at bounding box center [599, 140] width 49 height 7
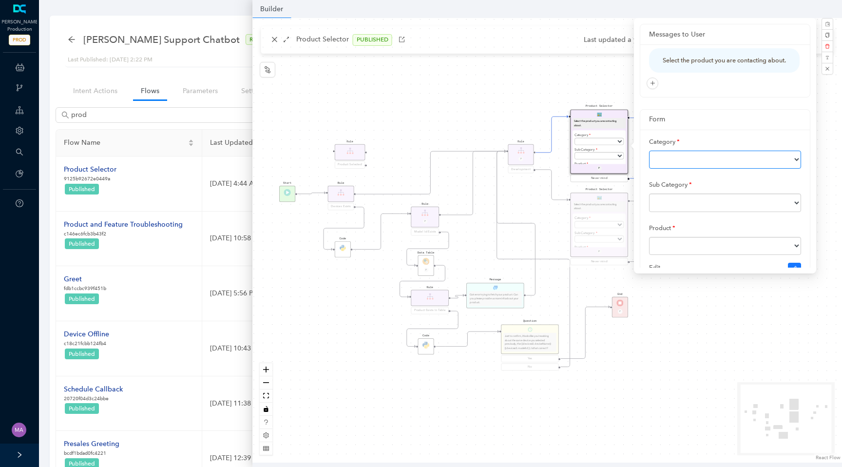
click at [670, 164] on select at bounding box center [725, 160] width 152 height 19
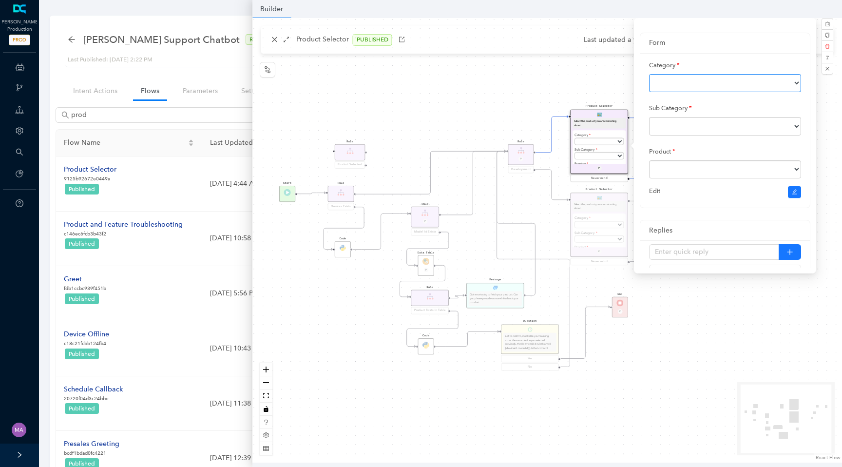
scroll to position [77, 0]
click at [756, 90] on select at bounding box center [725, 82] width 152 height 19
click at [711, 71] on div "Category" at bounding box center [725, 73] width 152 height 35
click at [712, 92] on select at bounding box center [725, 82] width 152 height 19
click at [496, 89] on div "End P Code Data Table P Rule Devices Exists Product Selector Select the product…" at bounding box center [547, 240] width 590 height 444
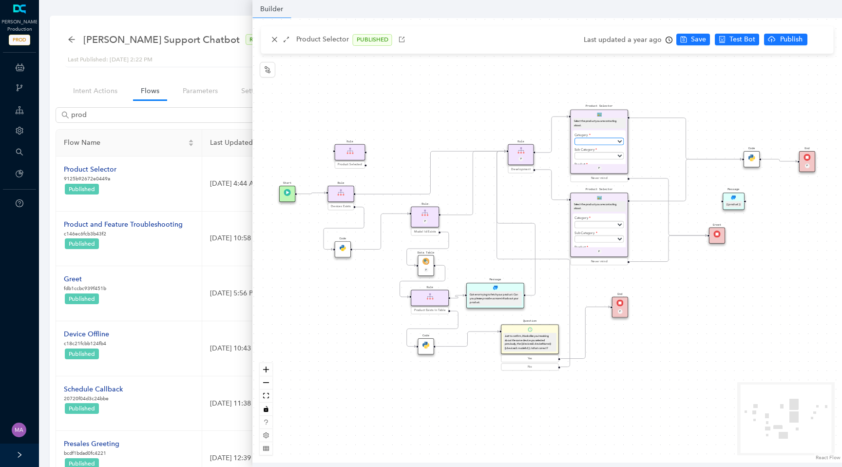
click at [606, 141] on select "Subscriptions Cameras Accessories Security System Doorbells and Chimes Lights S…" at bounding box center [599, 140] width 49 height 7
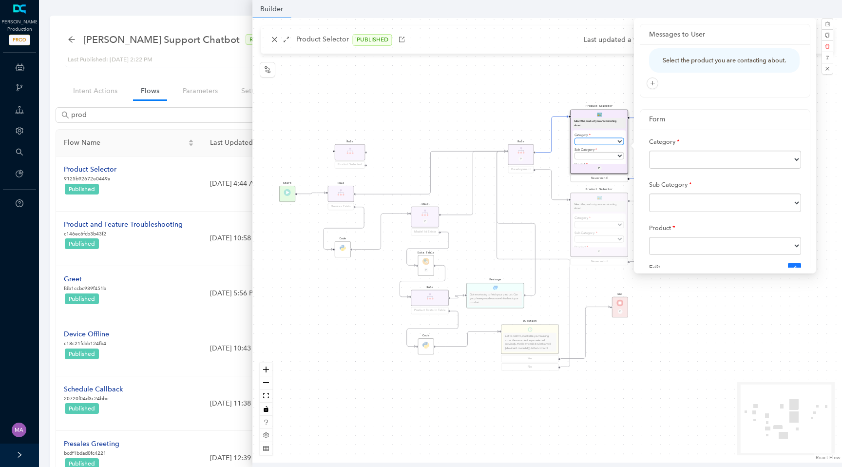
select select "Cameras"
click at [575, 137] on select "Subscriptions Cameras Accessories Security System Doorbells and Chimes Lights S…" at bounding box center [599, 140] width 49 height 7
click at [614, 156] on select at bounding box center [599, 155] width 49 height 7
select select "Ultra-Pro Cameras"
click at [575, 152] on select "Ultra-Pro Cameras Essential Cameras Essential Indoor Cameras LTE Cameras Indoor…" at bounding box center [599, 155] width 49 height 7
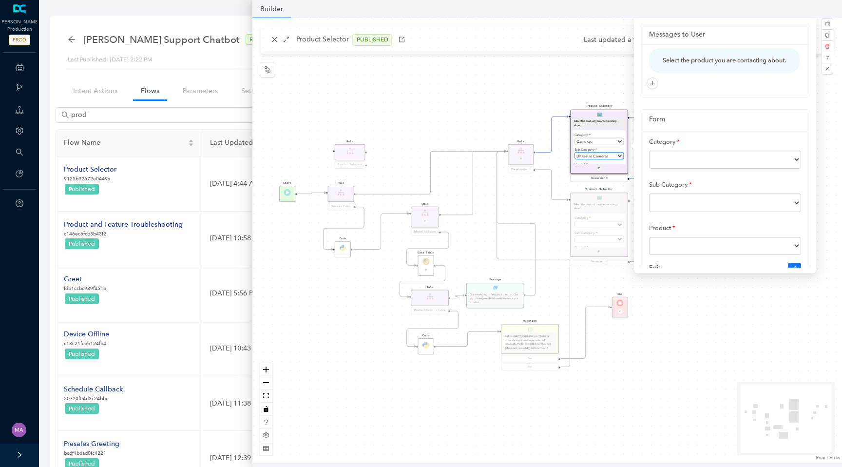
scroll to position [15, 0]
click at [598, 156] on select at bounding box center [599, 156] width 49 height 7
click at [493, 109] on div "End P Code Data Table P Rule Devices Exists Product Selector Select the product…" at bounding box center [547, 240] width 590 height 444
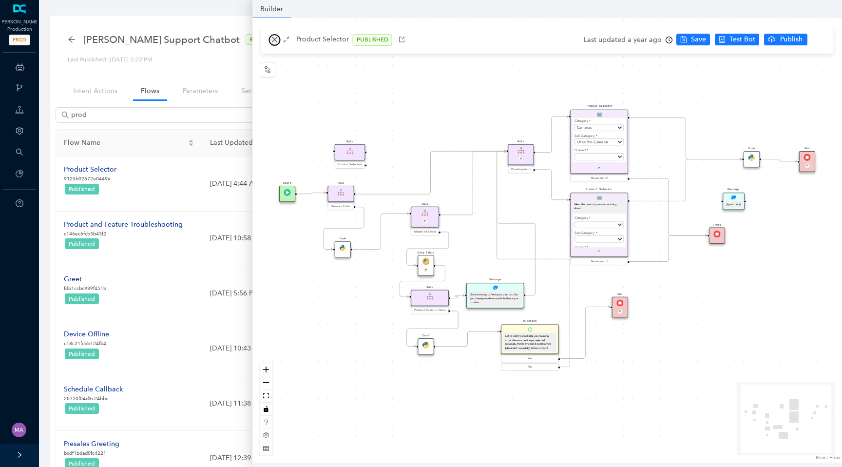
click at [271, 40] on icon "close" at bounding box center [274, 39] width 7 height 7
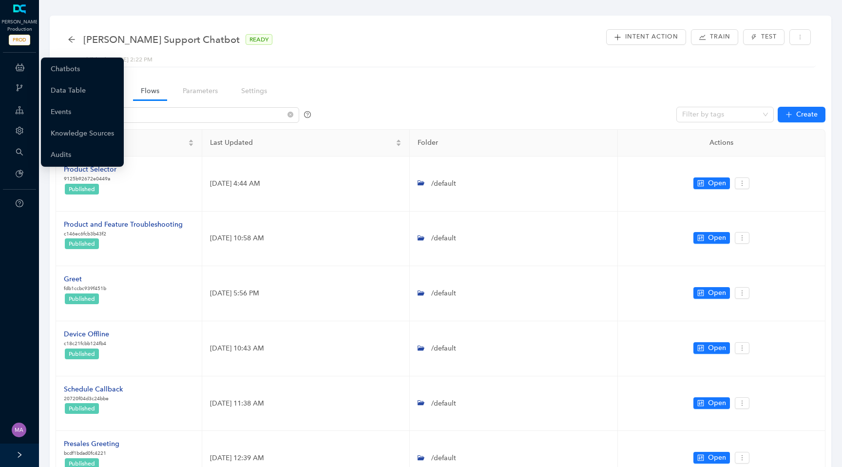
click at [15, 70] on div "ChatBots & Ticket Automations" at bounding box center [19, 67] width 35 height 19
click at [61, 72] on link "Chatbots" at bounding box center [65, 68] width 29 height 19
